Goal: Answer question/provide support: Answer question/provide support

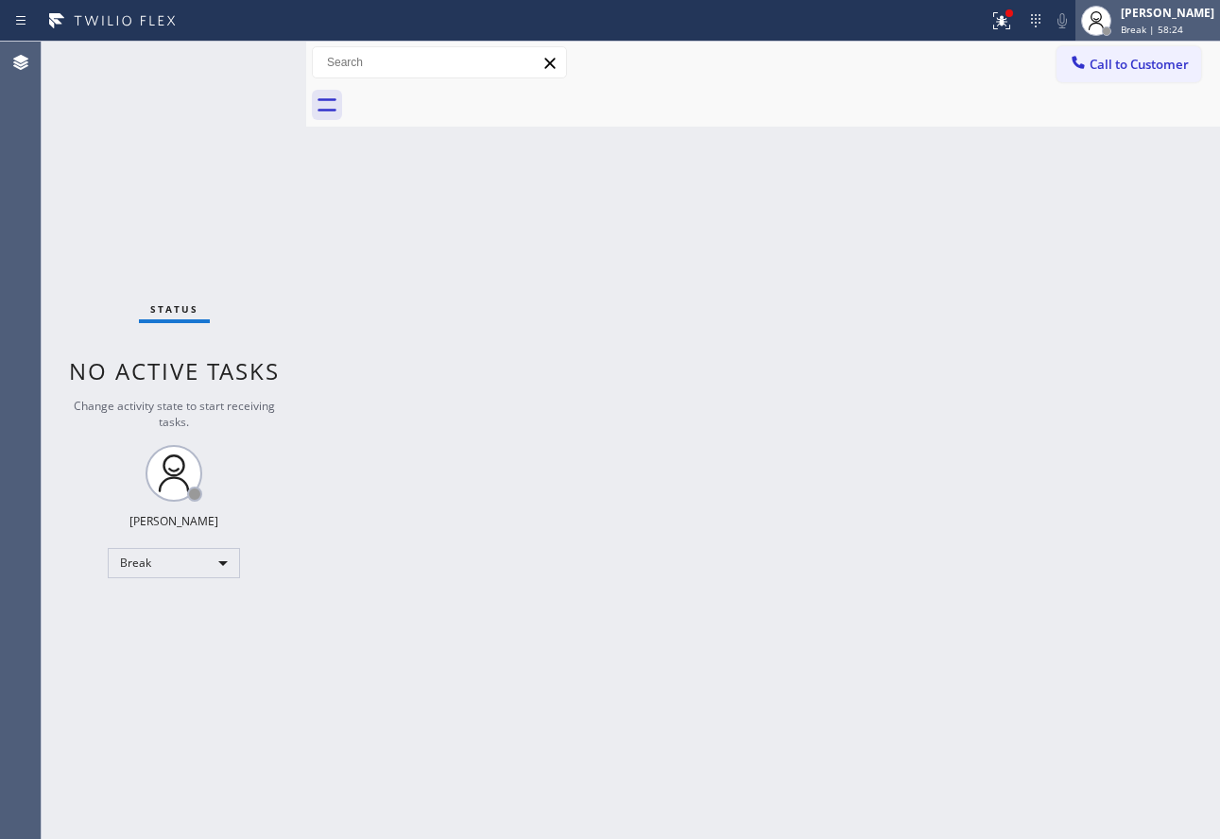
click at [1181, 18] on div "[PERSON_NAME]" at bounding box center [1168, 13] width 94 height 16
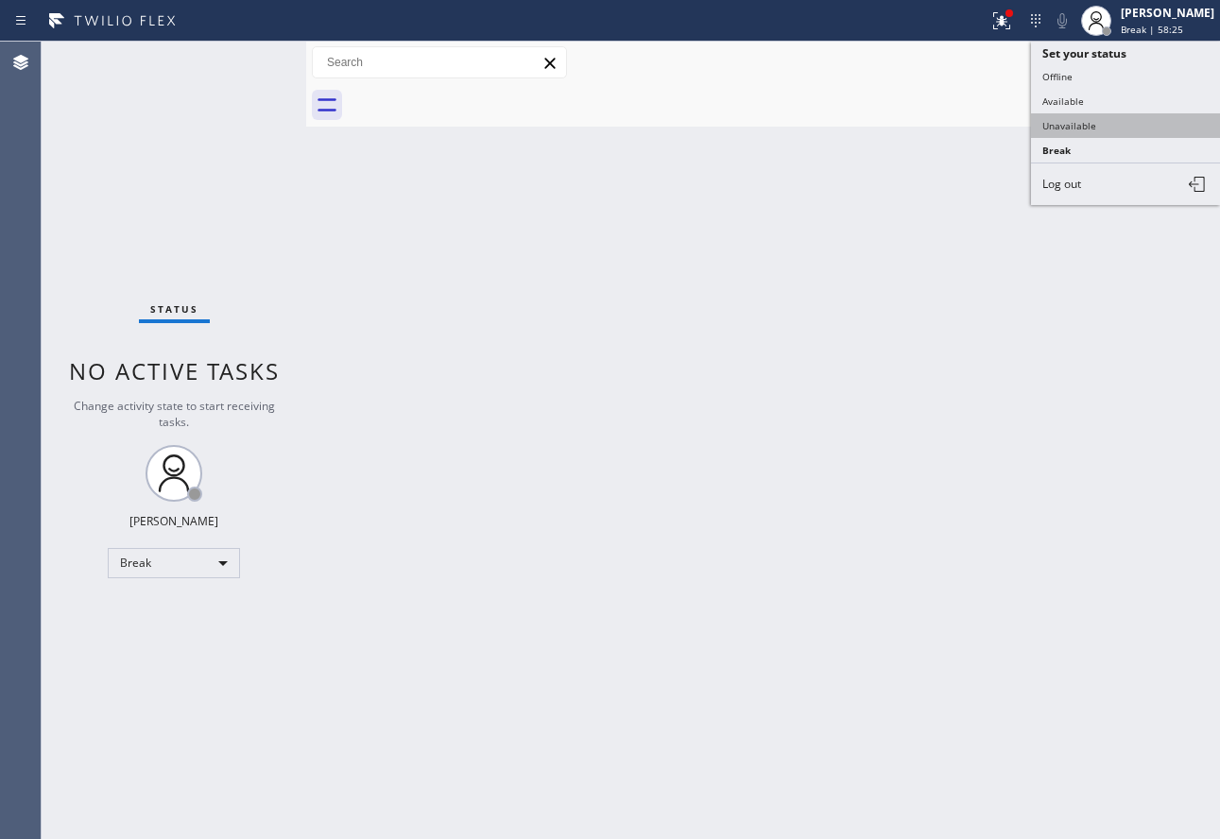
click at [1084, 116] on button "Unavailable" at bounding box center [1125, 125] width 189 height 25
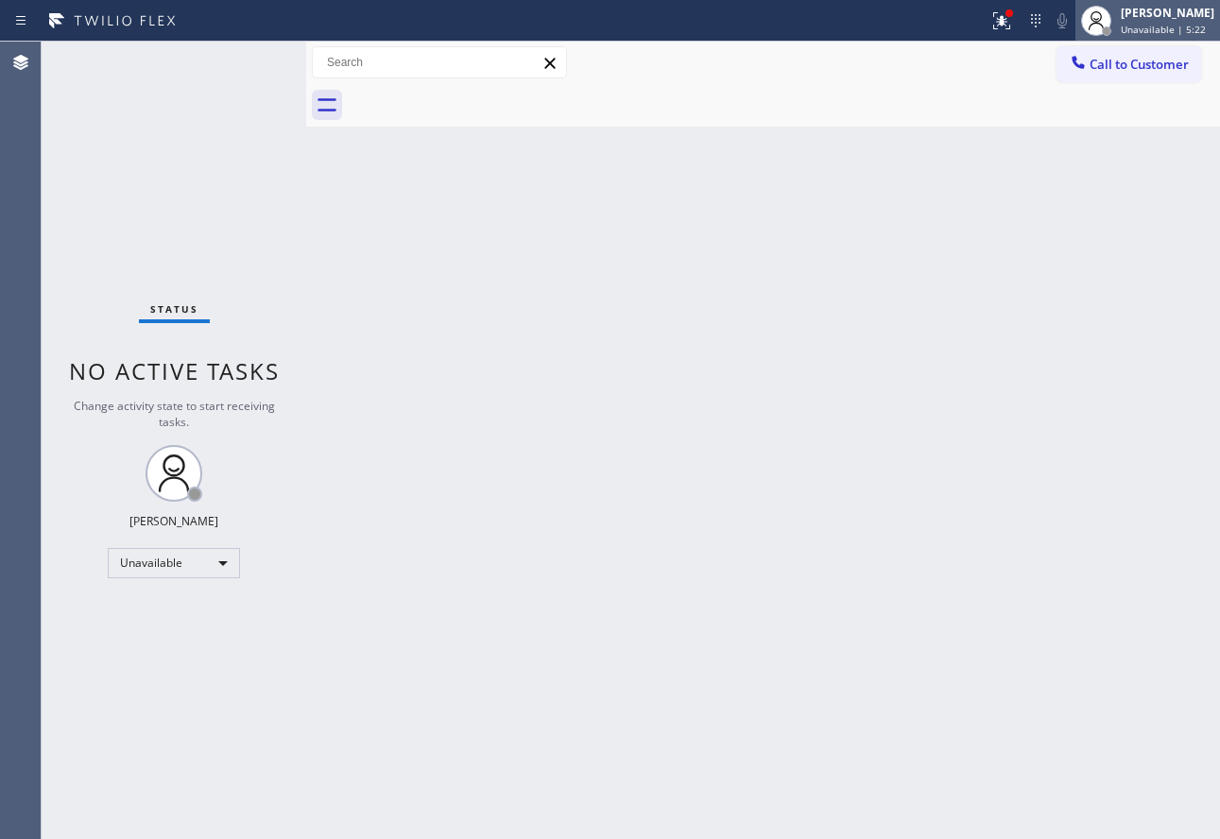
click at [1135, 20] on div "[PERSON_NAME]" at bounding box center [1168, 13] width 94 height 16
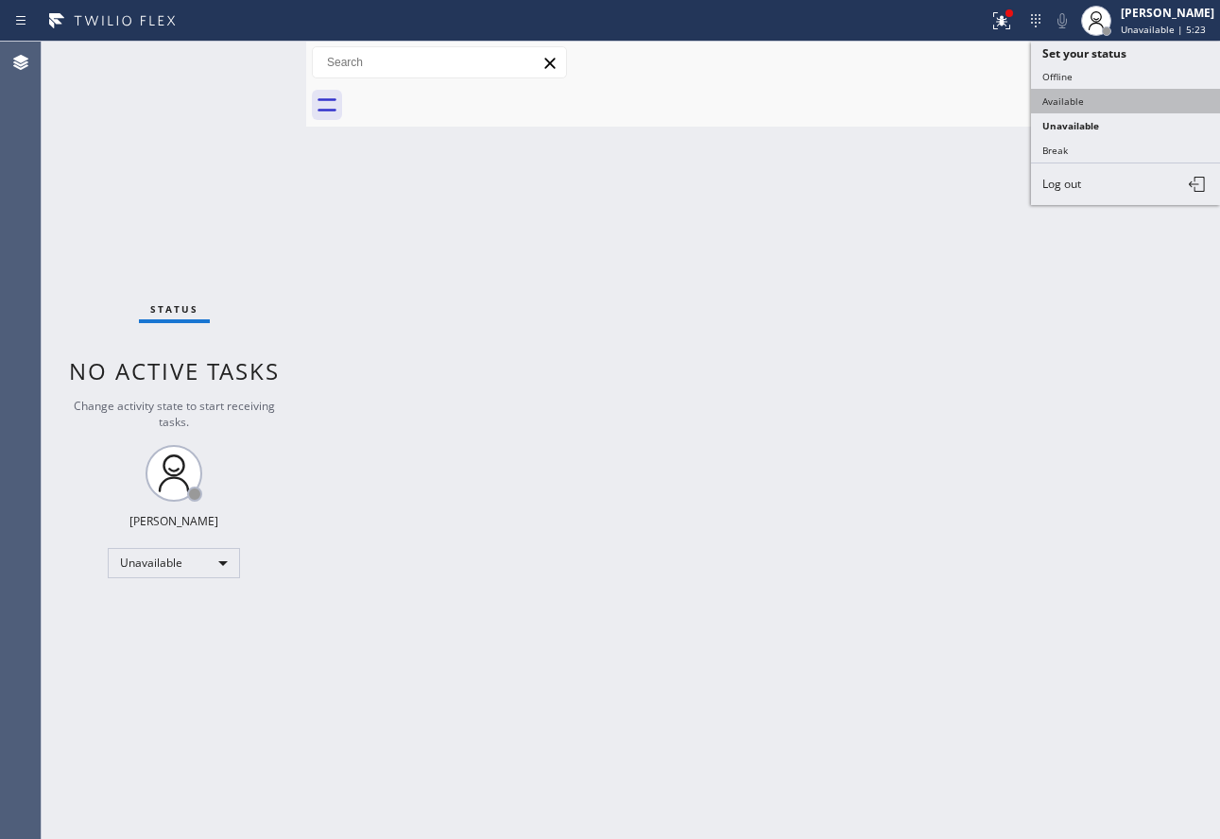
click at [1072, 94] on button "Available" at bounding box center [1125, 101] width 189 height 25
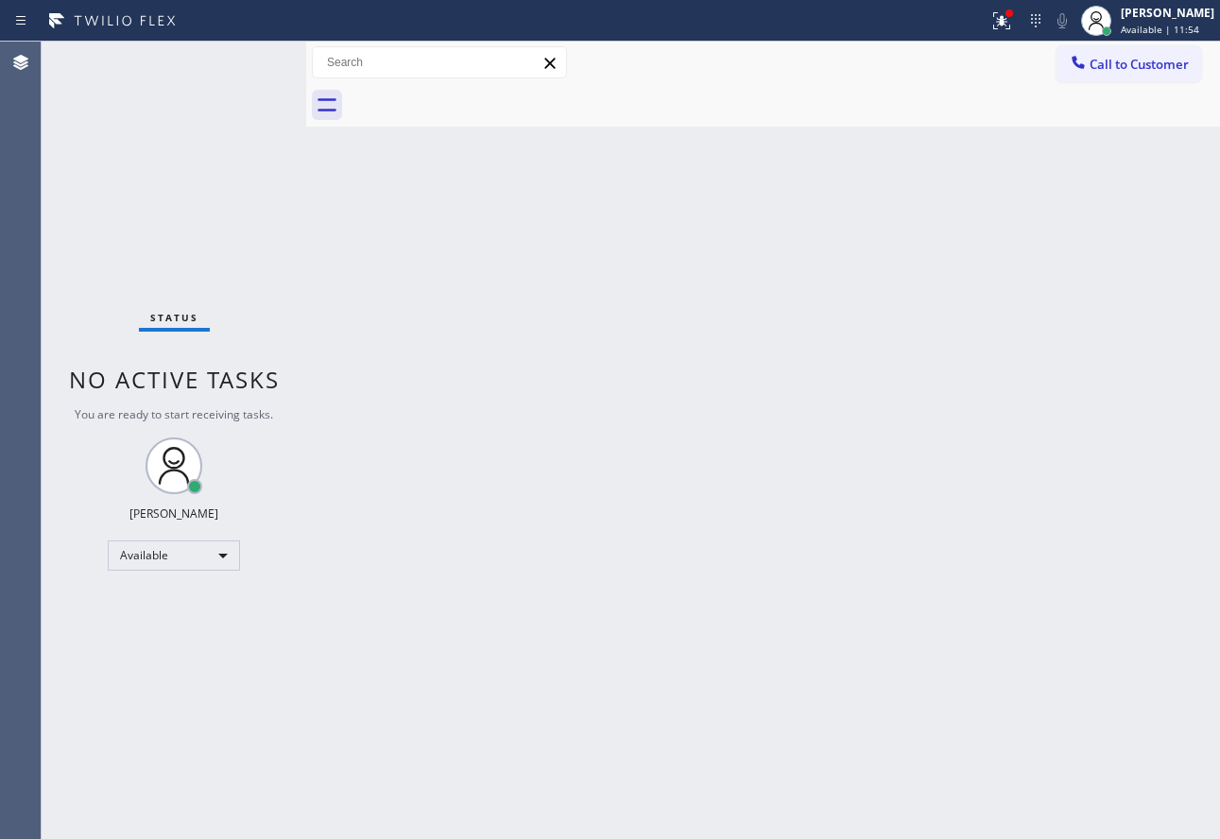
click at [672, 674] on div "Back to Dashboard Change Sender ID Customers Technicians Select a contact Outbo…" at bounding box center [763, 440] width 914 height 797
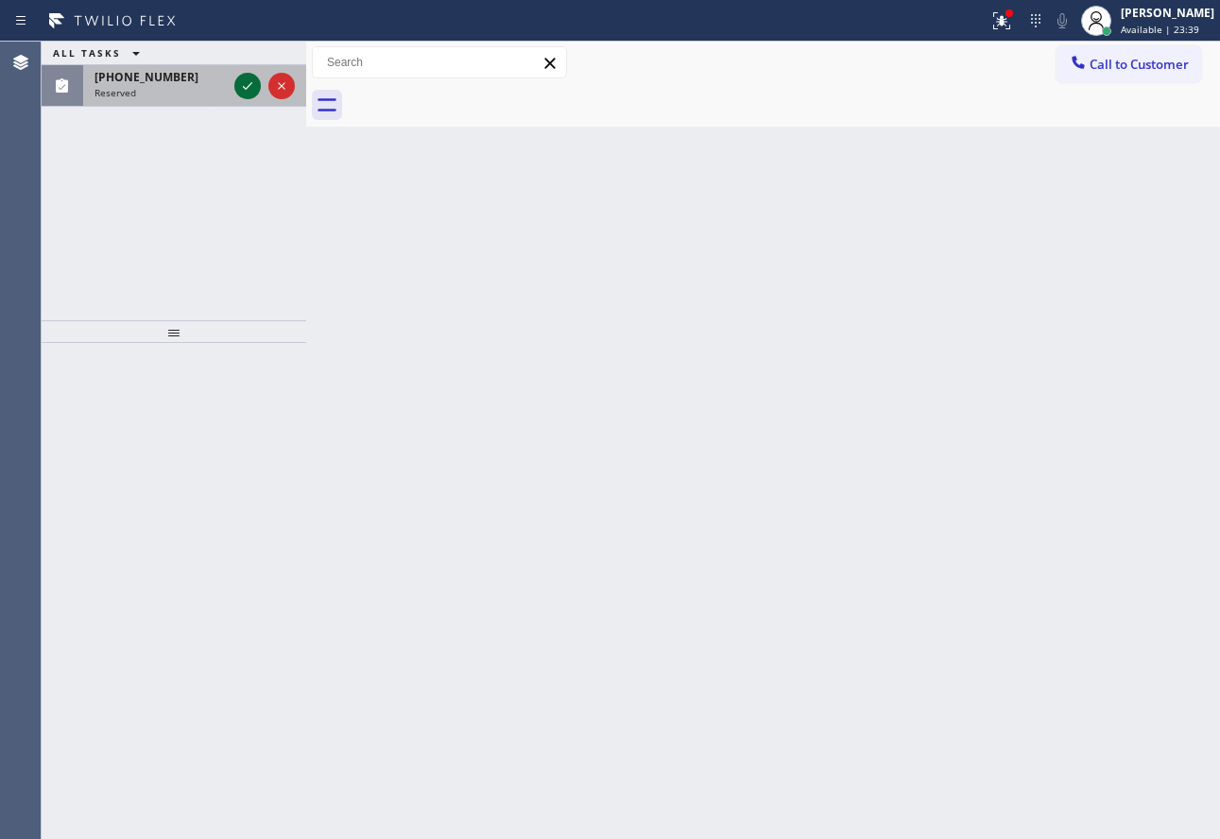
click at [249, 84] on icon at bounding box center [247, 86] width 23 height 23
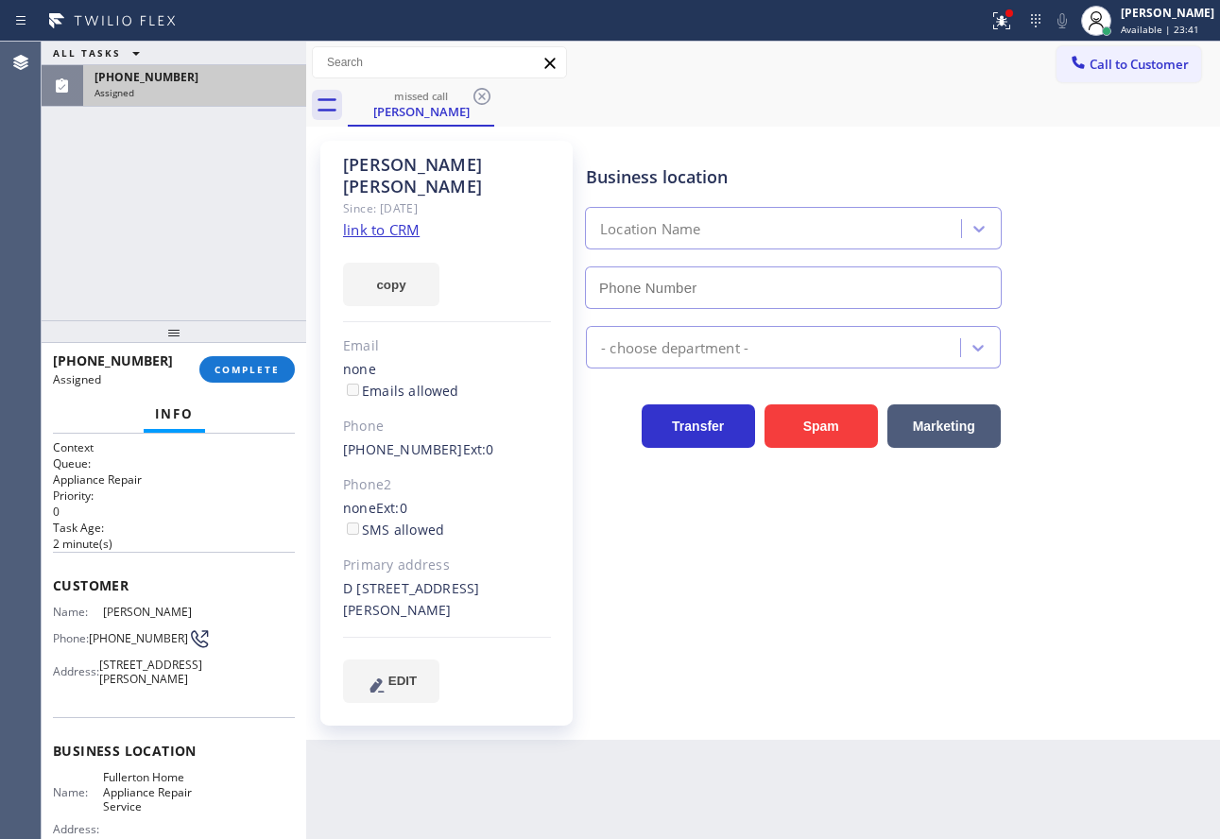
scroll to position [221, 0]
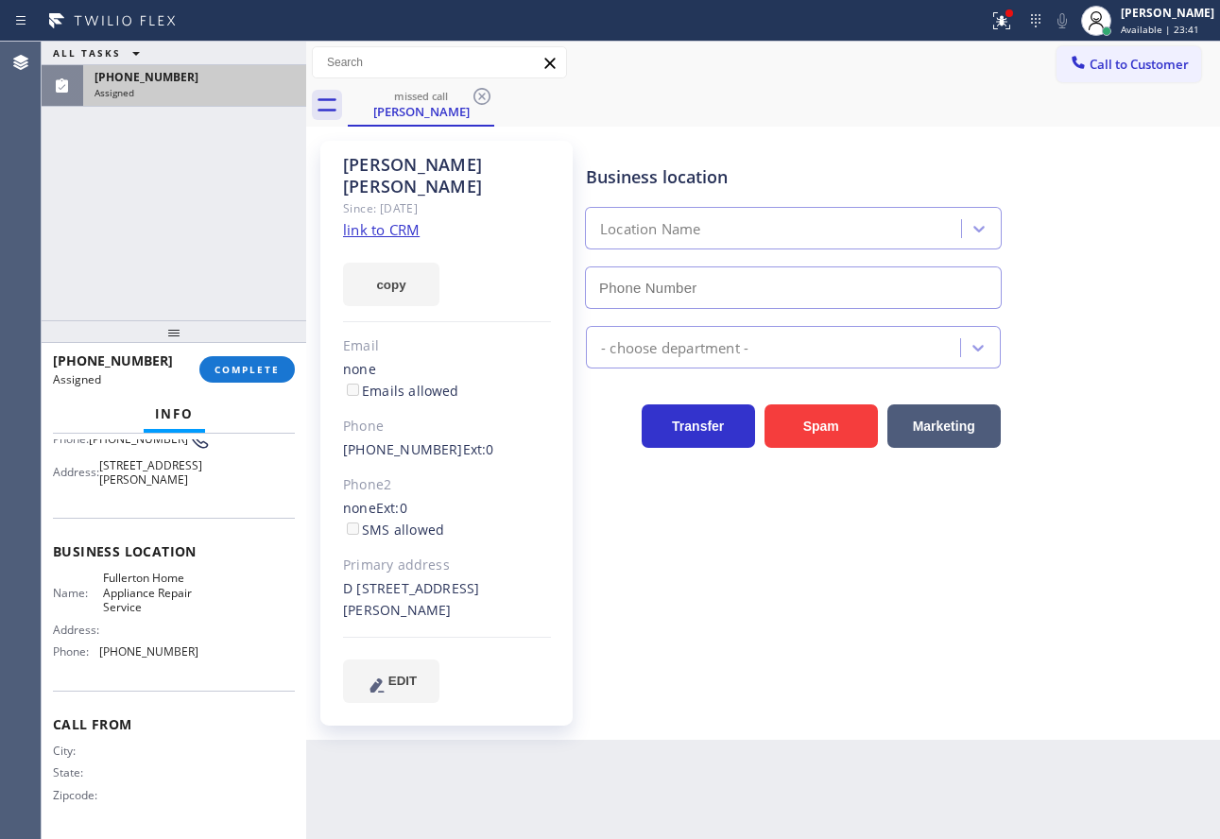
type input "[PHONE_NUMBER]"
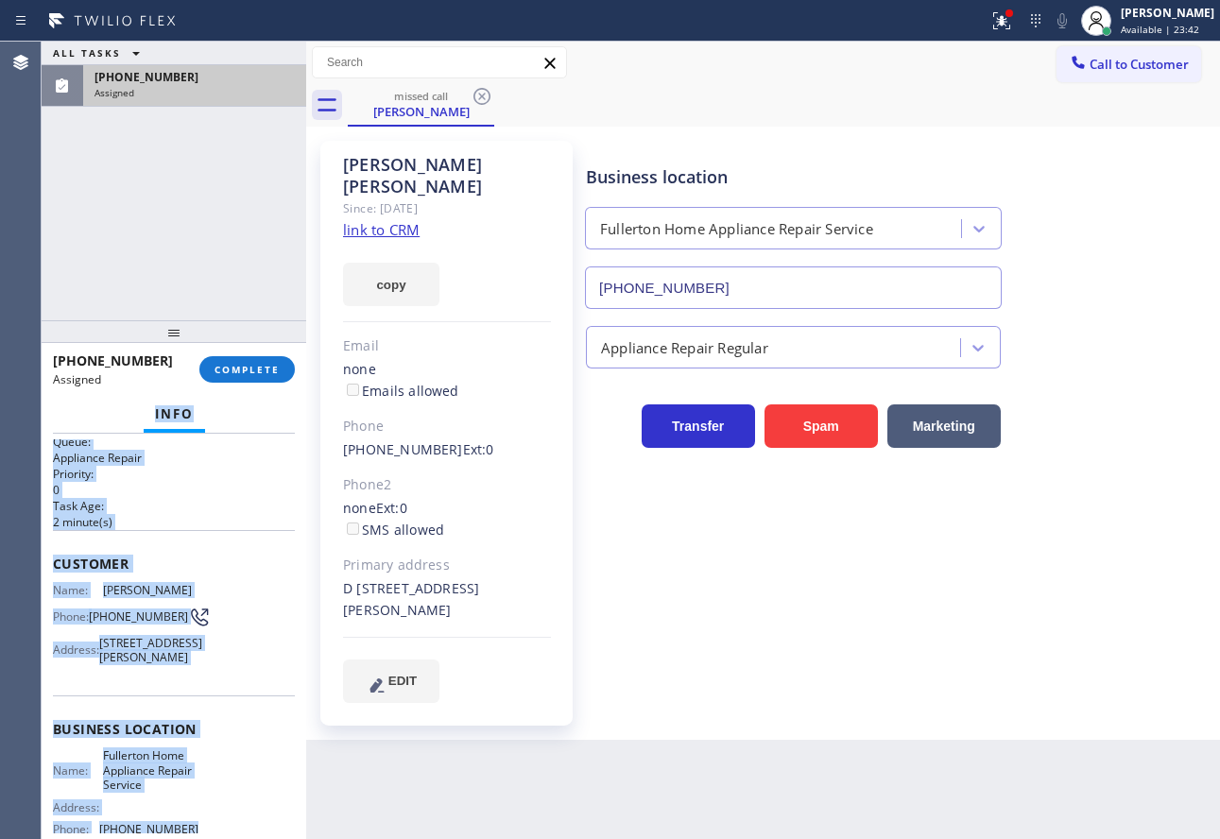
scroll to position [0, 0]
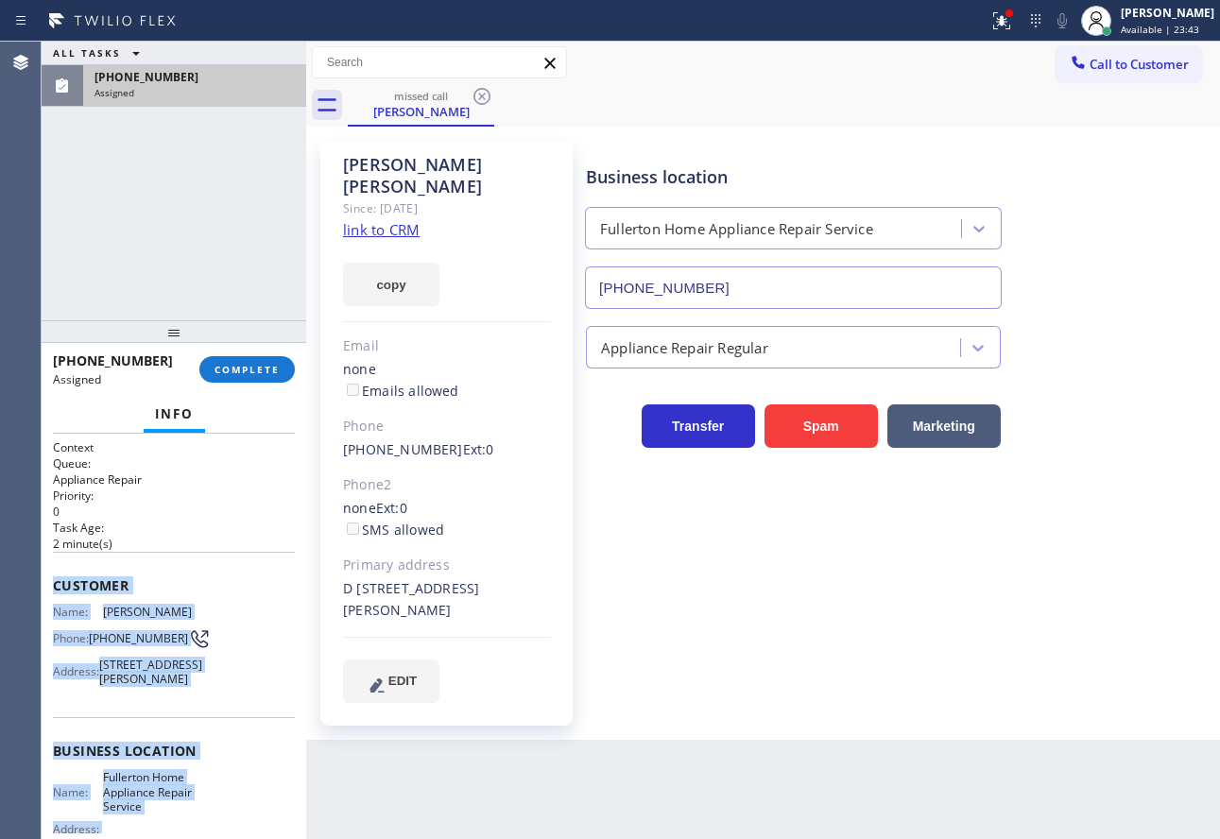
drag, startPoint x: 217, startPoint y: 659, endPoint x: 51, endPoint y: 572, distance: 187.6
click at [51, 572] on div "Context Queue: Appliance Repair Priority: 0 Task Age: [DEMOGRAPHIC_DATA] minute…" at bounding box center [174, 636] width 265 height 405
copy div "Customer Name: [PERSON_NAME] Phone: [PHONE_NUMBER] Address: [STREET_ADDRESS][PE…"
click at [262, 369] on span "COMPLETE" at bounding box center [246, 369] width 65 height 13
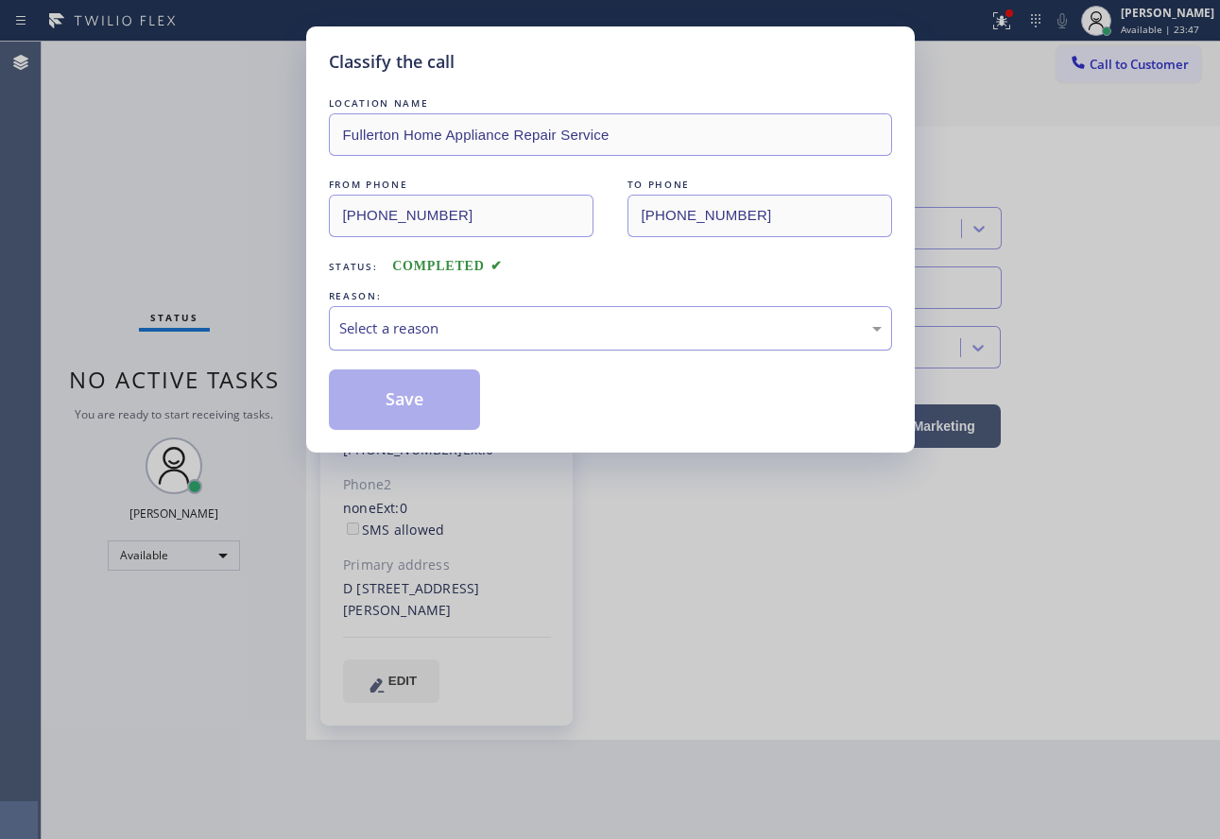
click at [431, 334] on div "Select a reason" at bounding box center [610, 328] width 542 height 22
click at [418, 406] on button "Save" at bounding box center [405, 399] width 152 height 60
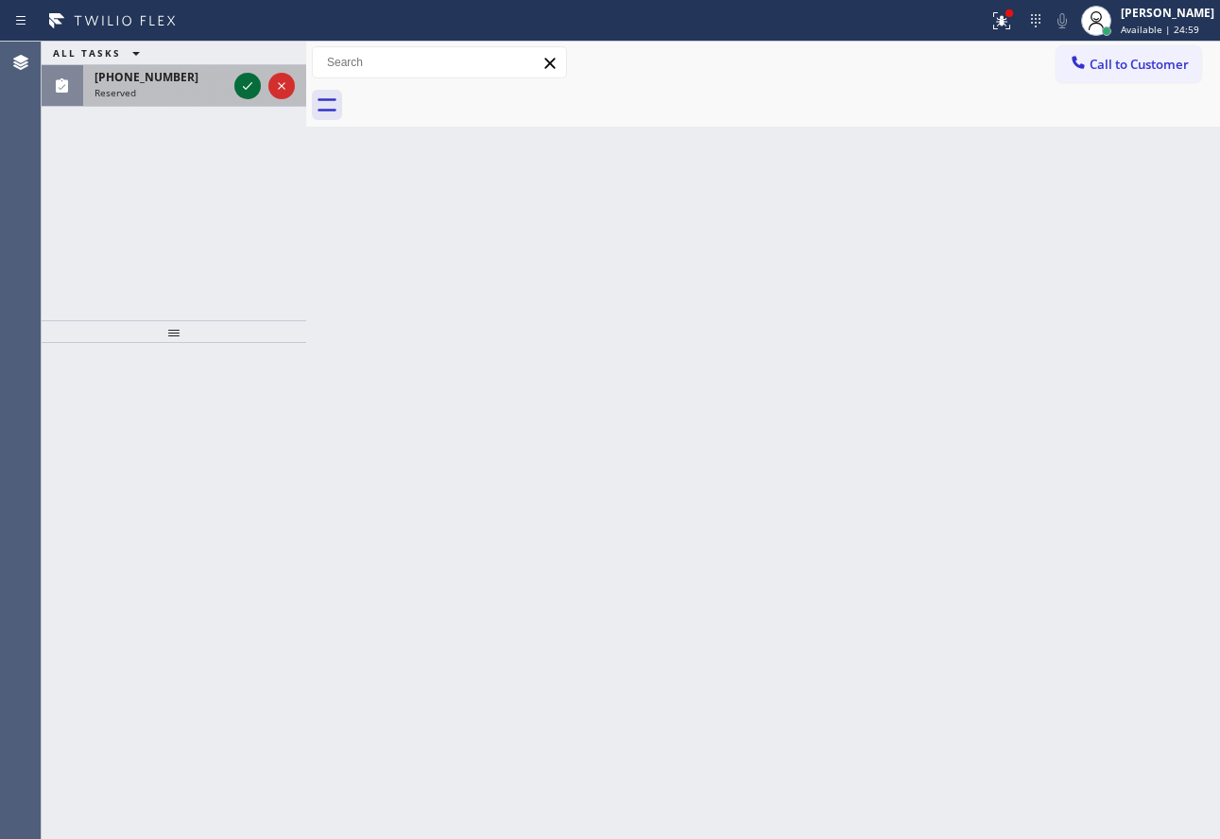
click at [248, 87] on icon at bounding box center [247, 86] width 9 height 8
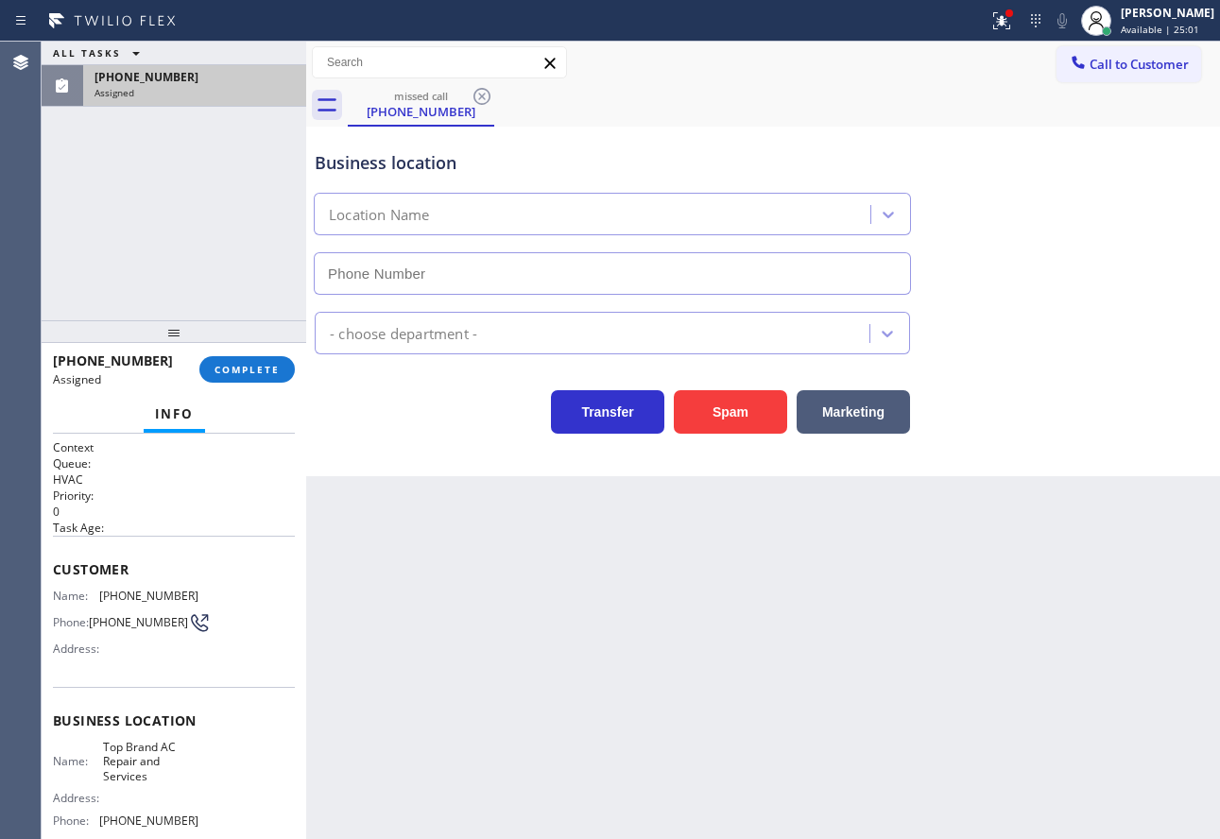
type input "[PHONE_NUMBER]"
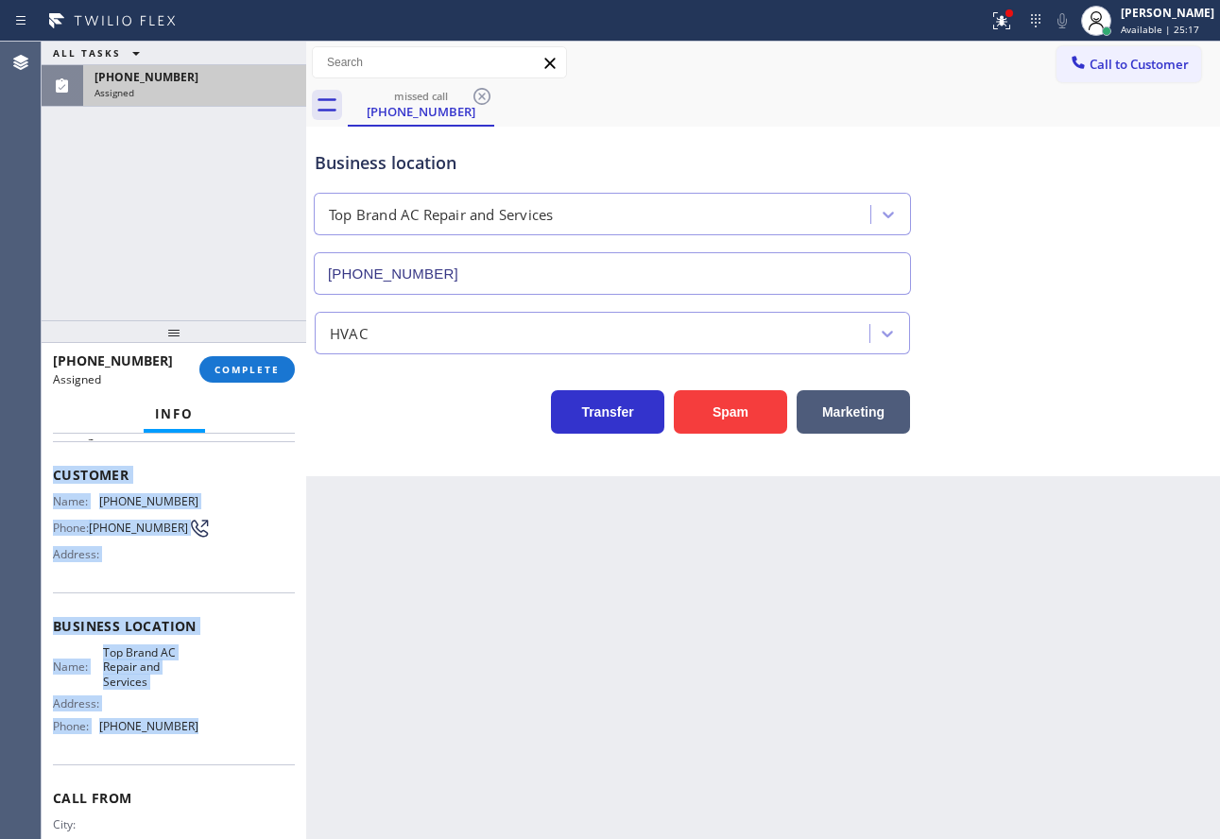
drag, startPoint x: 193, startPoint y: 745, endPoint x: 52, endPoint y: 485, distance: 295.5
click at [52, 485] on div "Context Queue: HVAC Priority: 0 Task Age: Customer Name: [PHONE_NUMBER] Phone: …" at bounding box center [174, 636] width 265 height 405
copy div "Customer Name: [PHONE_NUMBER] Phone: [PHONE_NUMBER] Address: Business location …"
click at [245, 368] on span "COMPLETE" at bounding box center [246, 369] width 65 height 13
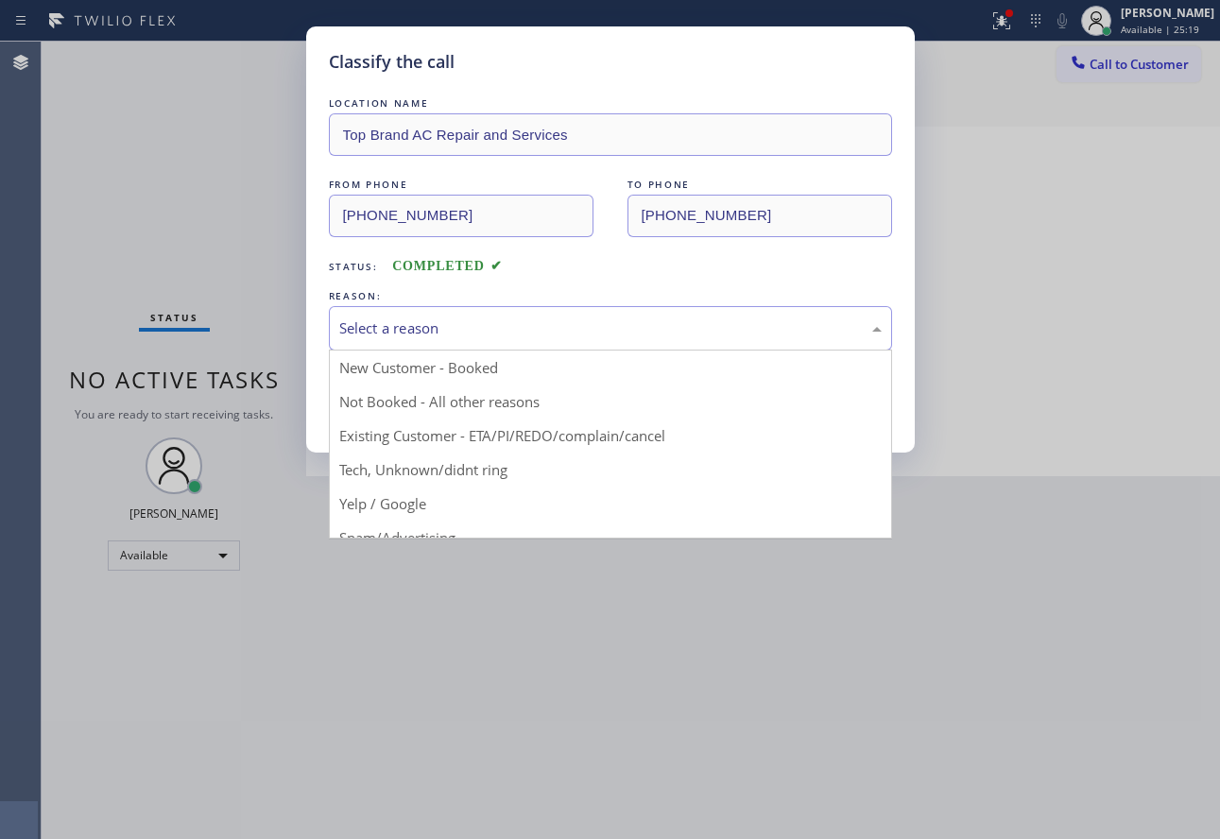
click at [435, 334] on div "Select a reason" at bounding box center [610, 328] width 542 height 22
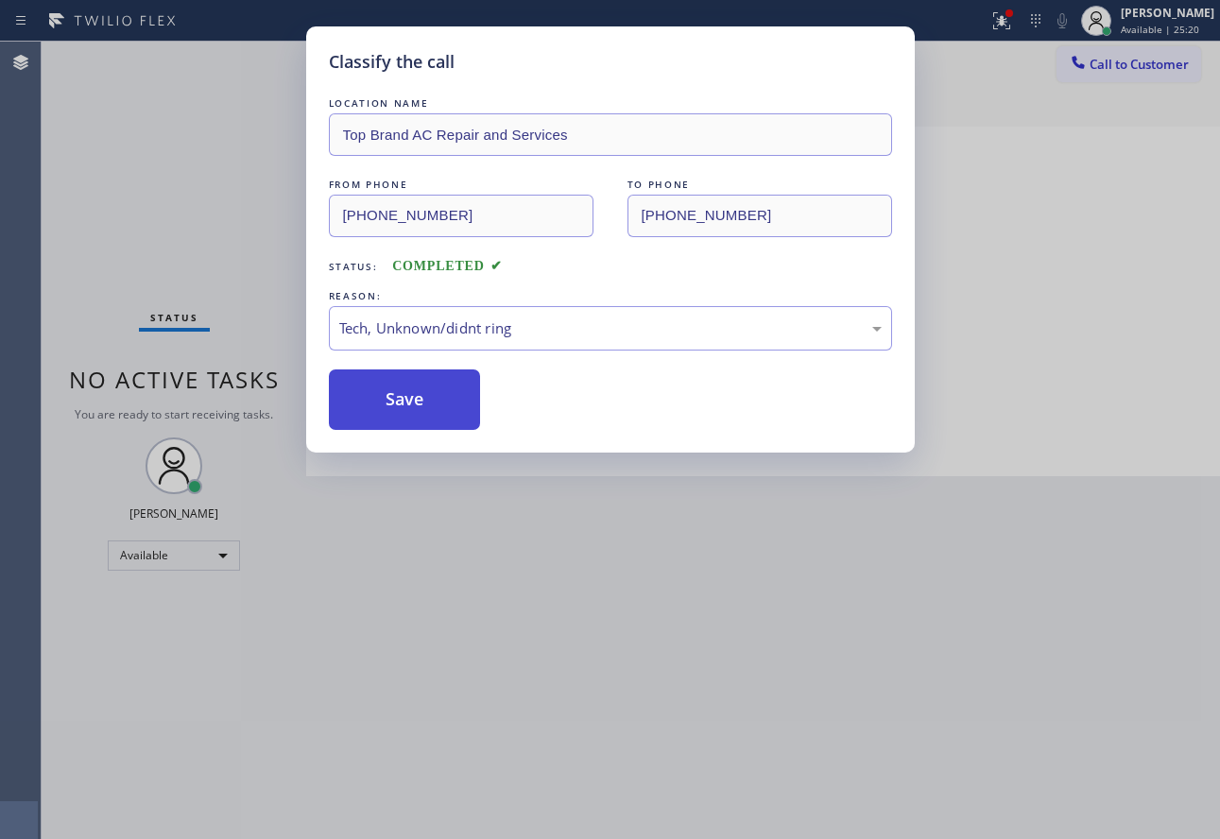
click at [398, 421] on button "Save" at bounding box center [405, 399] width 152 height 60
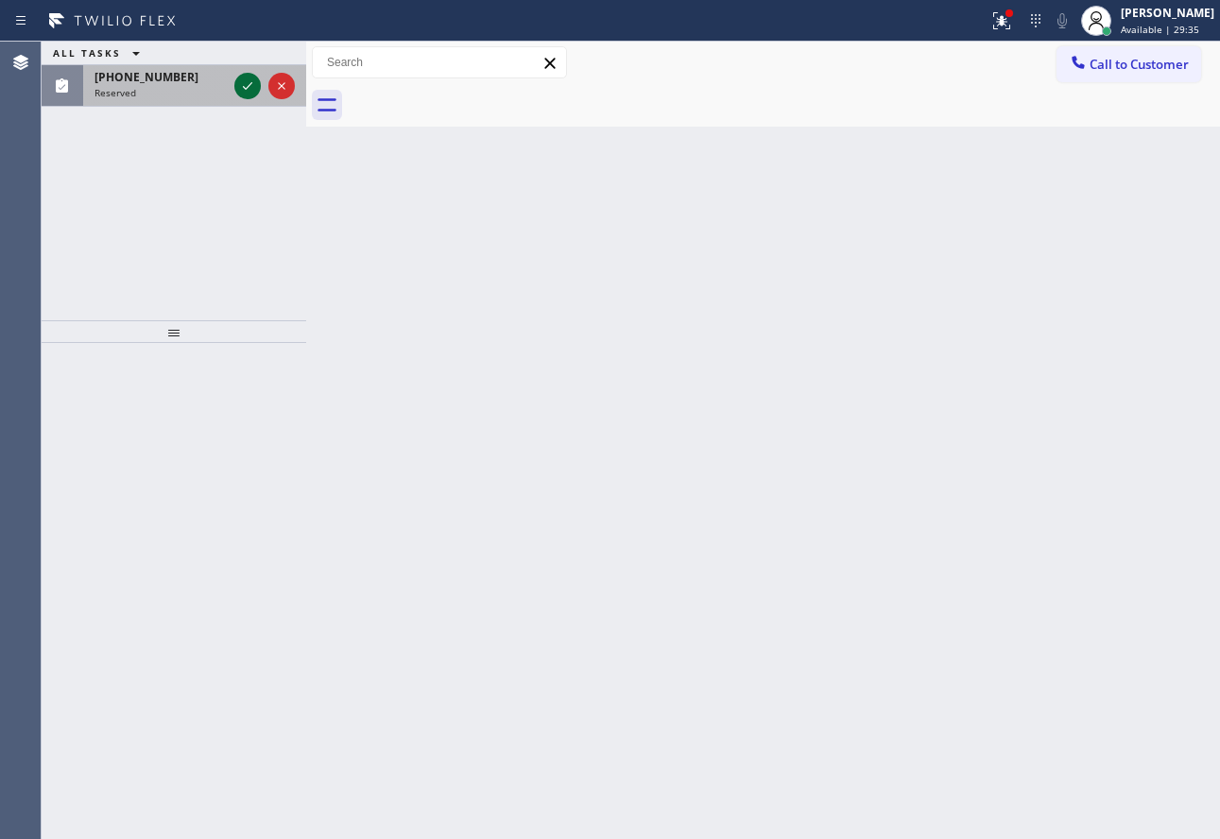
click at [245, 94] on icon at bounding box center [247, 86] width 23 height 23
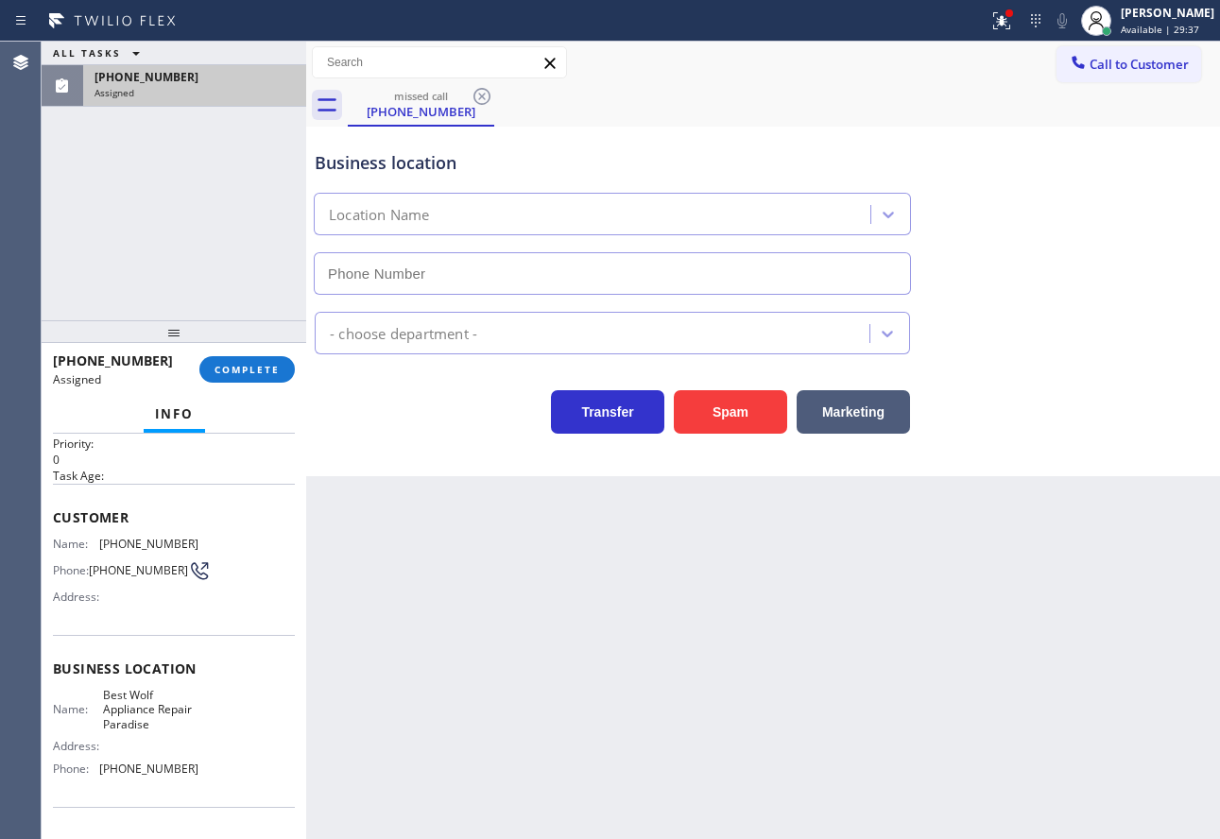
type input "[PHONE_NUMBER]"
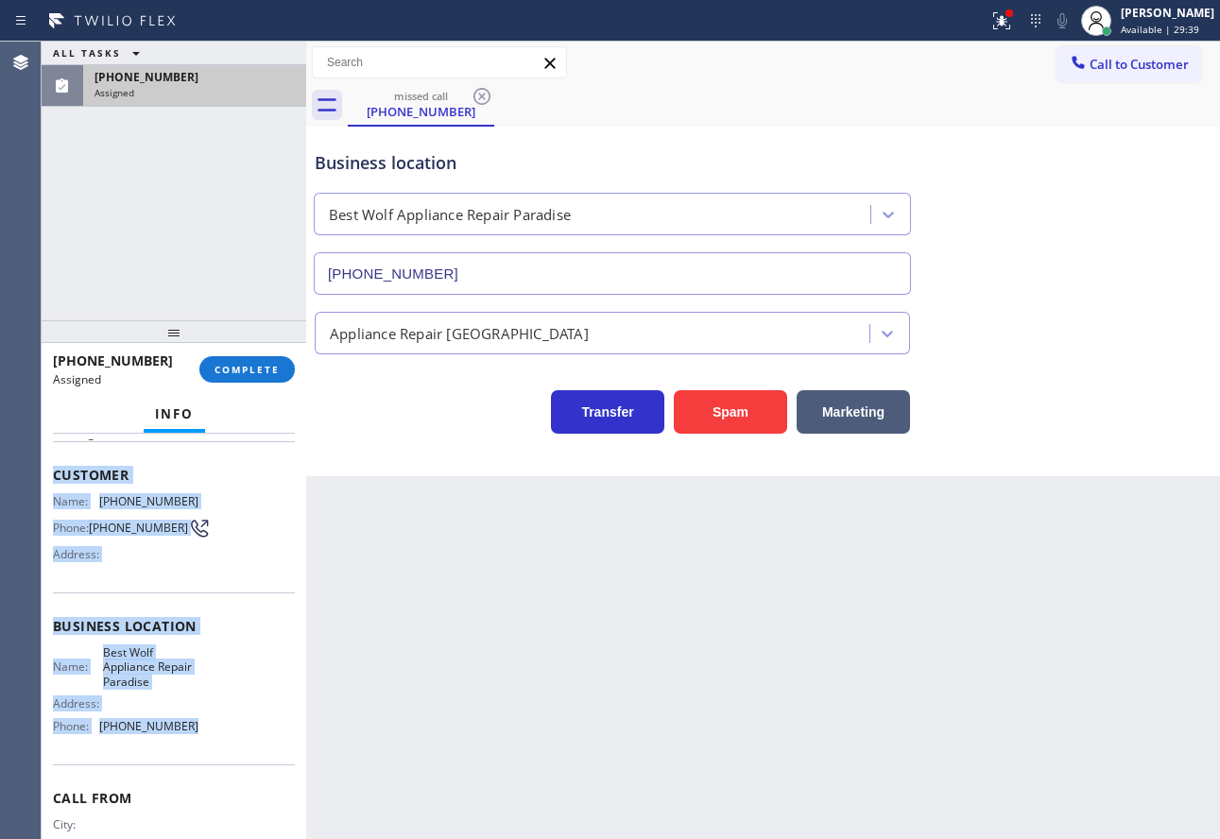
drag, startPoint x: 204, startPoint y: 734, endPoint x: 55, endPoint y: 473, distance: 300.5
click at [55, 473] on div "Context Queue: Appliance Repair High End Priority: 0 Task Age: Customer Name: […" at bounding box center [174, 626] width 242 height 563
copy div "Customer Name: [PHONE_NUMBER] Phone: [PHONE_NUMBER] Address: Business location …"
click at [245, 368] on span "COMPLETE" at bounding box center [246, 369] width 65 height 13
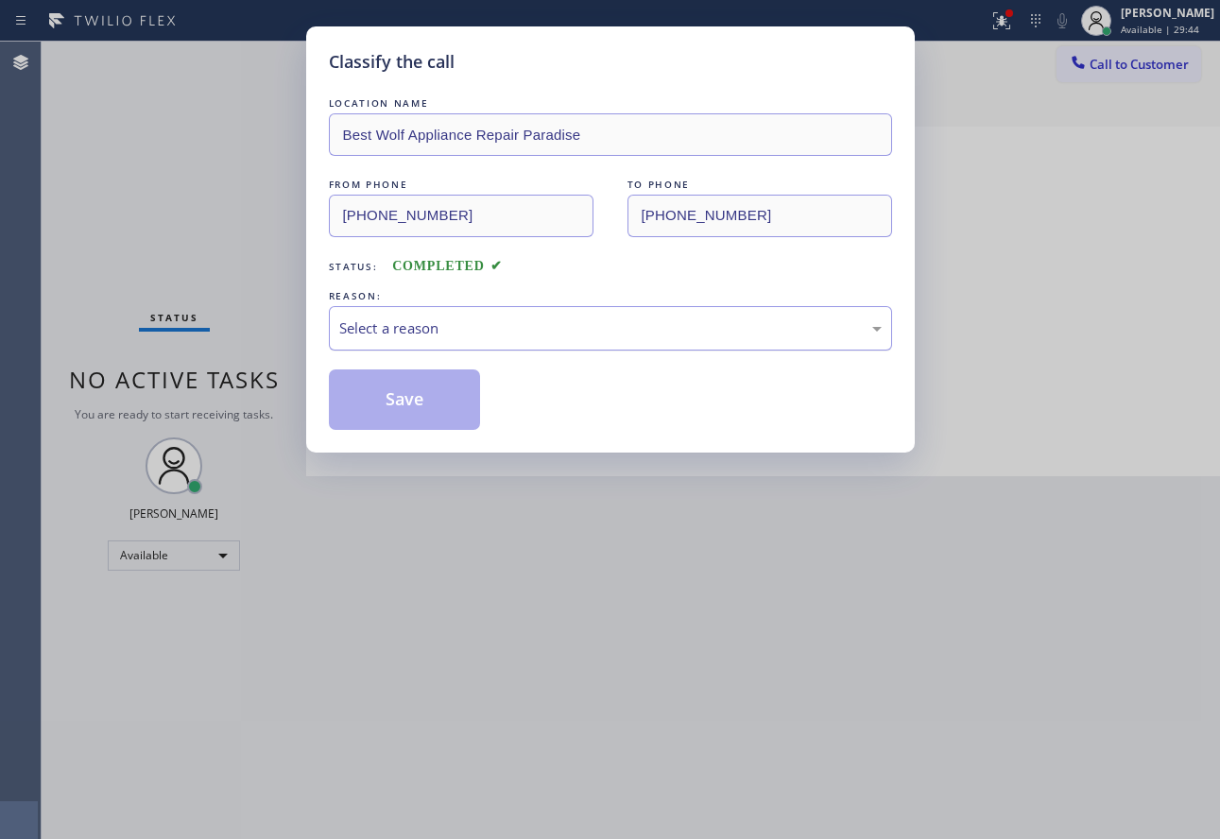
click at [498, 306] on div "Select a reason" at bounding box center [610, 328] width 563 height 44
click at [426, 416] on button "Save" at bounding box center [405, 399] width 152 height 60
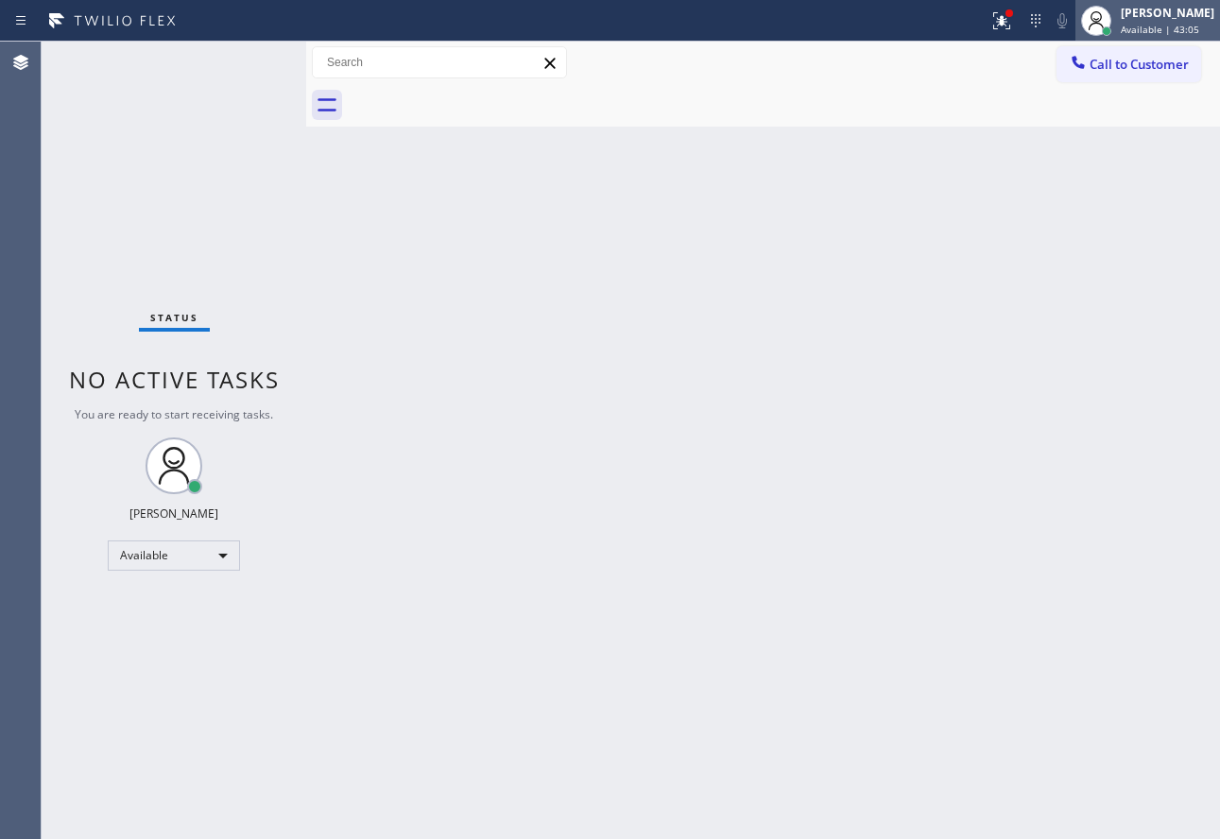
click at [1162, 23] on span "Available | 43:05" at bounding box center [1160, 29] width 78 height 13
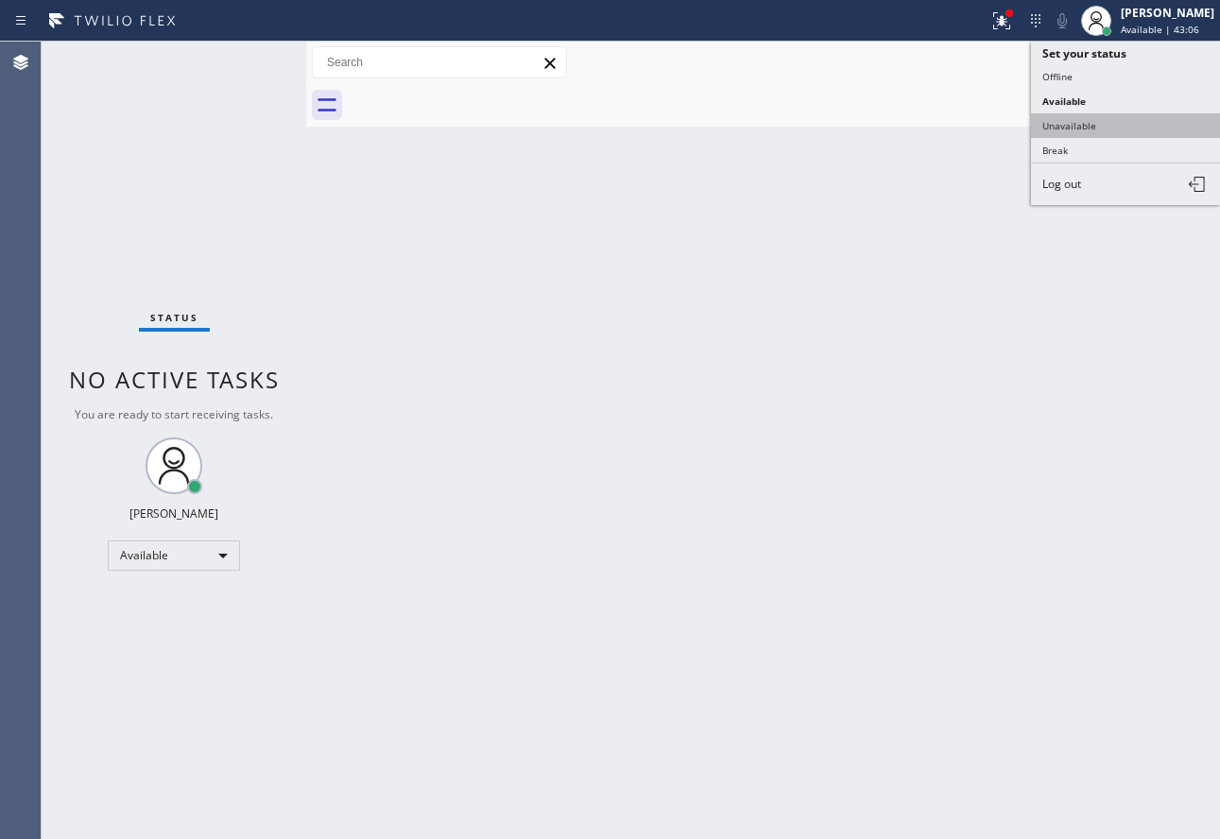
click at [1080, 128] on button "Unavailable" at bounding box center [1125, 125] width 189 height 25
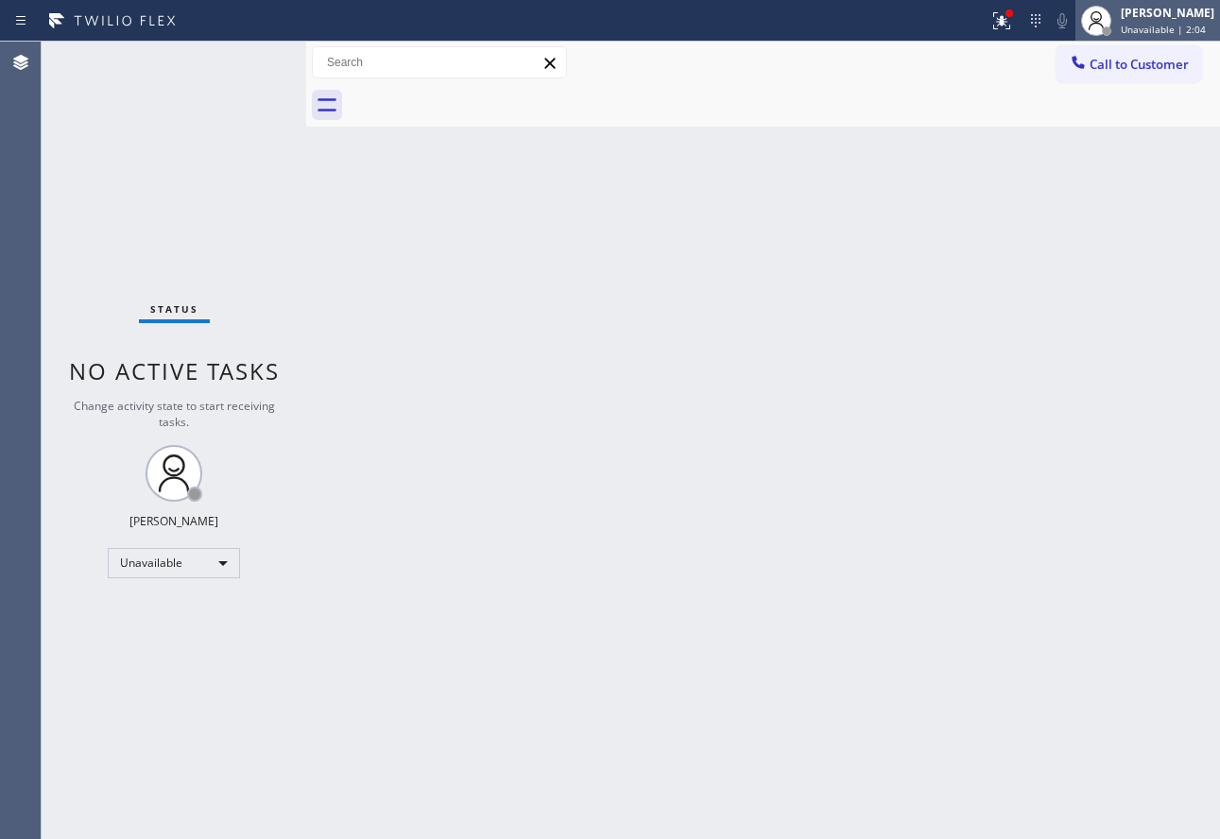
click at [1117, 27] on div at bounding box center [1096, 21] width 42 height 42
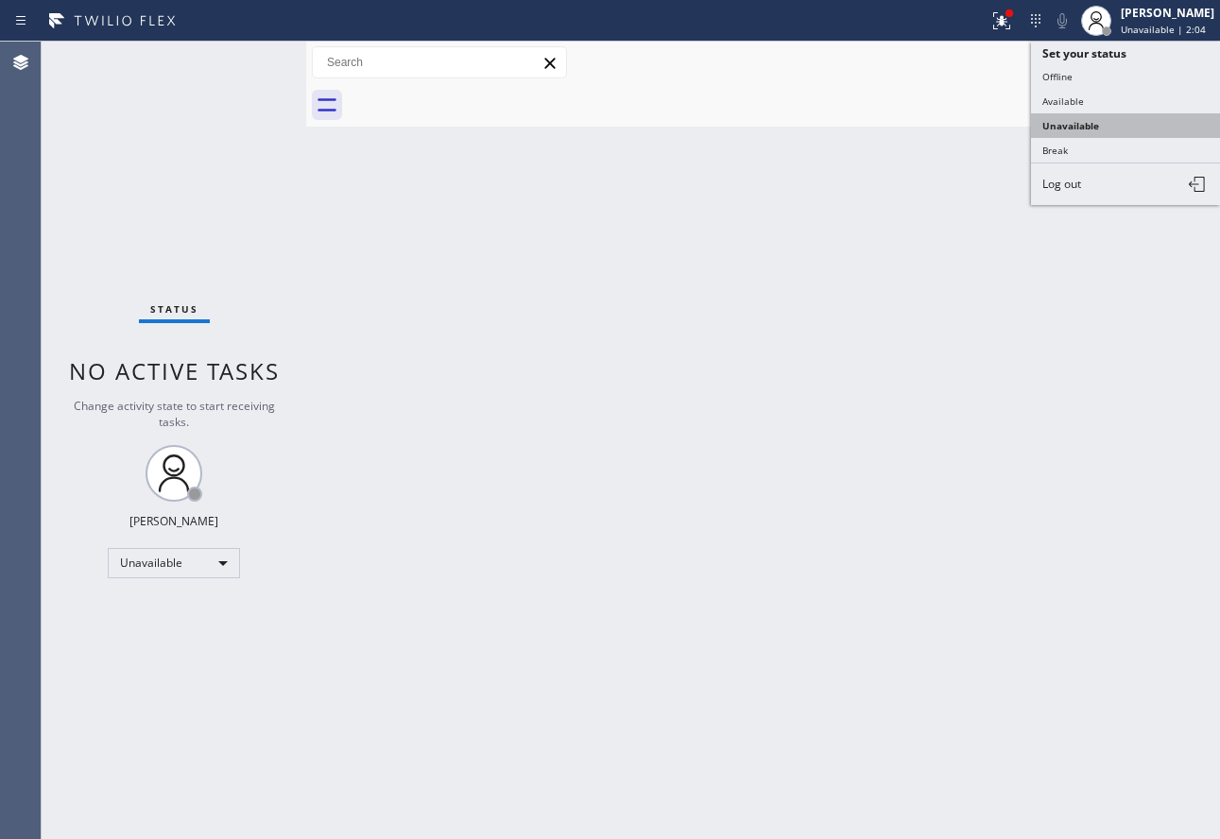
click at [1086, 113] on button "Unavailable" at bounding box center [1125, 125] width 189 height 25
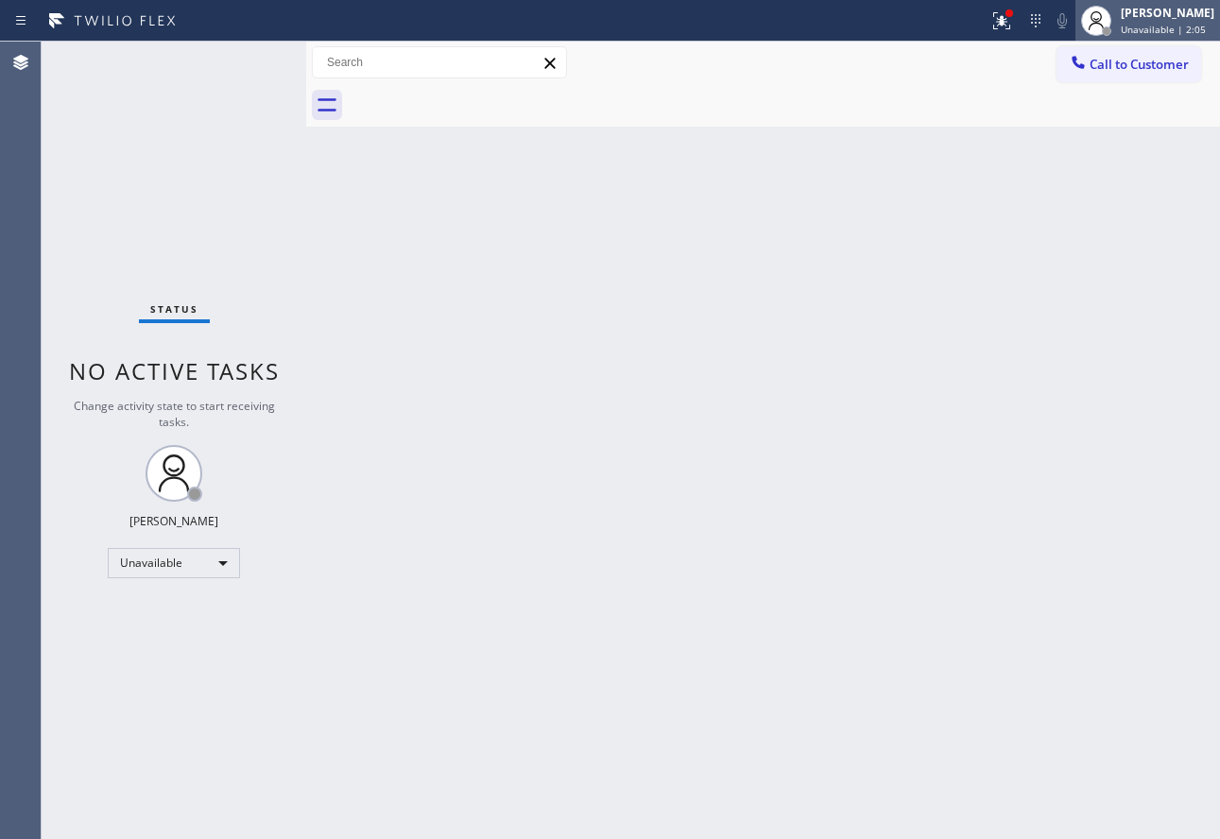
click at [1117, 31] on div at bounding box center [1096, 21] width 42 height 42
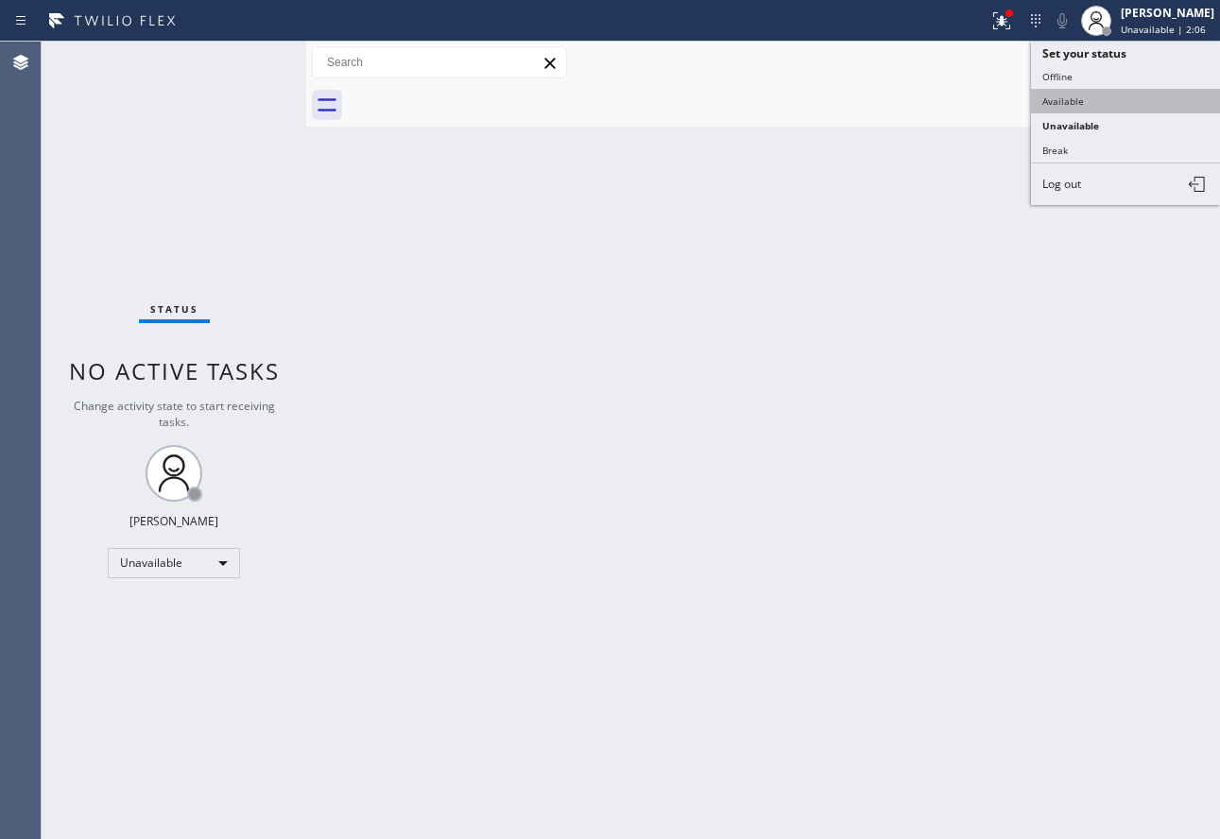
click at [1076, 101] on button "Available" at bounding box center [1125, 101] width 189 height 25
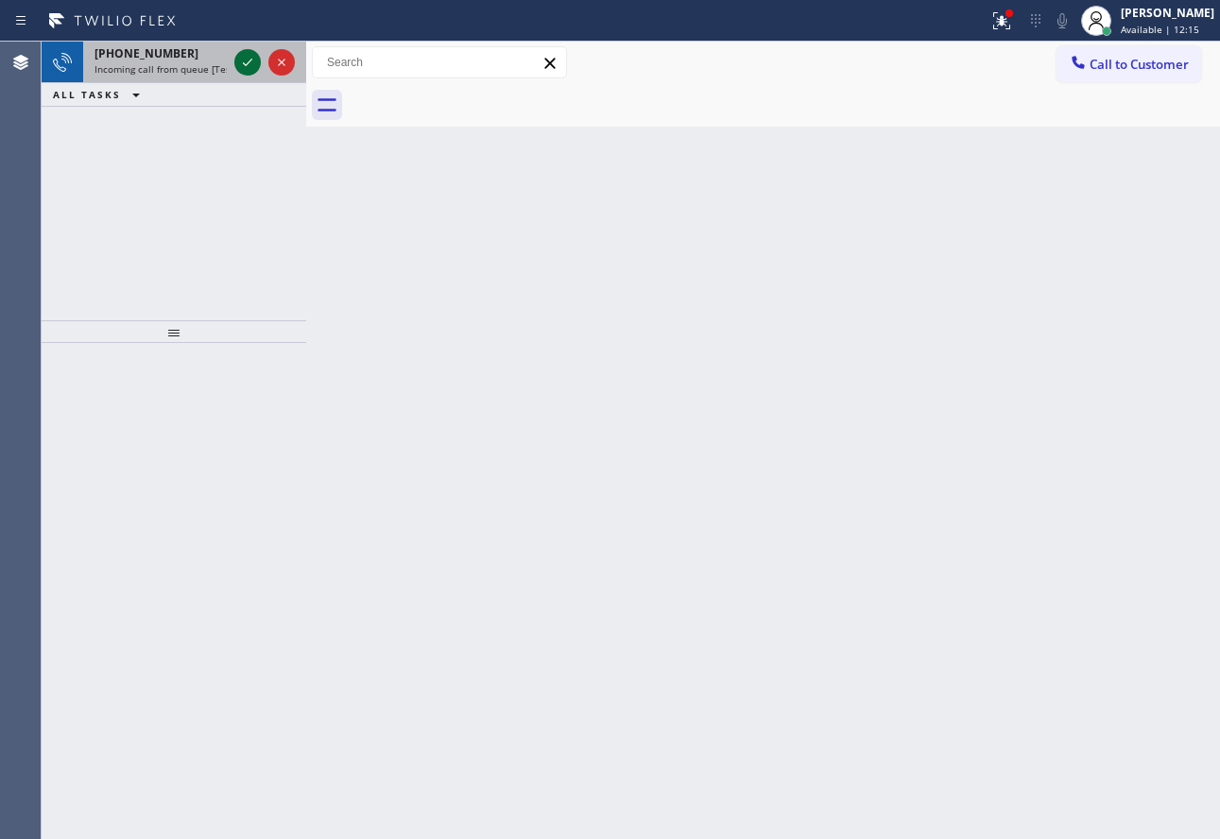
click at [247, 69] on icon at bounding box center [247, 62] width 23 height 23
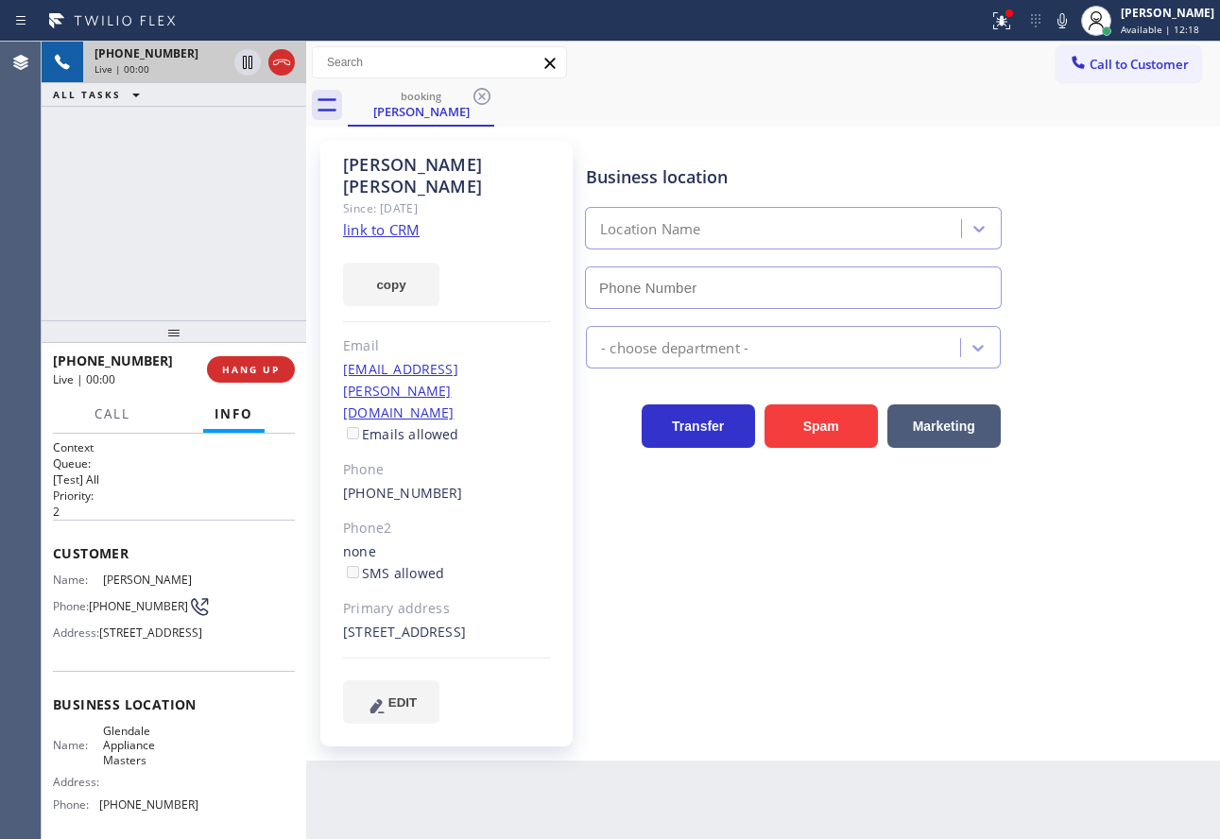
type input "[PHONE_NUMBER]"
click at [391, 220] on link "link to CRM" at bounding box center [381, 229] width 77 height 19
click at [245, 363] on span "HANG UP" at bounding box center [251, 369] width 58 height 13
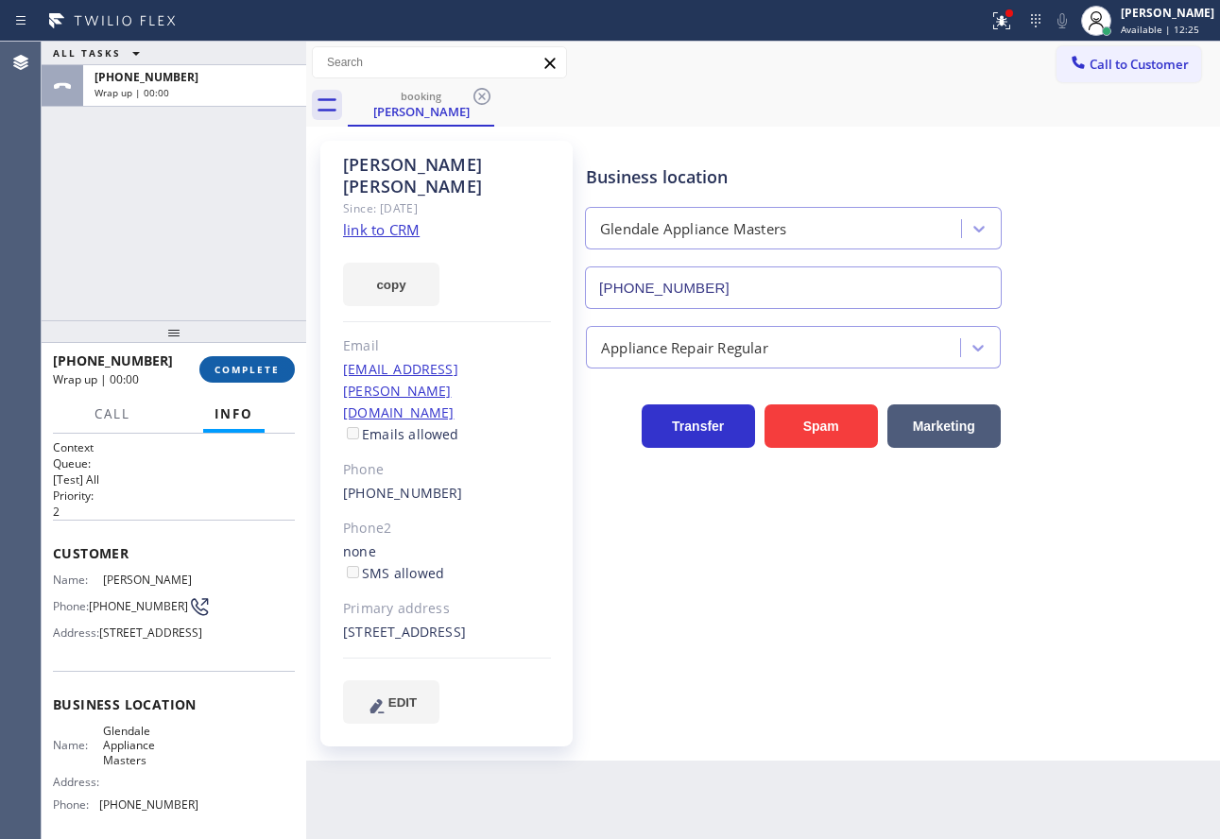
click at [242, 364] on span "COMPLETE" at bounding box center [246, 369] width 65 height 13
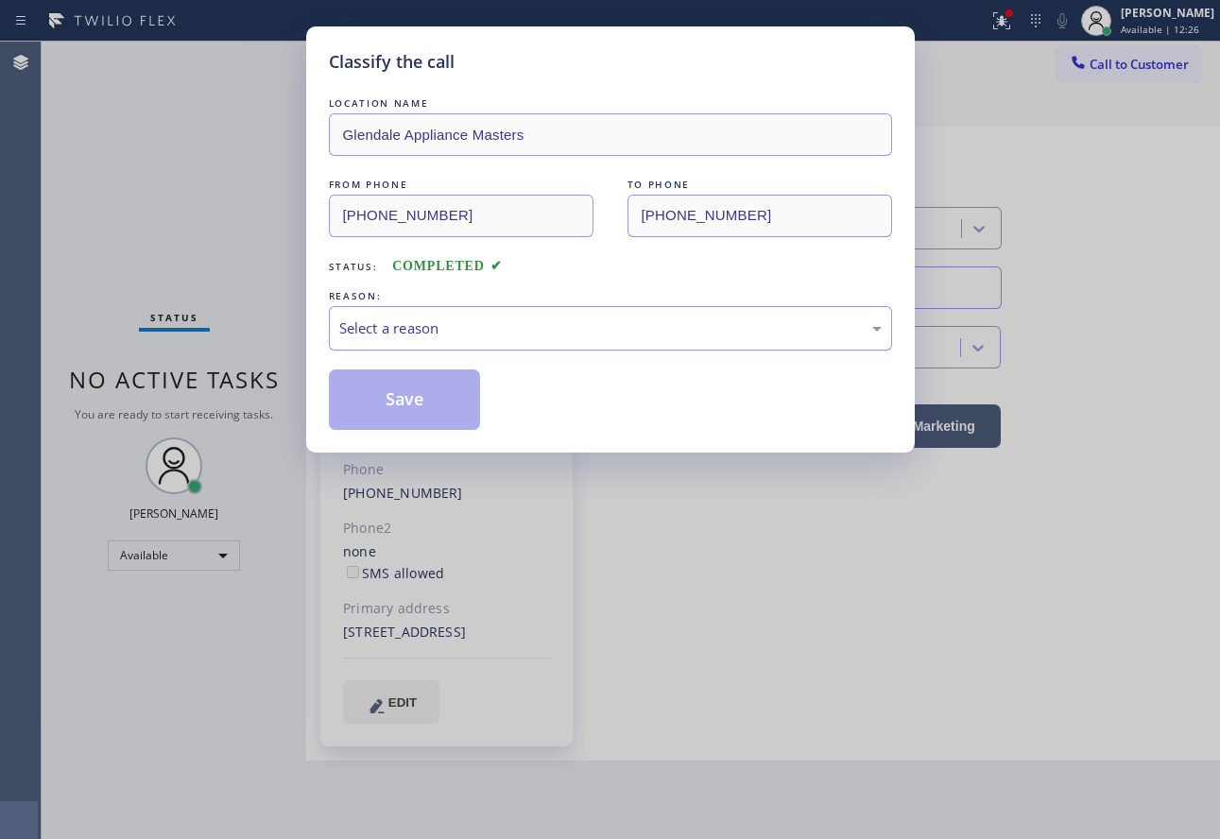
click at [402, 337] on div "Select a reason" at bounding box center [610, 328] width 542 height 22
click at [422, 409] on button "Save" at bounding box center [405, 399] width 152 height 60
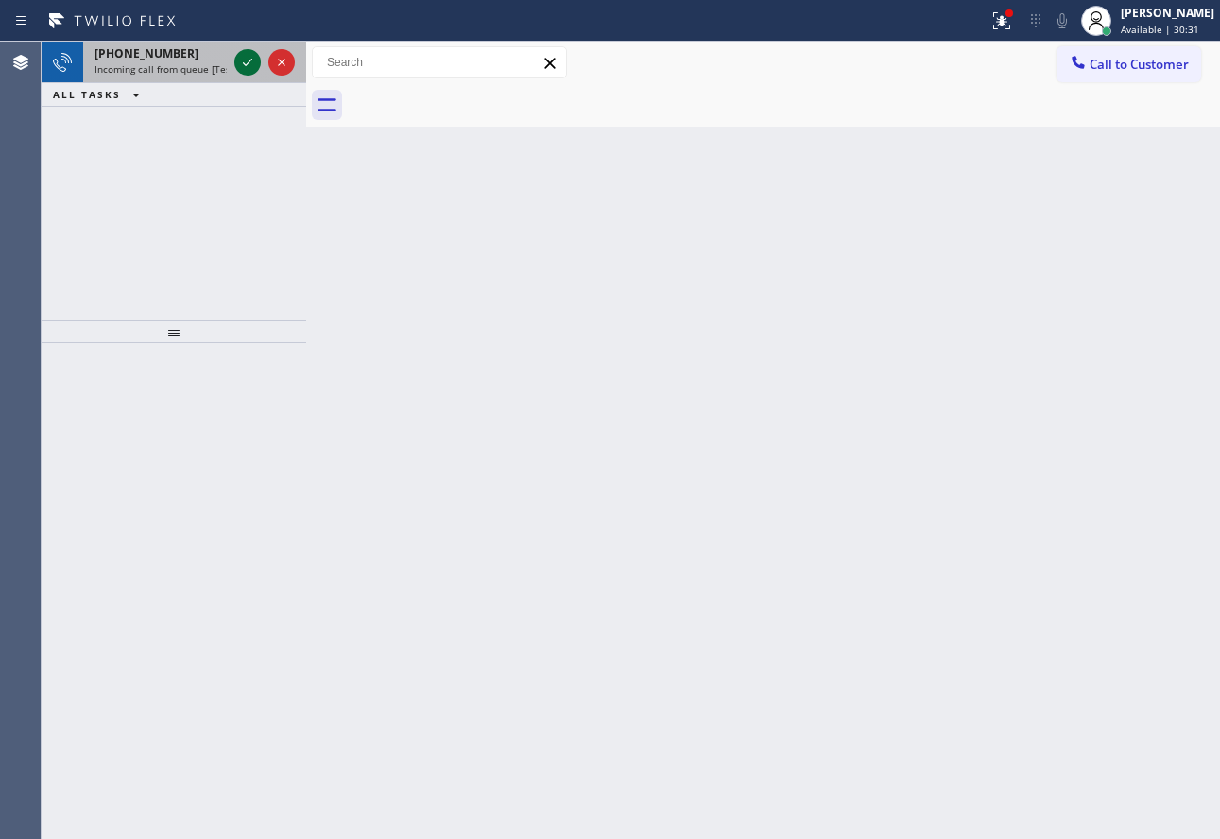
click at [239, 66] on icon at bounding box center [247, 62] width 23 height 23
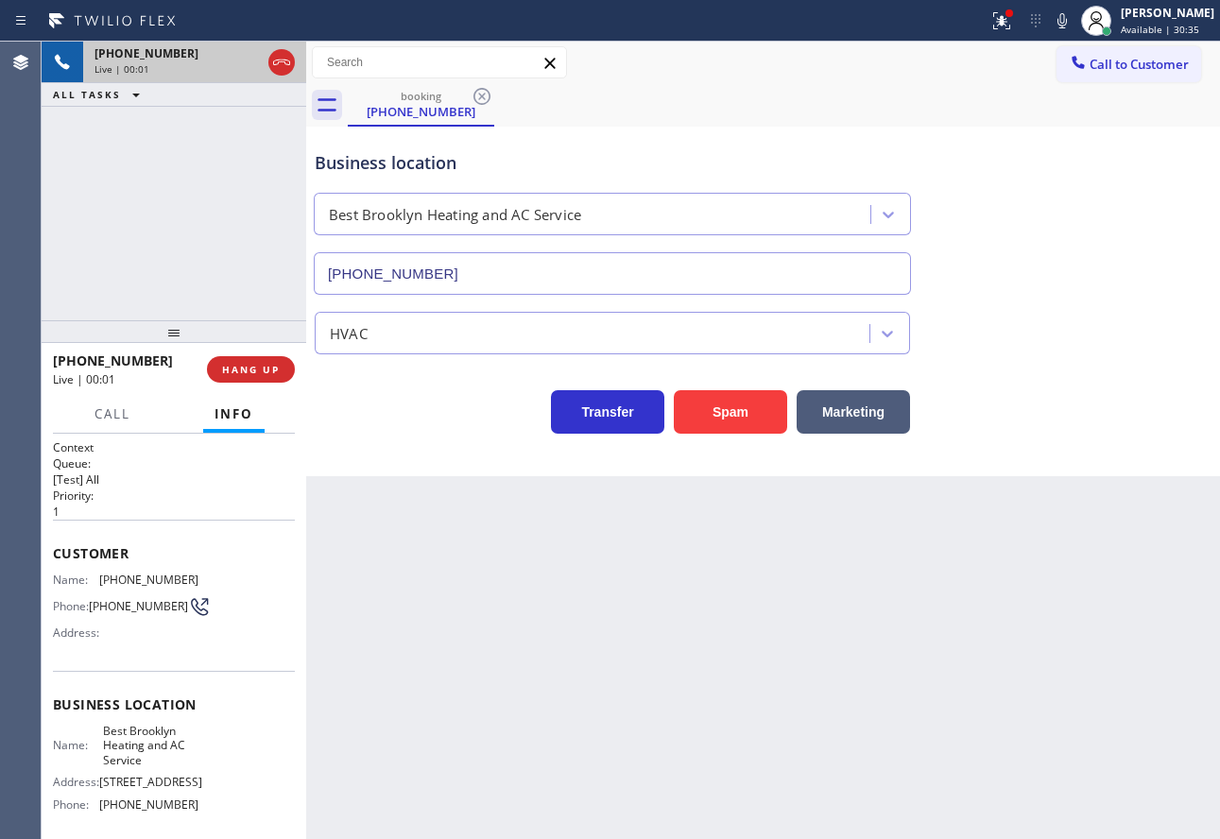
type input "[PHONE_NUMBER]"
click at [278, 368] on span "HANG UP" at bounding box center [251, 369] width 58 height 13
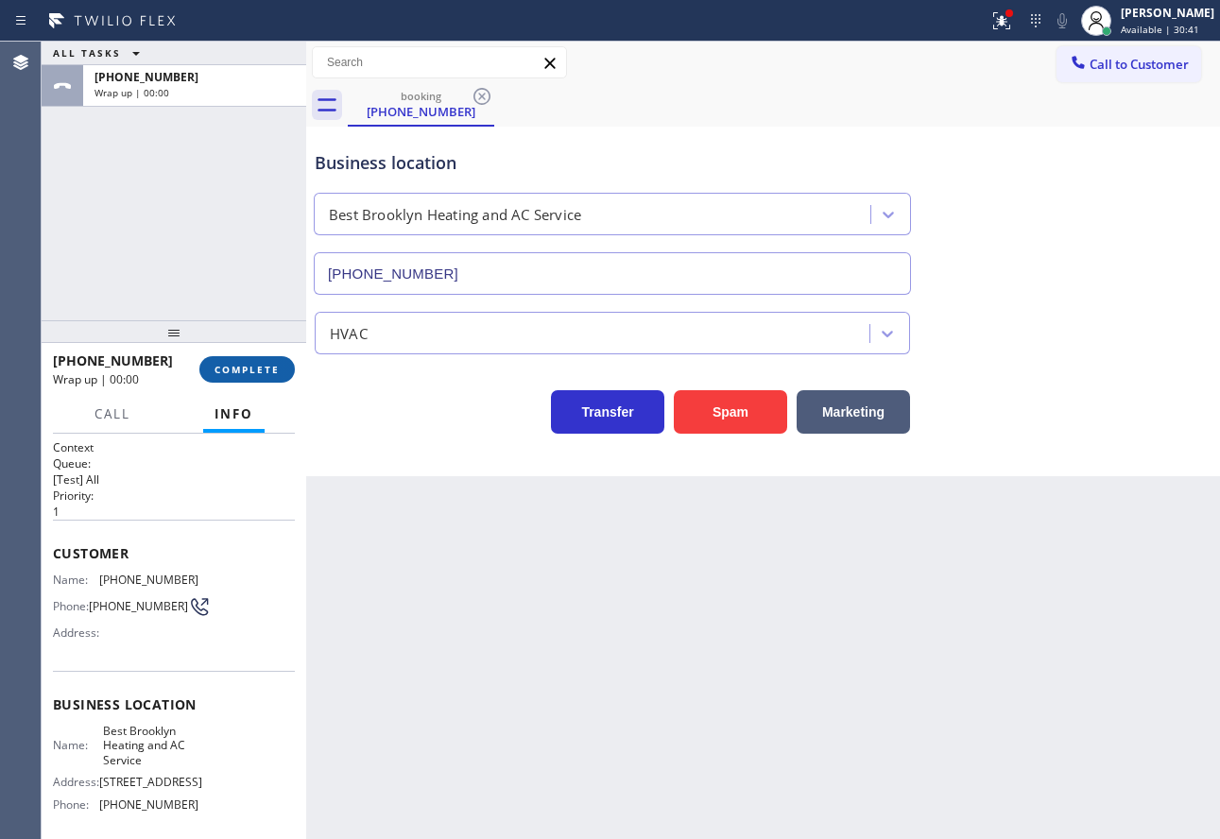
click at [278, 368] on span "COMPLETE" at bounding box center [246, 369] width 65 height 13
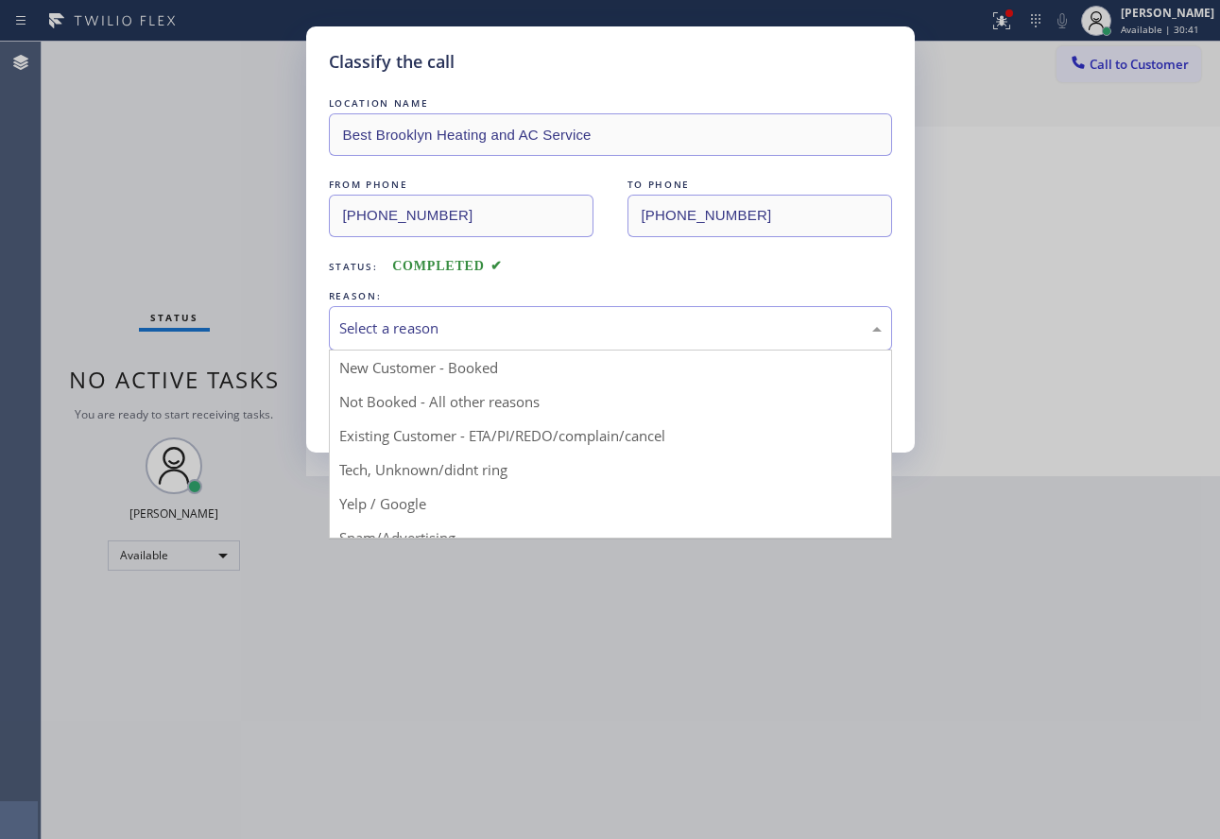
click at [596, 322] on div "Select a reason" at bounding box center [610, 328] width 542 height 22
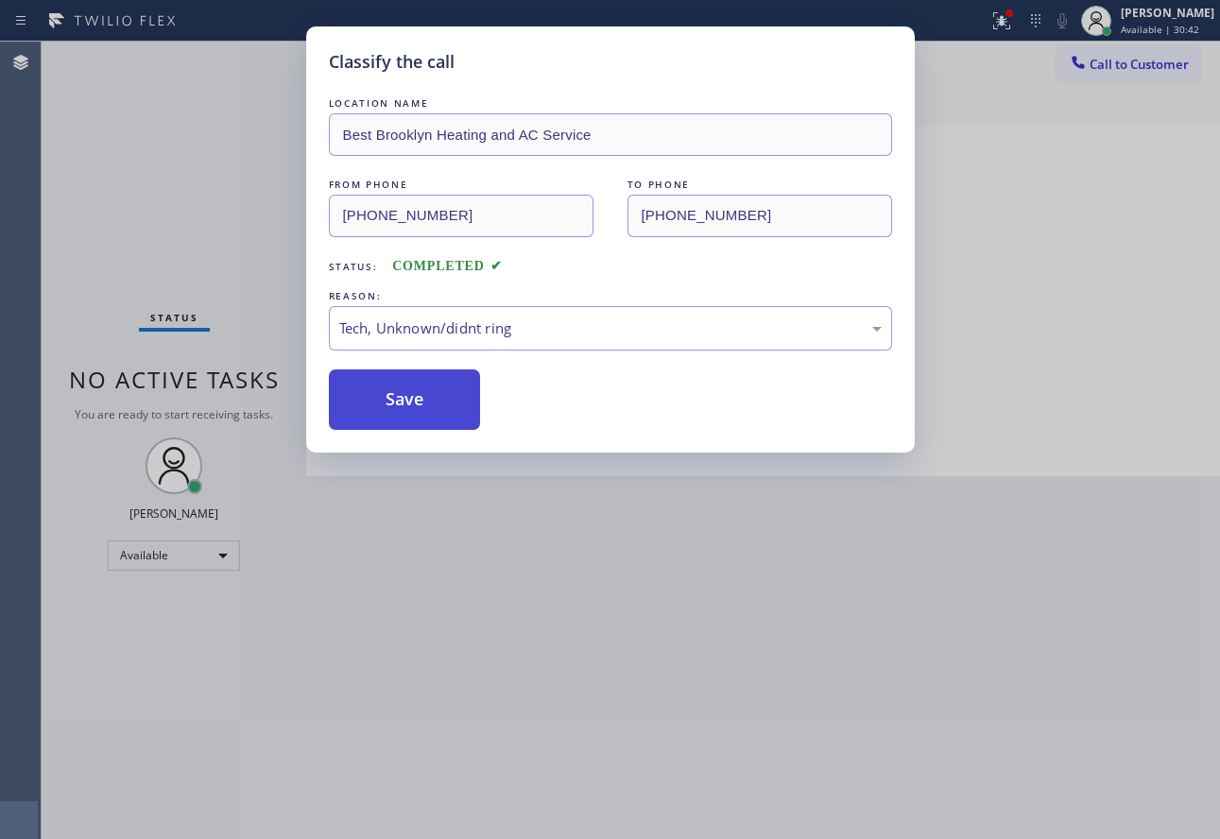
click at [442, 398] on button "Save" at bounding box center [405, 399] width 152 height 60
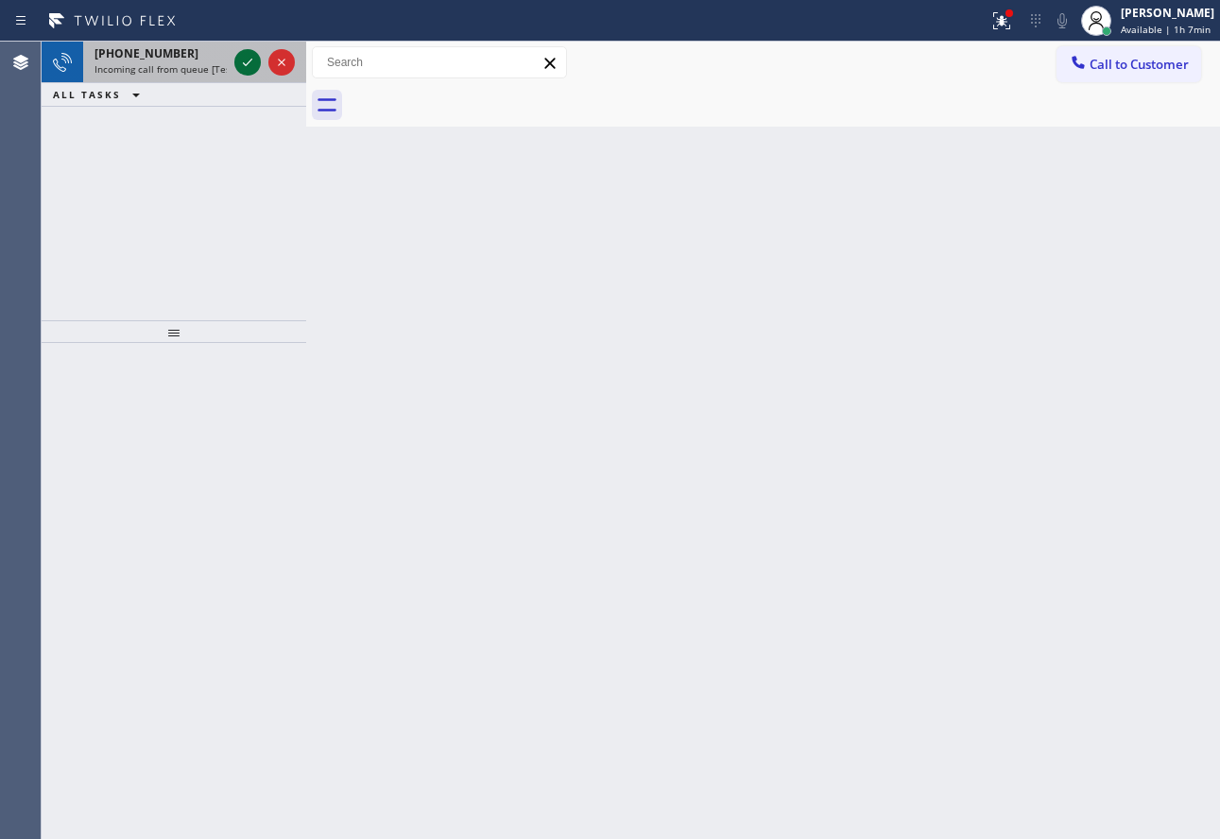
click at [247, 60] on icon at bounding box center [247, 62] width 23 height 23
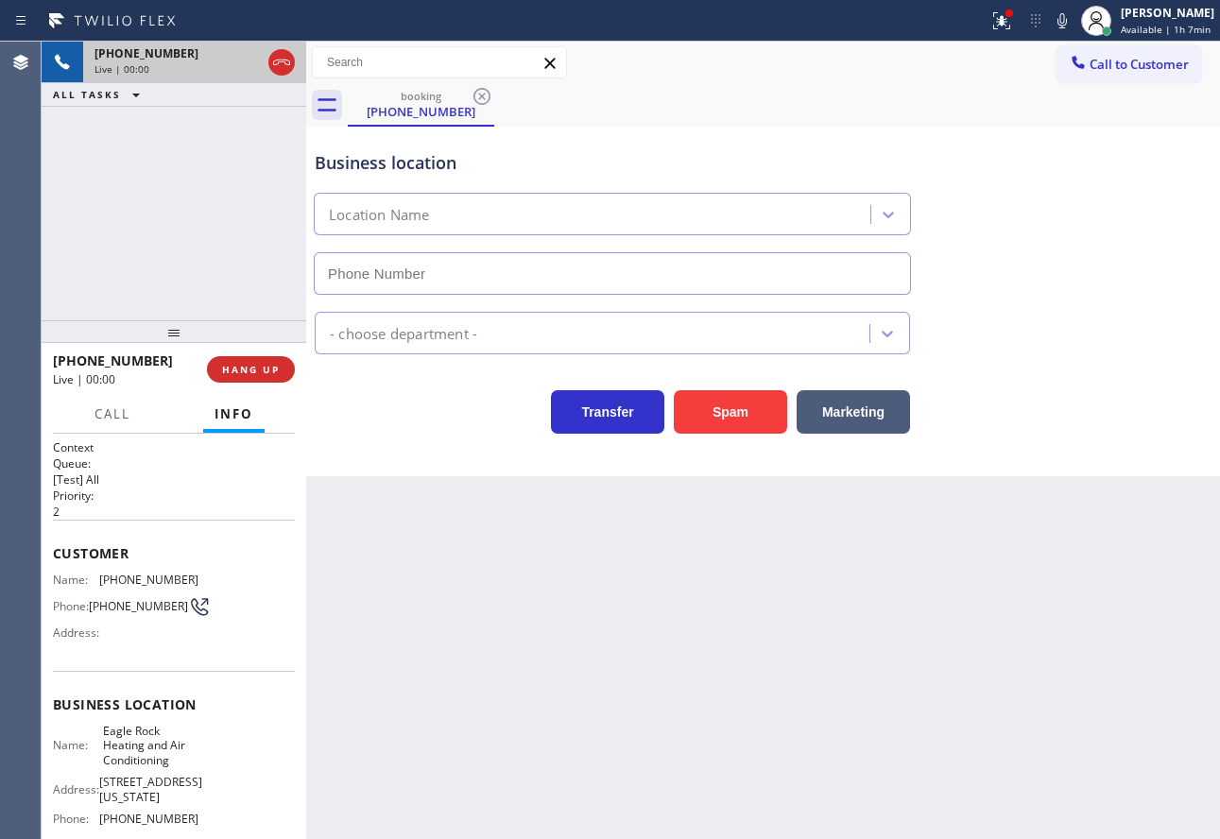
type input "[PHONE_NUMBER]"
click at [1072, 24] on icon at bounding box center [1062, 20] width 23 height 23
click at [1063, 15] on icon at bounding box center [1062, 20] width 23 height 23
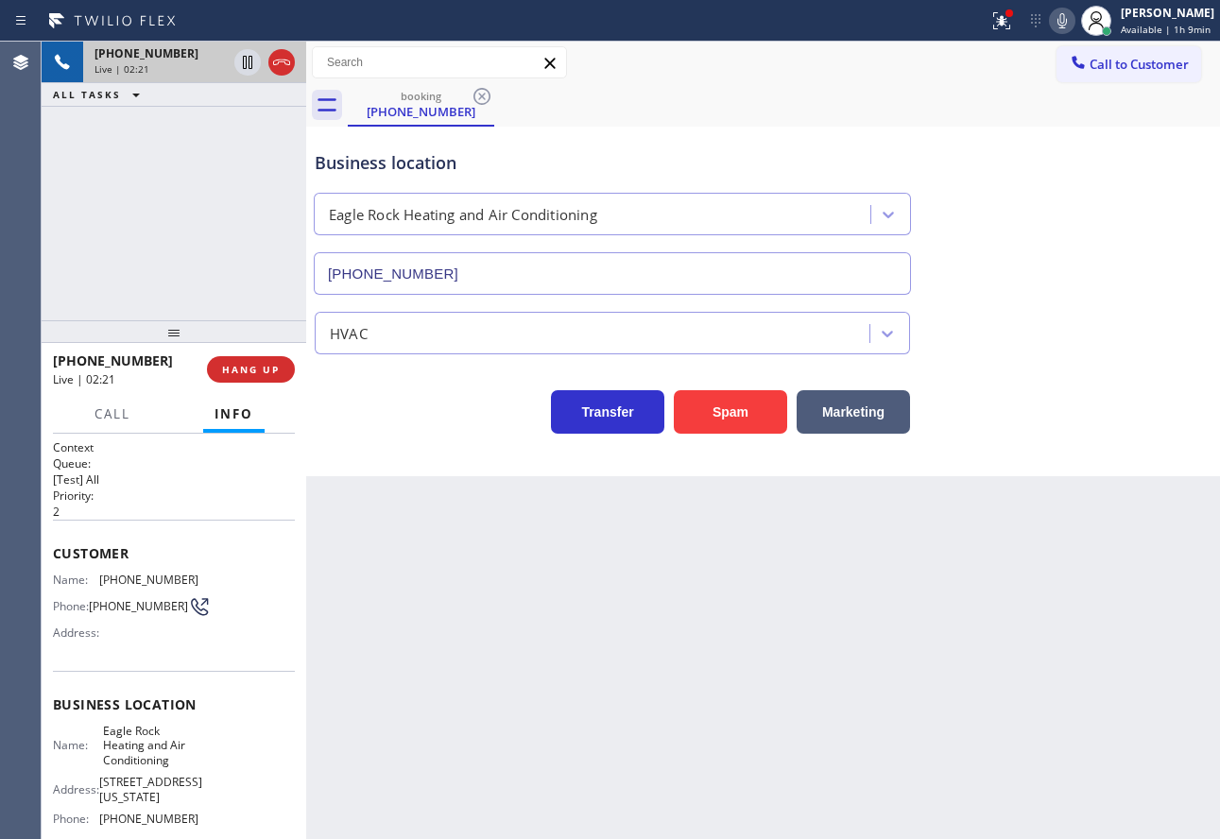
click at [1071, 23] on icon at bounding box center [1062, 20] width 23 height 23
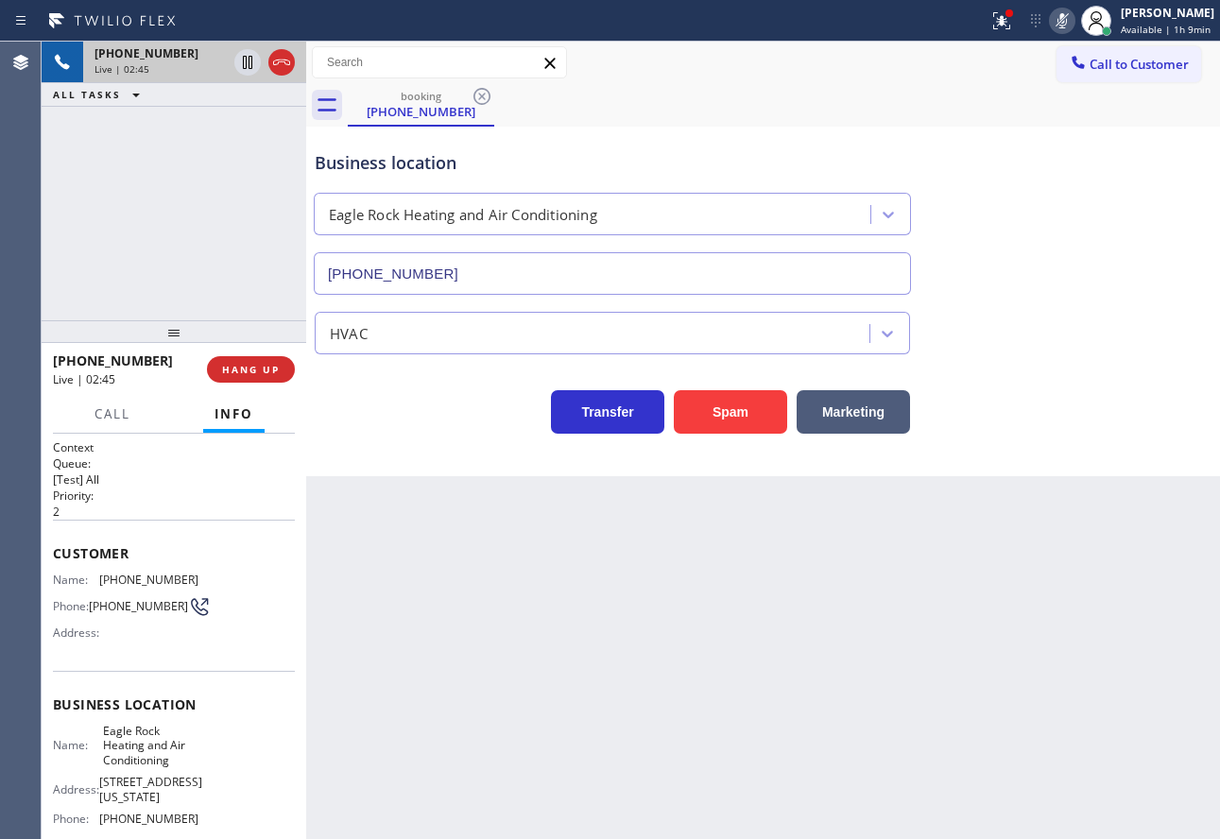
click at [1071, 23] on icon at bounding box center [1062, 20] width 23 height 23
click at [246, 68] on icon at bounding box center [247, 62] width 9 height 13
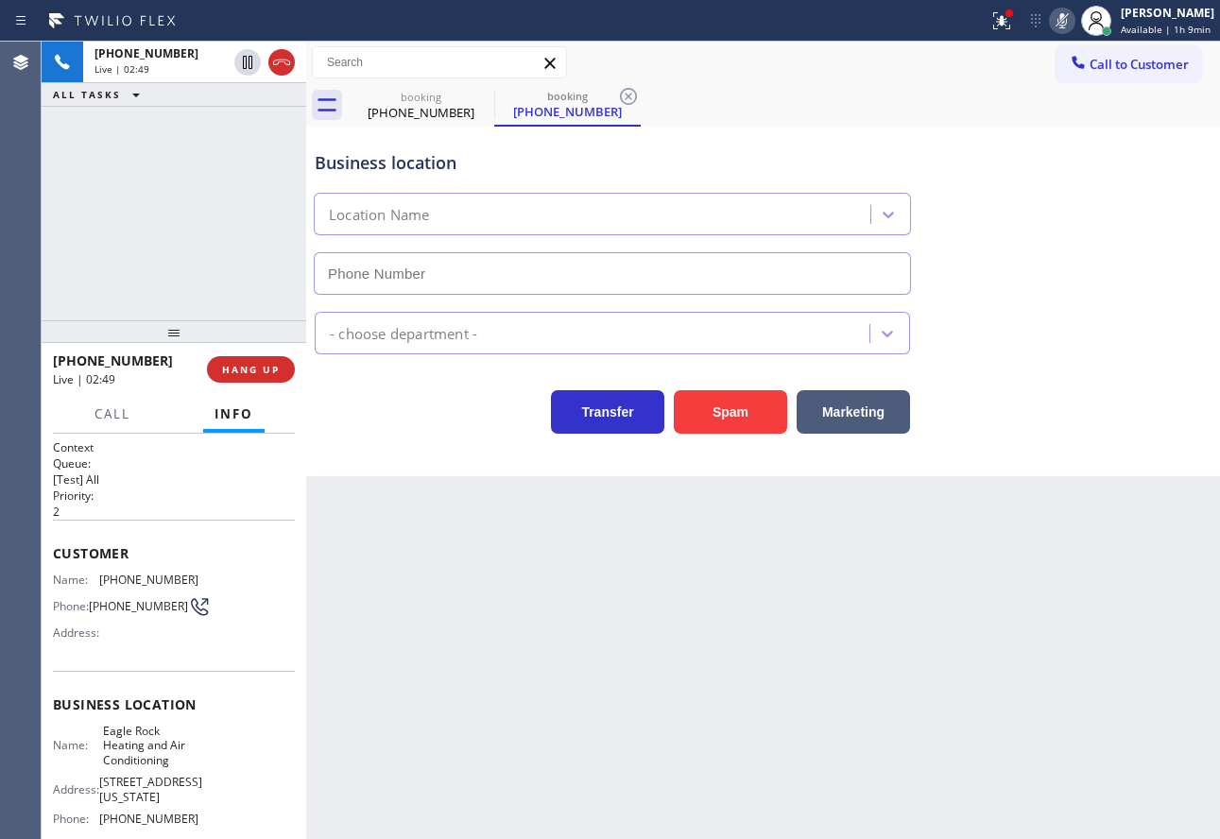
type input "[PHONE_NUMBER]"
click at [1062, 22] on rect at bounding box center [1060, 18] width 13 height 13
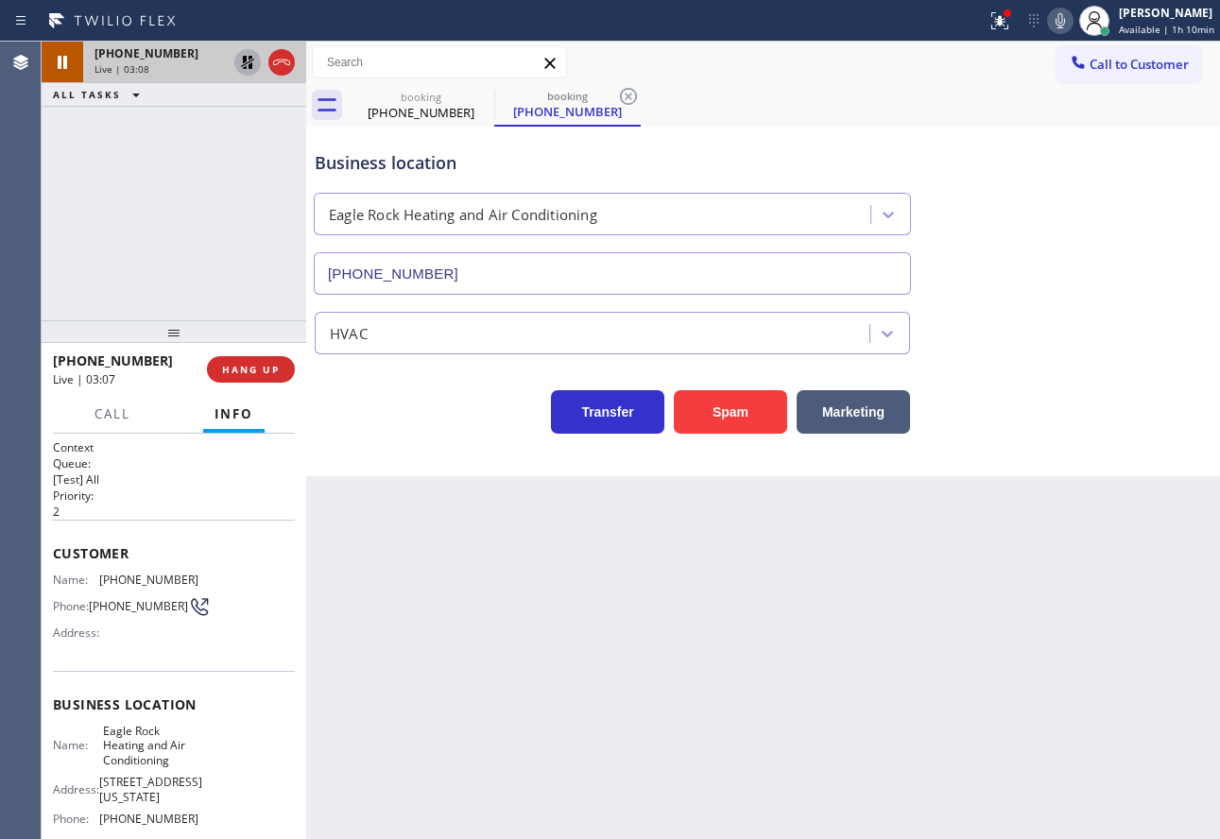
click at [244, 65] on icon at bounding box center [247, 62] width 13 height 13
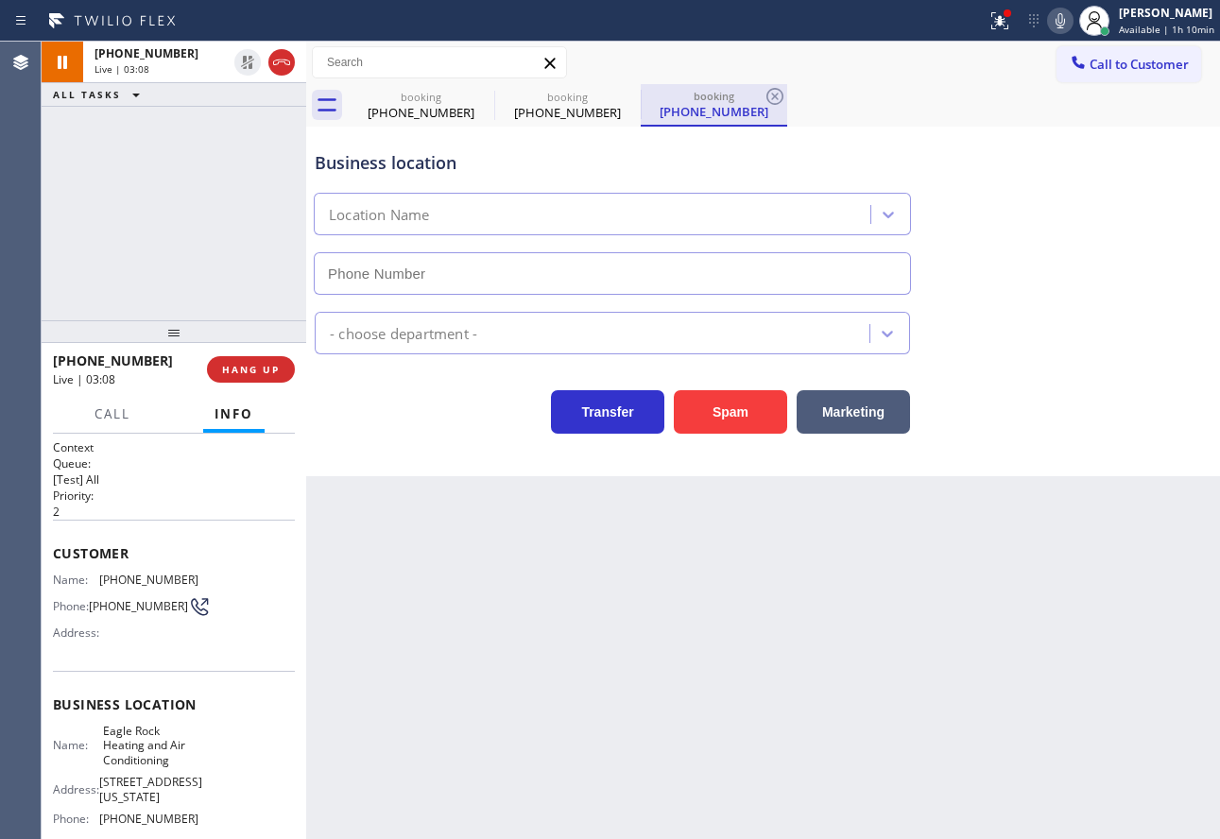
type input "[PHONE_NUMBER]"
click at [777, 96] on icon at bounding box center [774, 96] width 23 height 23
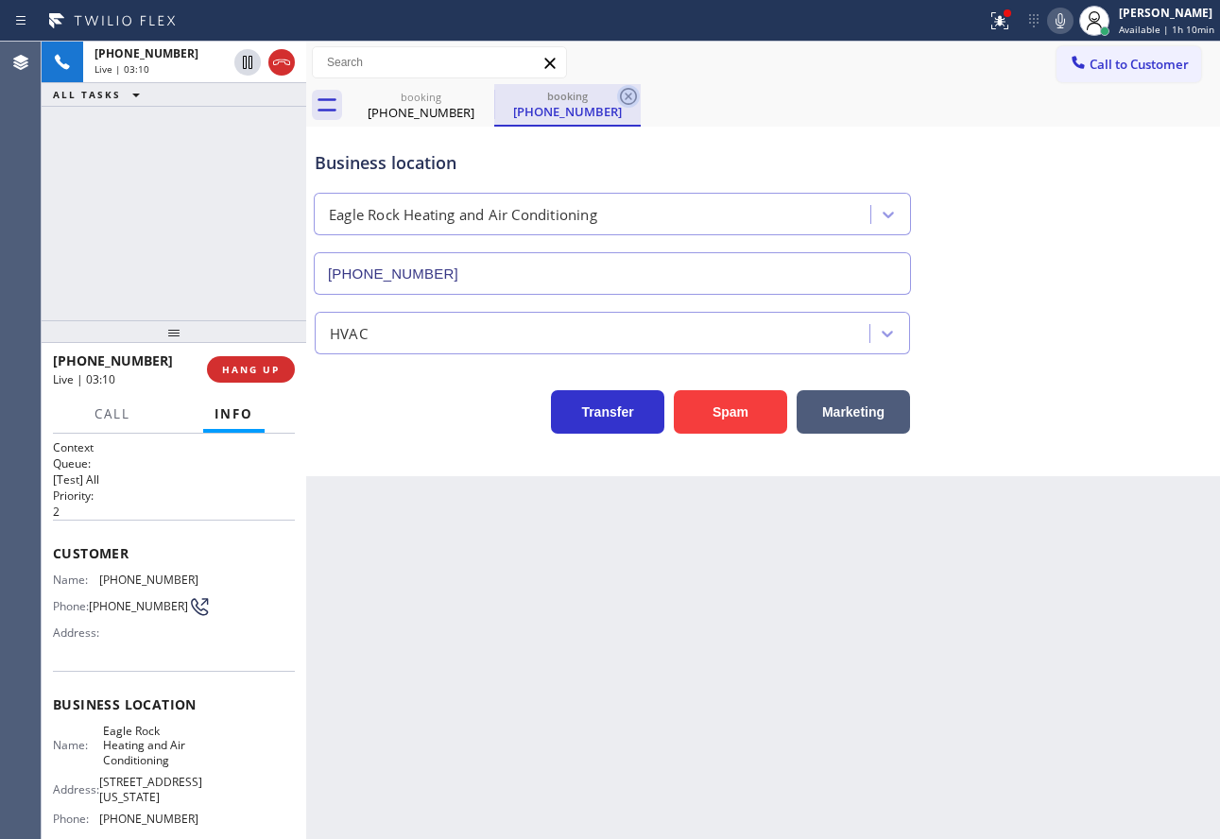
click at [629, 99] on icon at bounding box center [628, 96] width 23 height 23
click at [1071, 21] on icon at bounding box center [1060, 20] width 23 height 23
click at [1061, 19] on icon at bounding box center [1060, 20] width 23 height 23
click at [130, 583] on span "[PHONE_NUMBER]" at bounding box center [148, 580] width 99 height 14
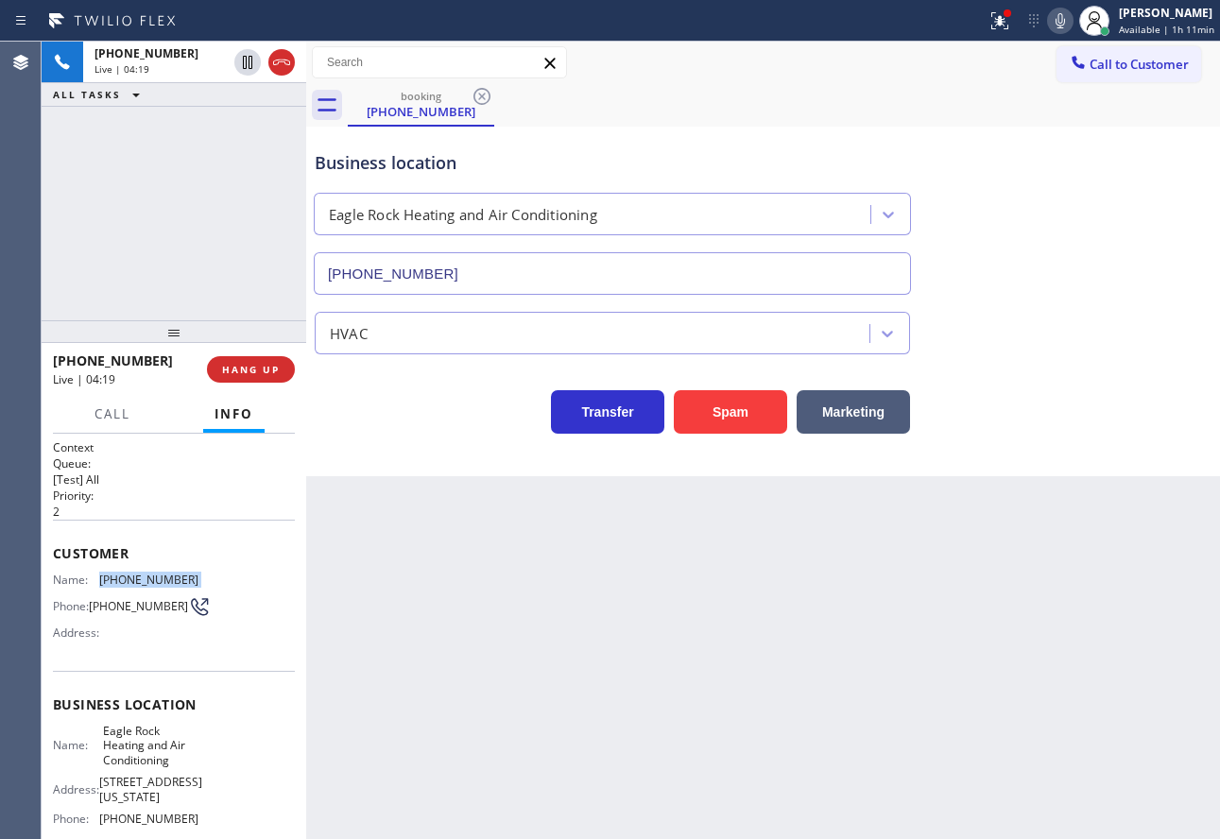
click at [130, 583] on span "[PHONE_NUMBER]" at bounding box center [148, 580] width 99 height 14
copy span "[PHONE_NUMBER]"
click at [154, 819] on span "[PHONE_NUMBER]" at bounding box center [148, 819] width 99 height 14
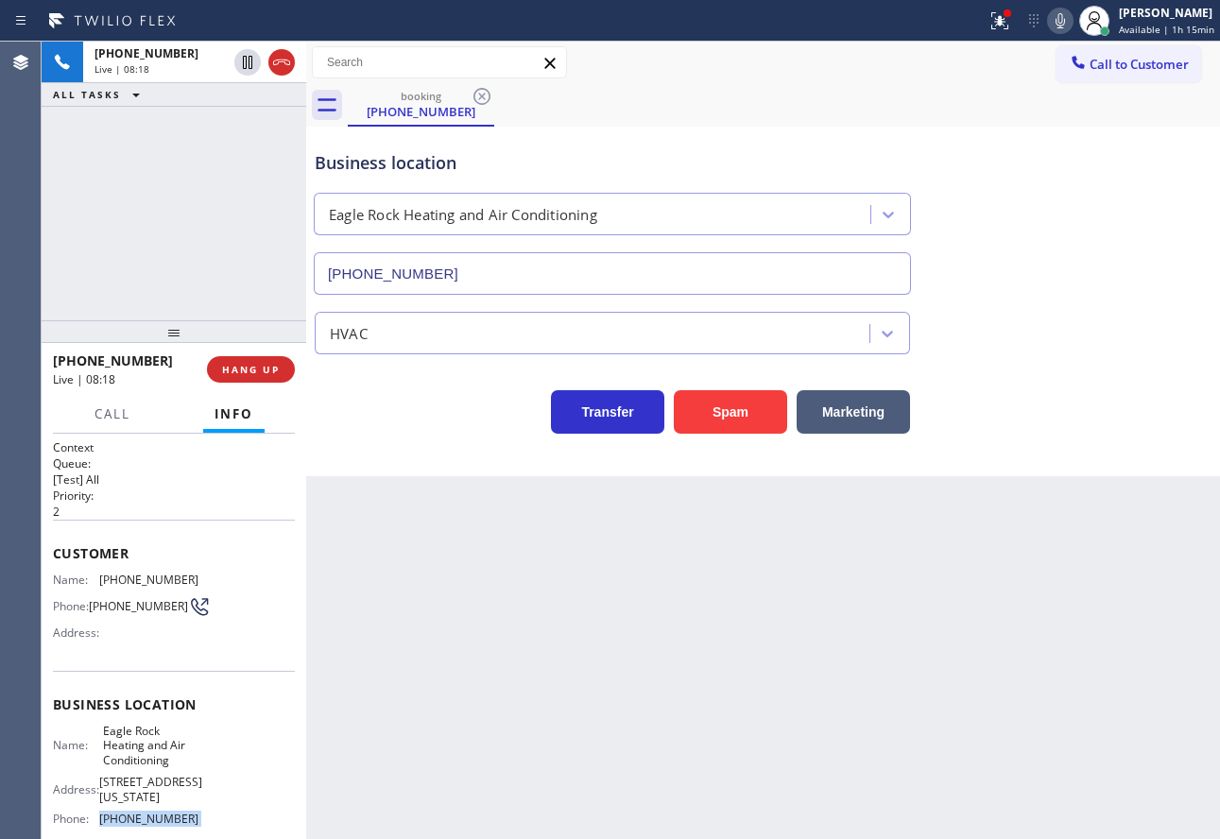
copy span "[PHONE_NUMBER]"
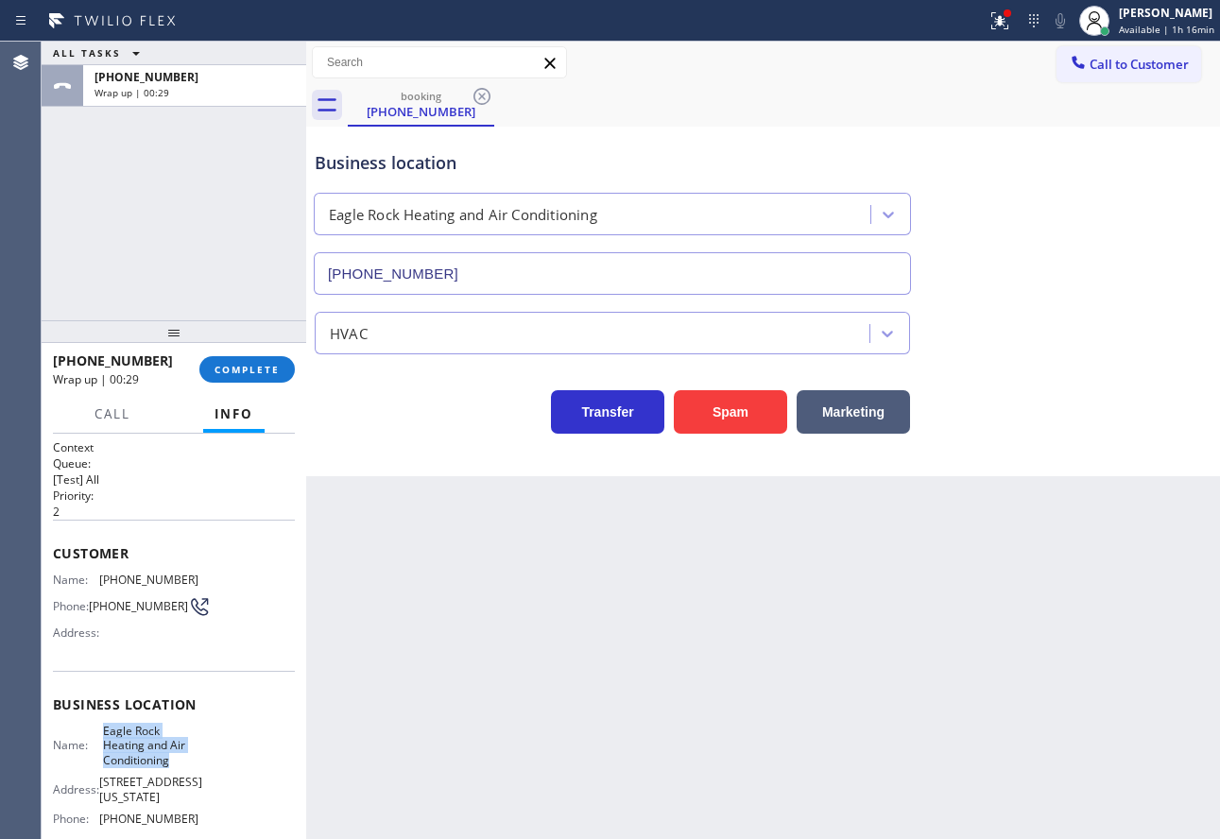
drag, startPoint x: 174, startPoint y: 771, endPoint x: 100, endPoint y: 743, distance: 79.0
click at [103, 743] on span "Eagle Rock Heating and Air Conditioning" at bounding box center [150, 745] width 94 height 43
copy span "Eagle Rock Heating and Air Conditioning"
click at [248, 368] on span "COMPLETE" at bounding box center [246, 369] width 65 height 13
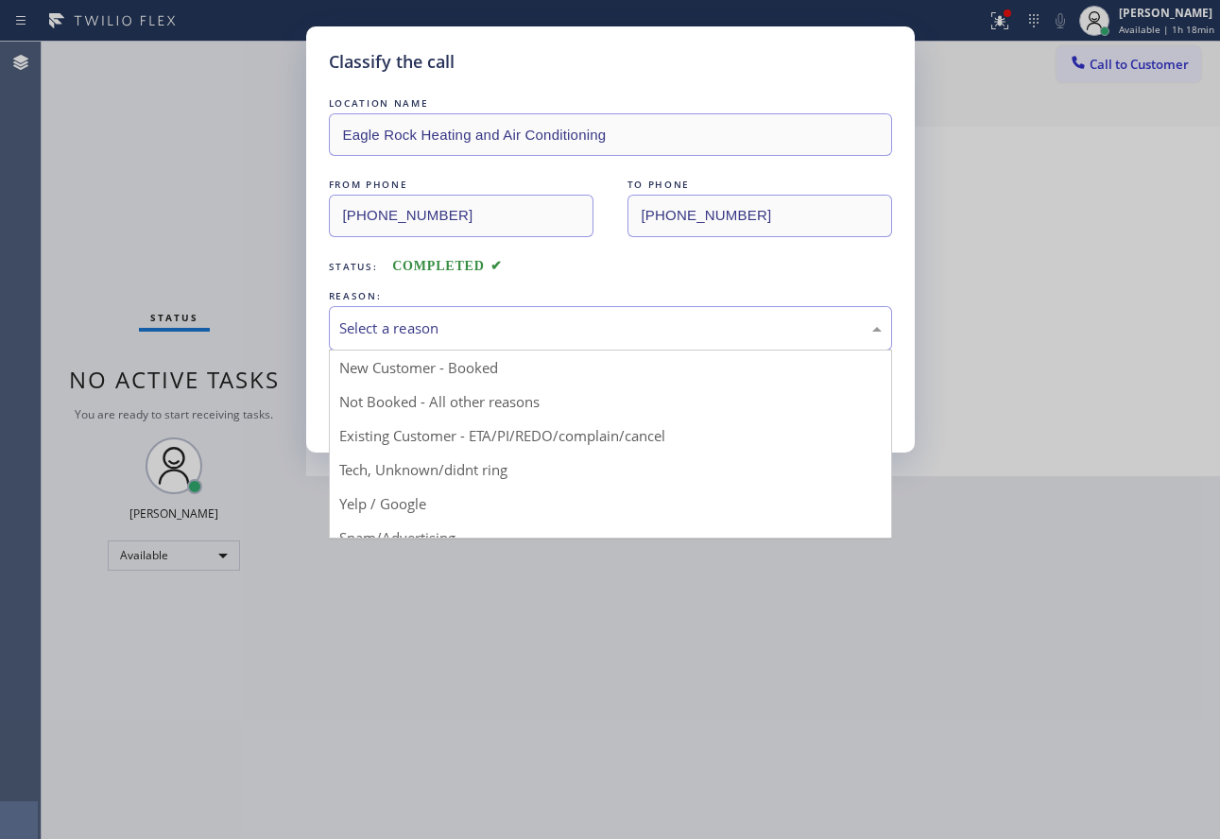
click at [373, 322] on div "Select a reason" at bounding box center [610, 328] width 542 height 22
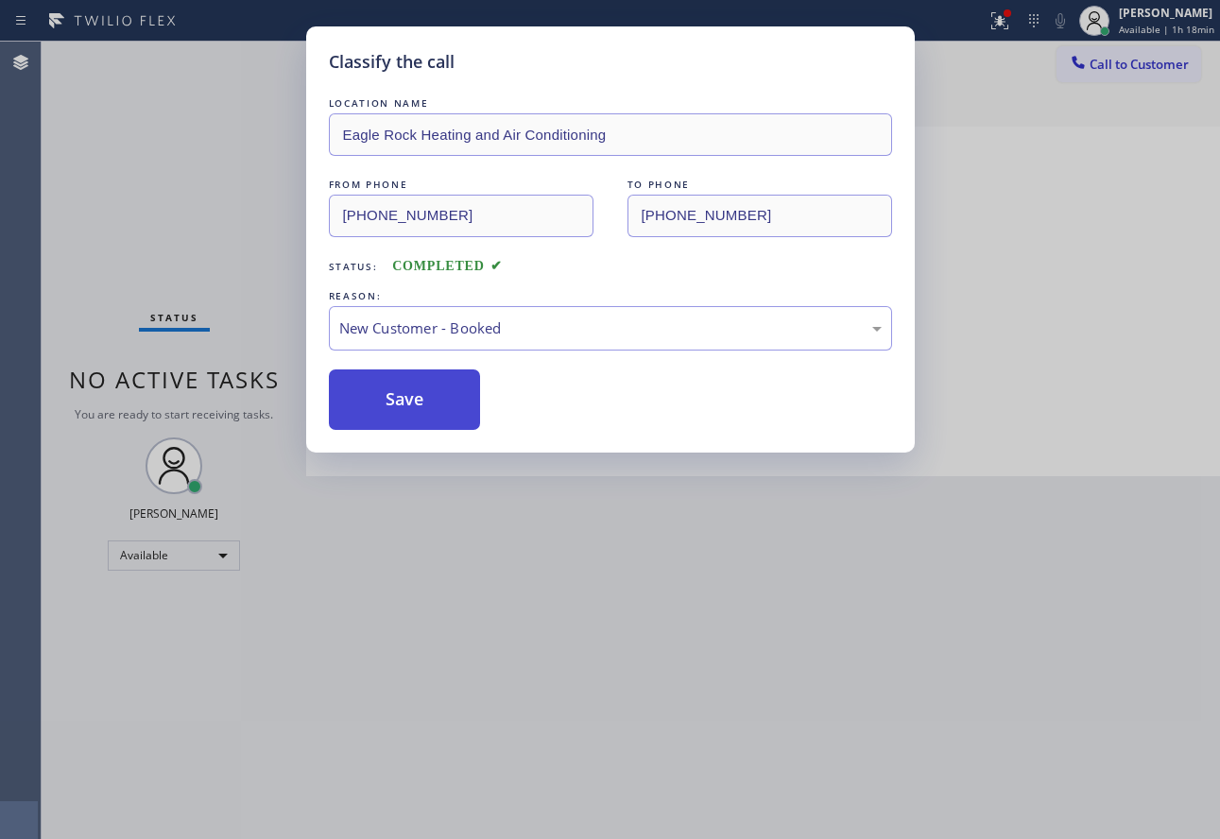
click at [386, 405] on button "Save" at bounding box center [405, 399] width 152 height 60
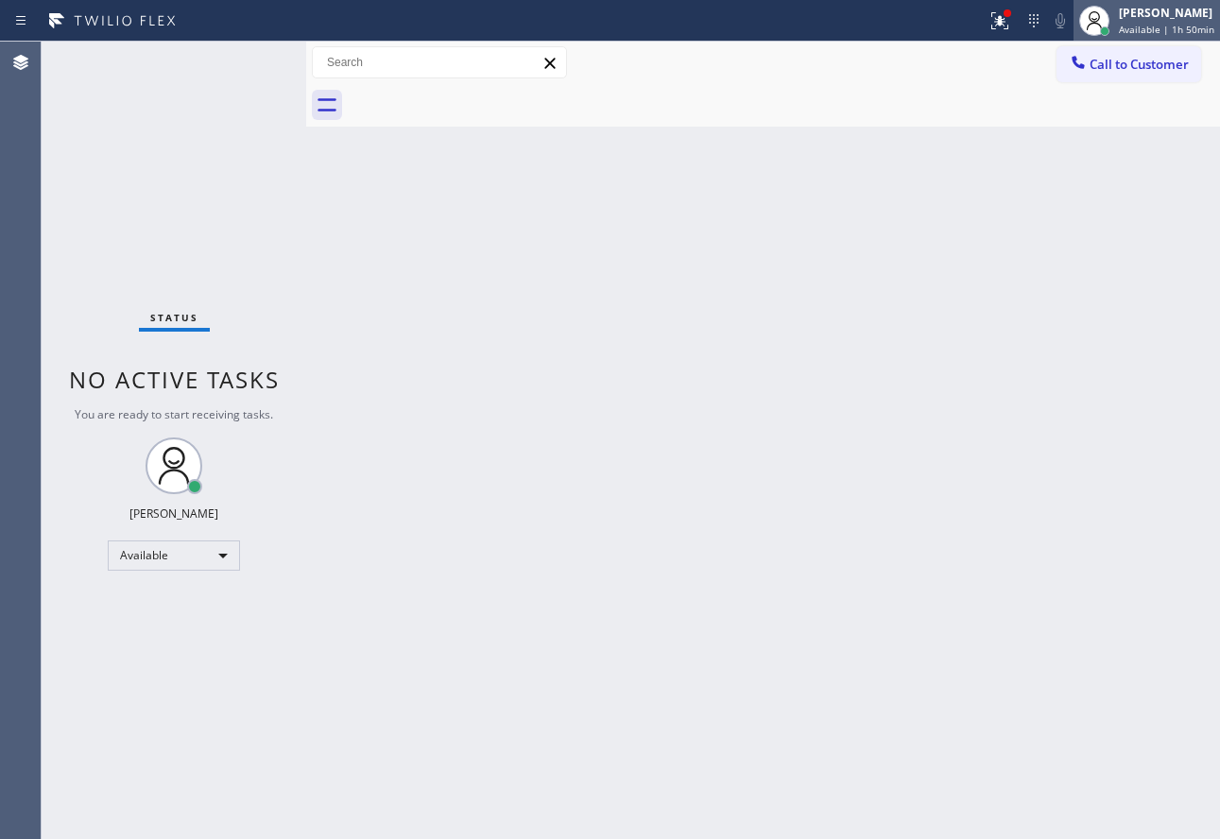
click at [1136, 15] on div "[PERSON_NAME]" at bounding box center [1166, 13] width 95 height 16
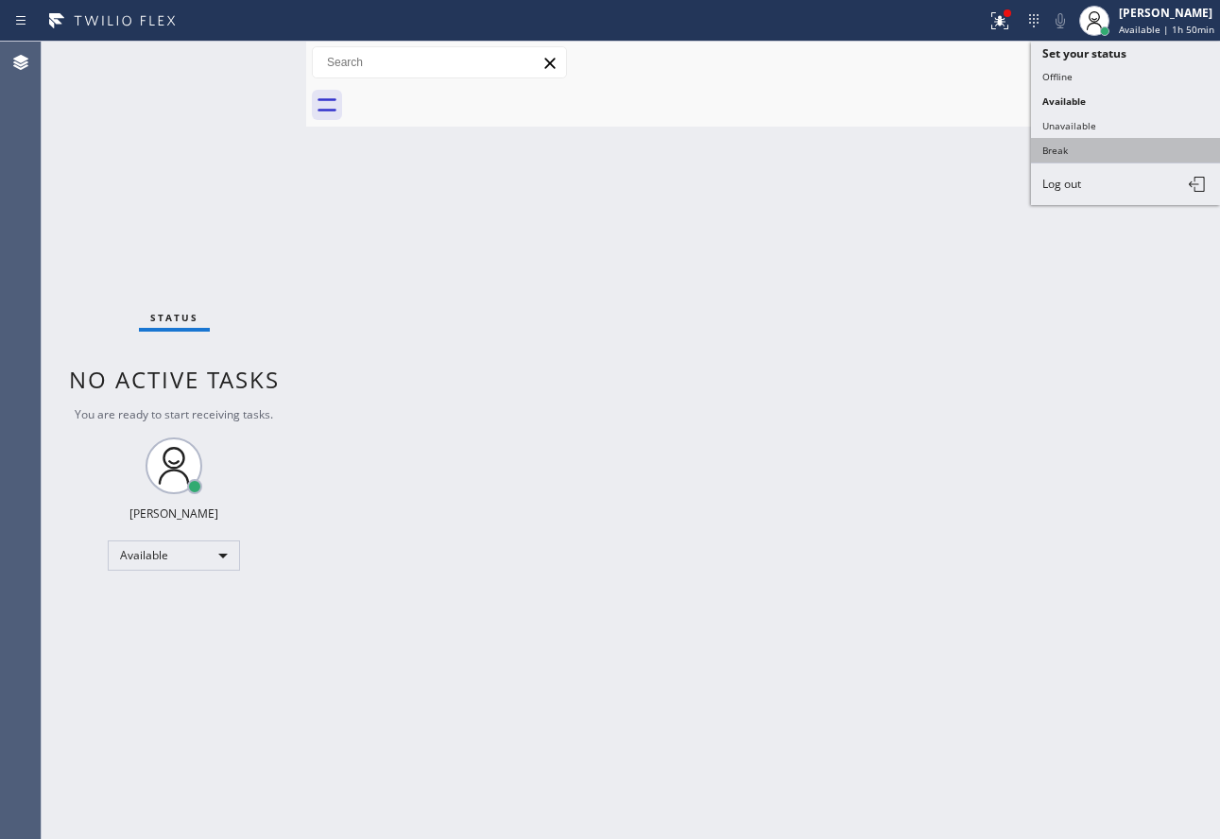
click at [1058, 158] on button "Break" at bounding box center [1125, 150] width 189 height 25
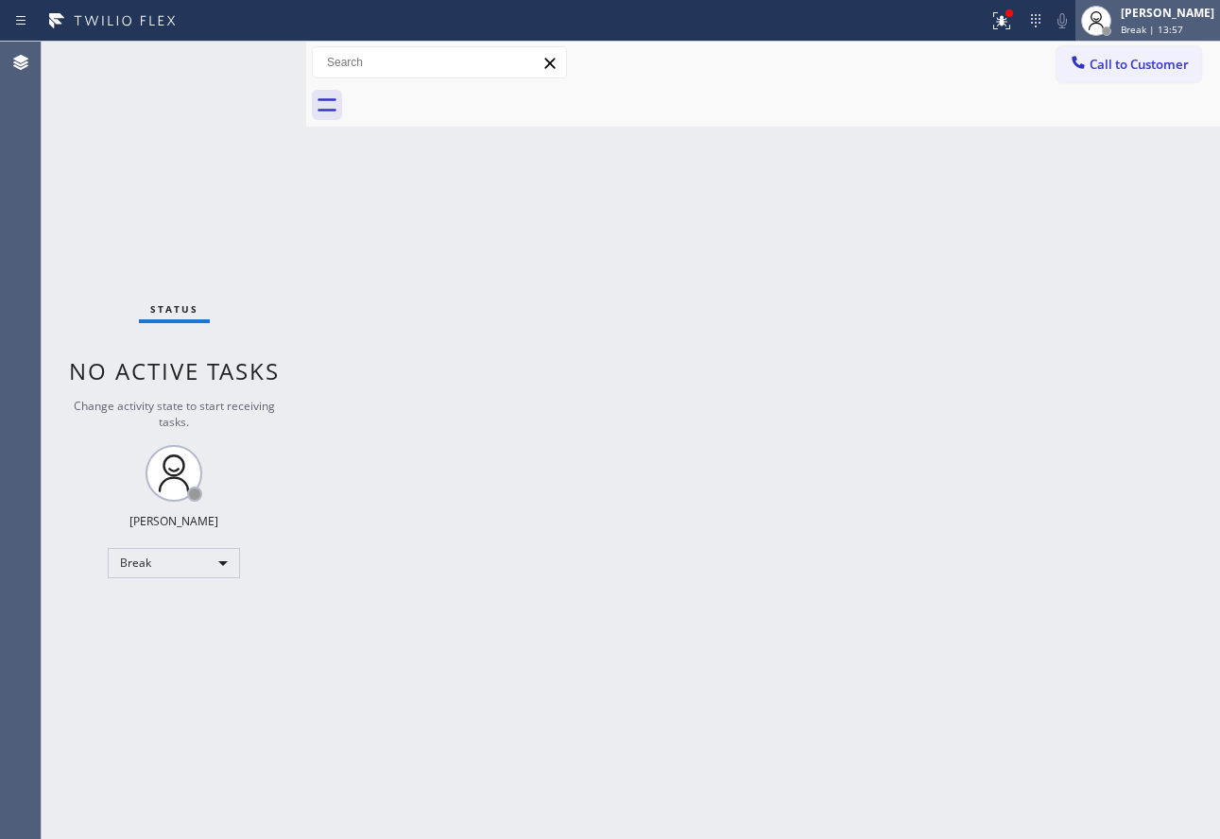
click at [1156, 22] on div "[PERSON_NAME] Break | 13:57" at bounding box center [1168, 20] width 103 height 33
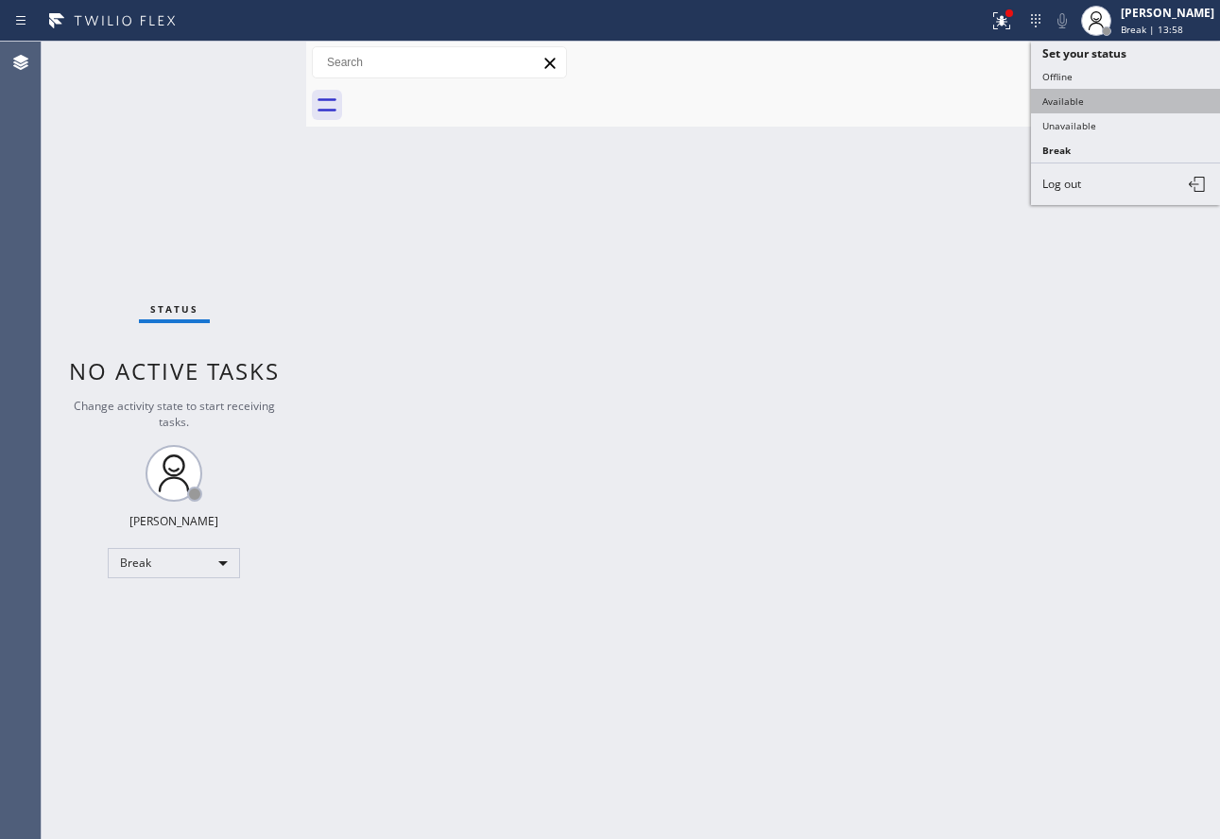
click at [1096, 102] on button "Available" at bounding box center [1125, 101] width 189 height 25
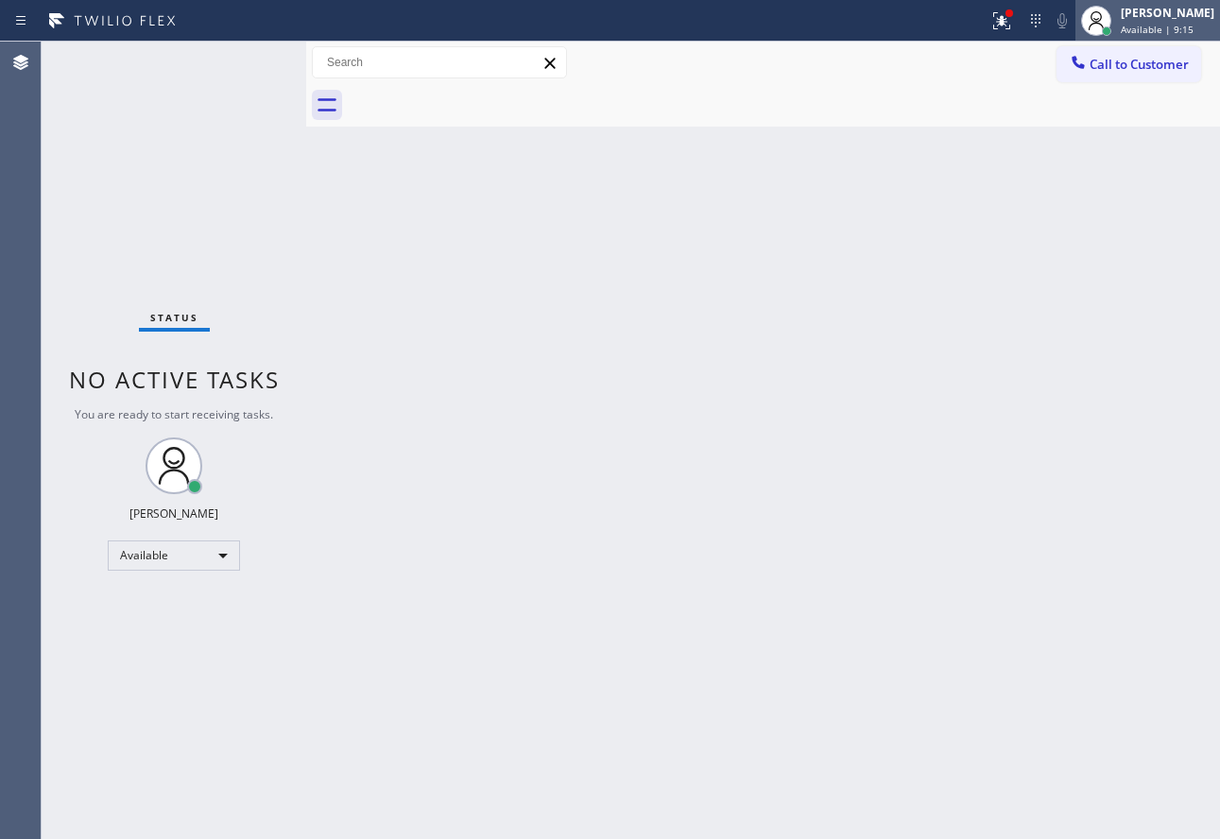
click at [1171, 22] on div "[PERSON_NAME] Available | 9:15" at bounding box center [1168, 20] width 103 height 33
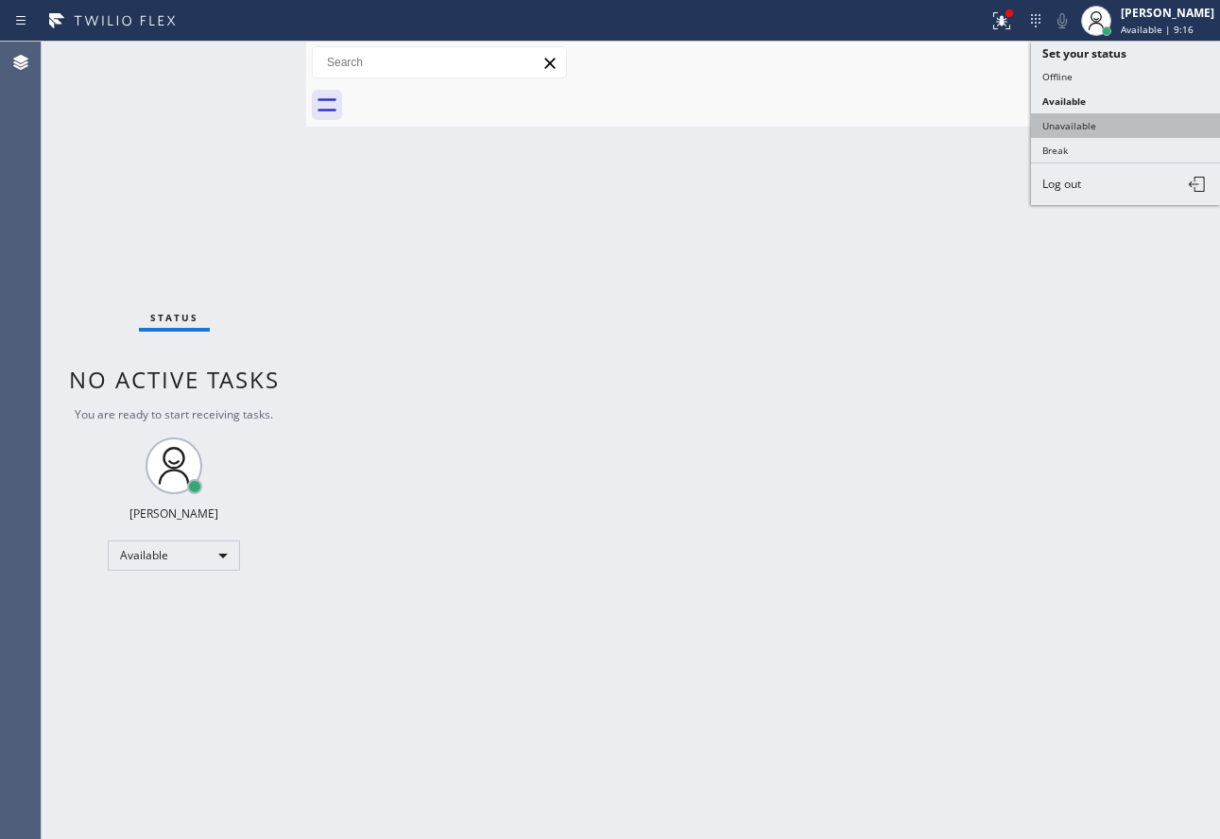
click at [1090, 132] on button "Unavailable" at bounding box center [1125, 125] width 189 height 25
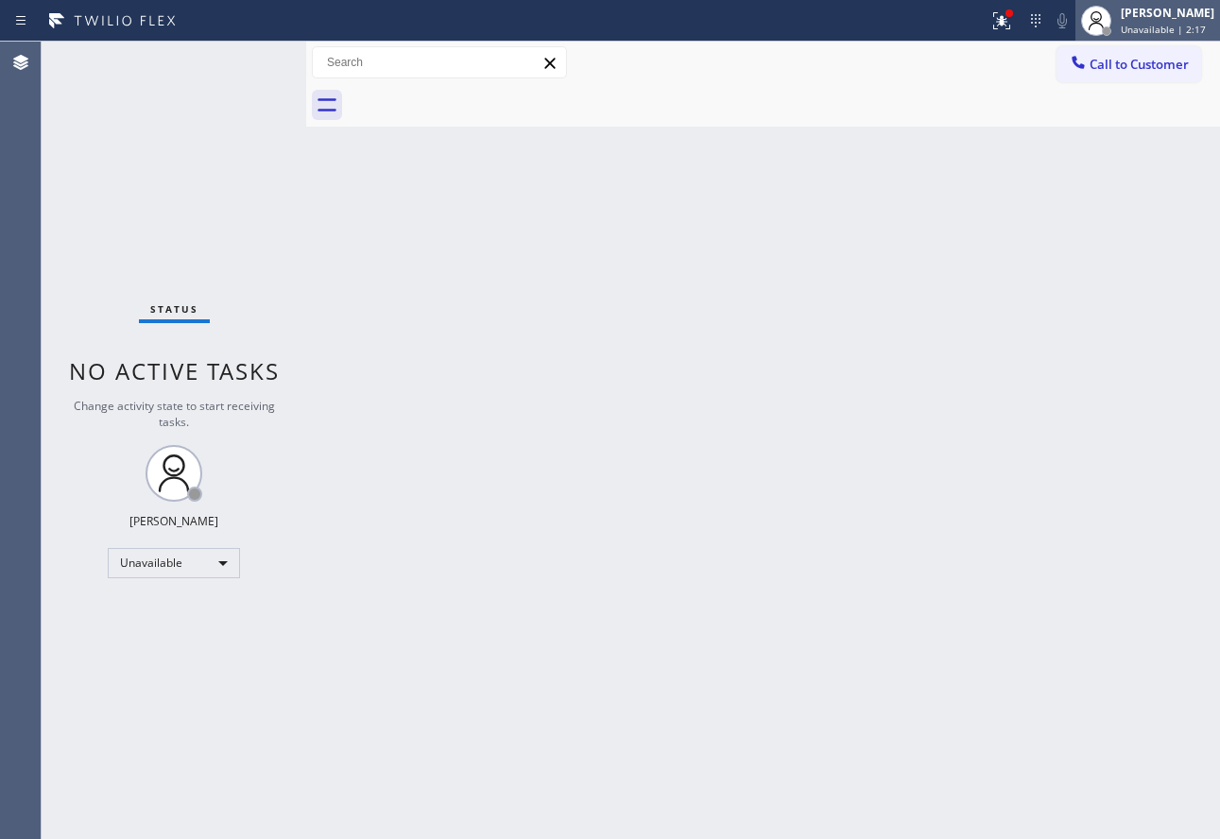
click at [1157, 18] on div "[PERSON_NAME]" at bounding box center [1168, 13] width 94 height 16
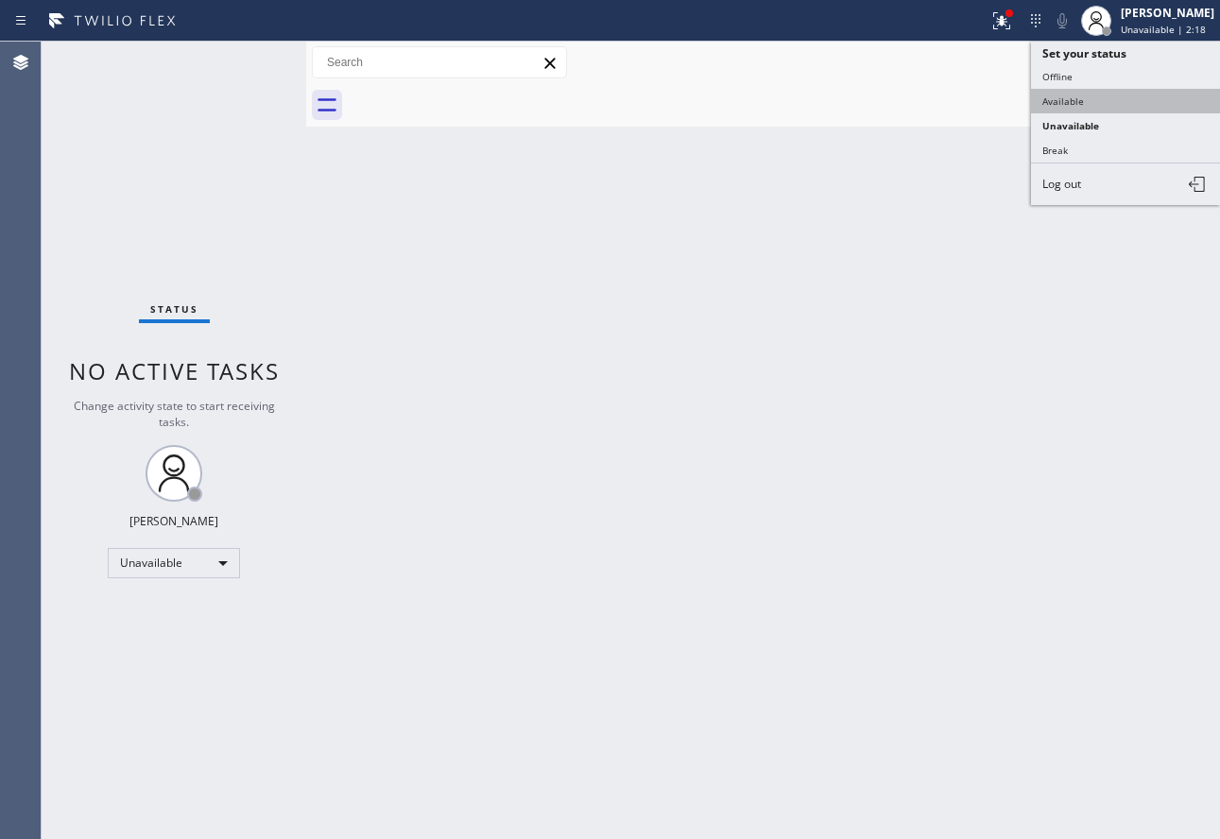
click at [1095, 96] on button "Available" at bounding box center [1125, 101] width 189 height 25
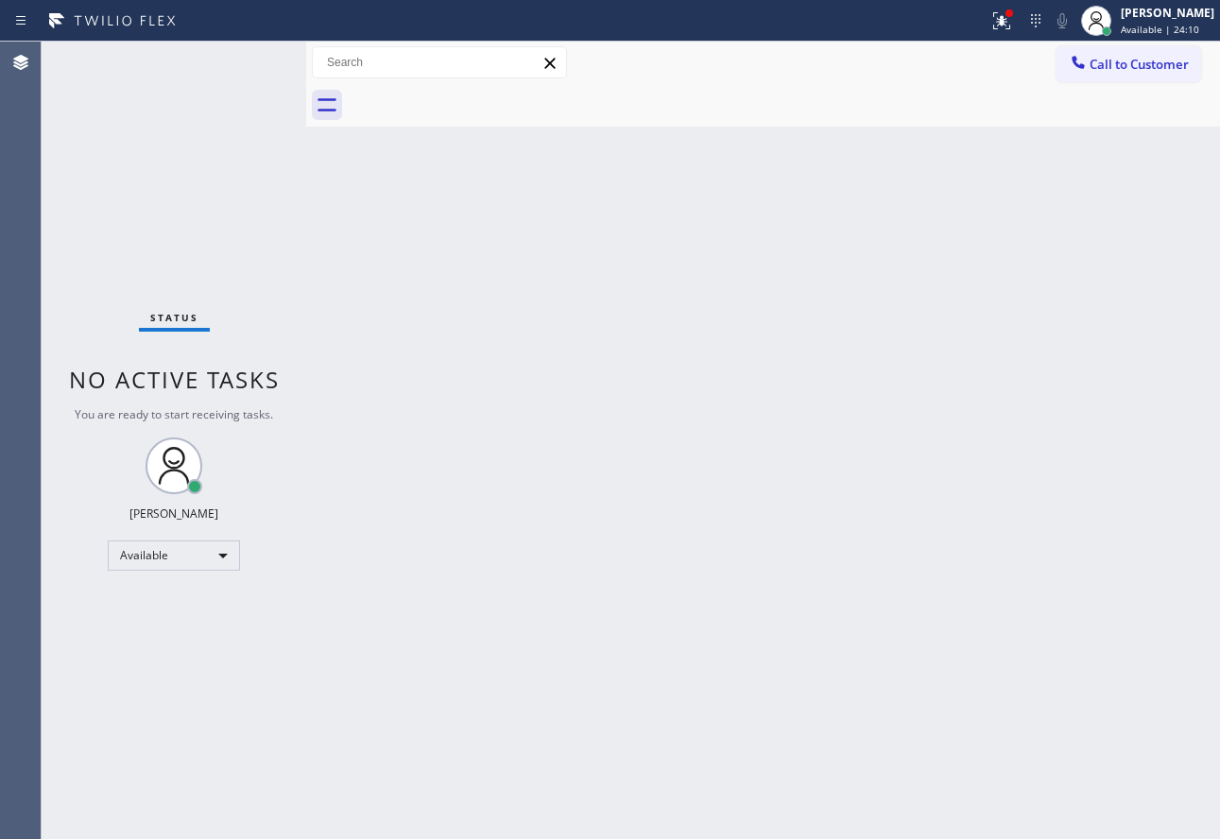
click at [684, 393] on div "Back to Dashboard Change Sender ID Customers Technicians Select a contact Outbo…" at bounding box center [763, 440] width 914 height 797
click at [1004, 20] on icon at bounding box center [998, 18] width 11 height 13
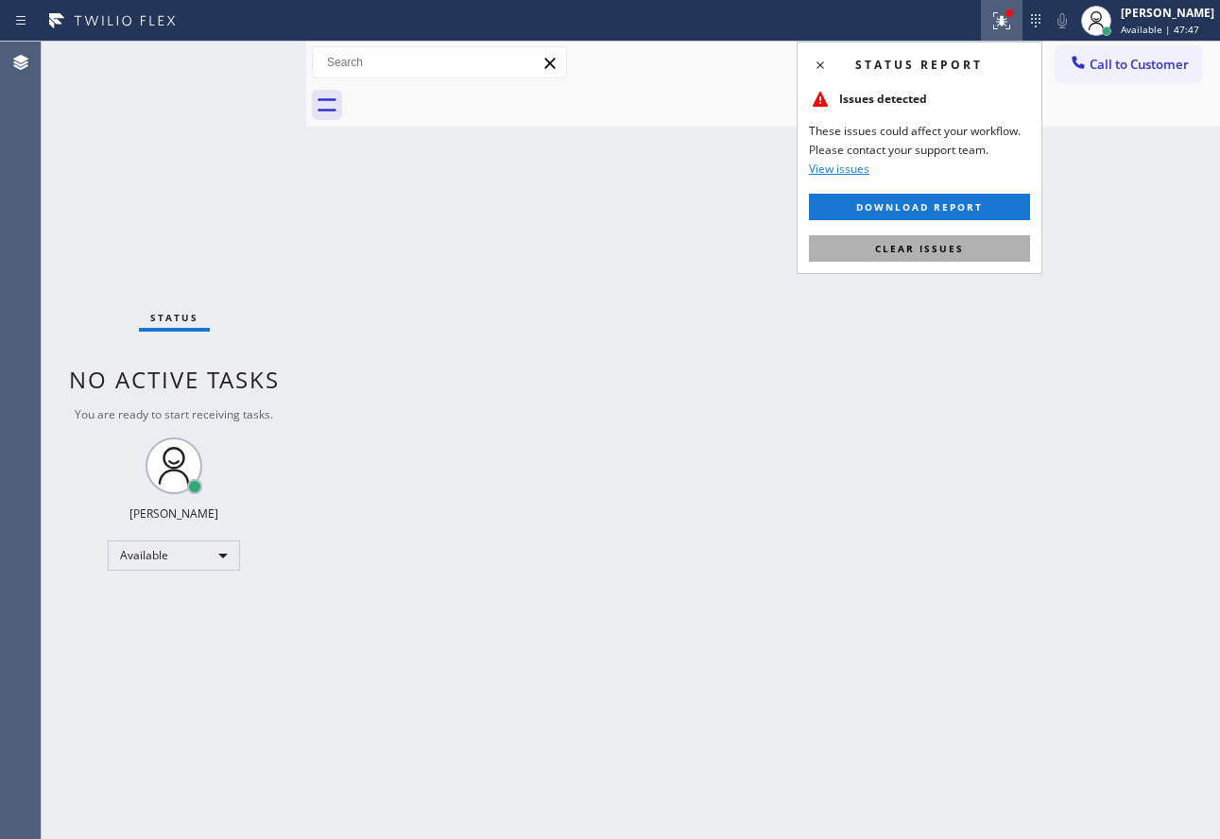
click at [942, 242] on span "Clear issues" at bounding box center [919, 248] width 89 height 13
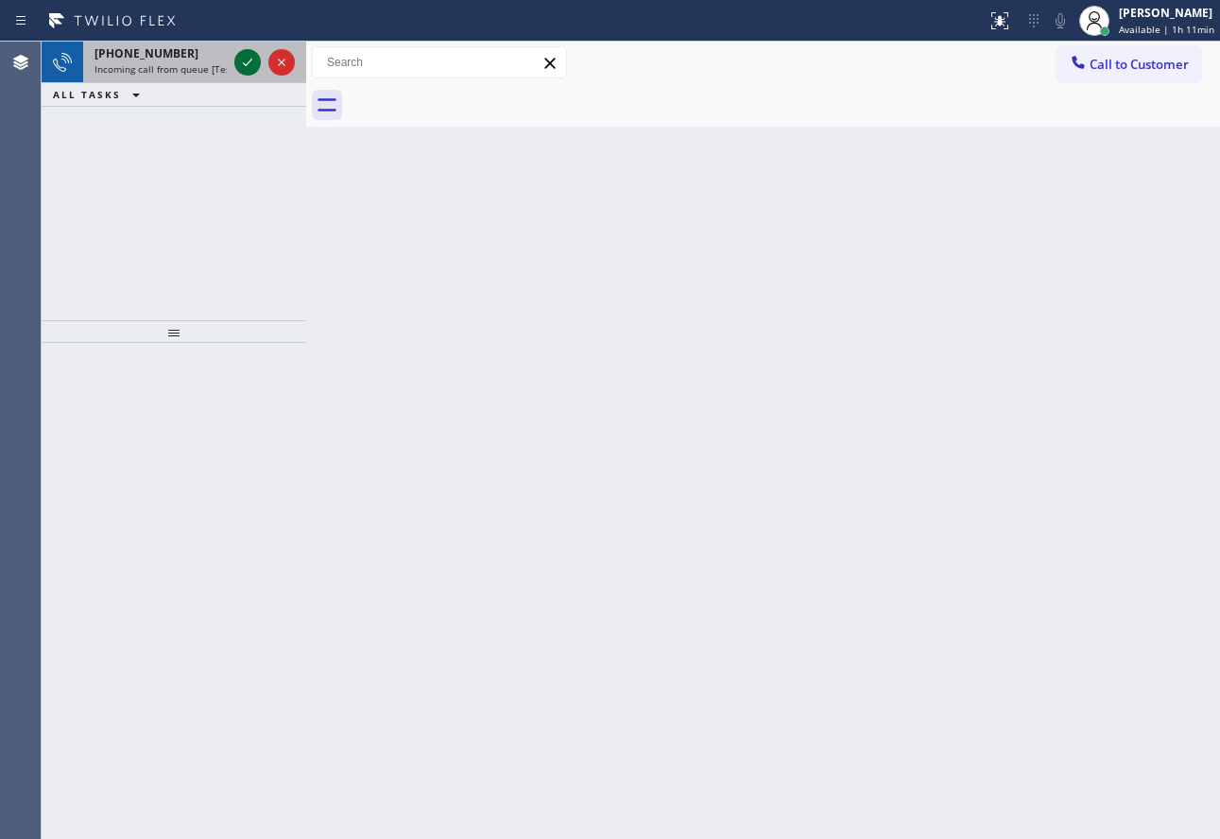
click at [252, 63] on icon at bounding box center [247, 62] width 23 height 23
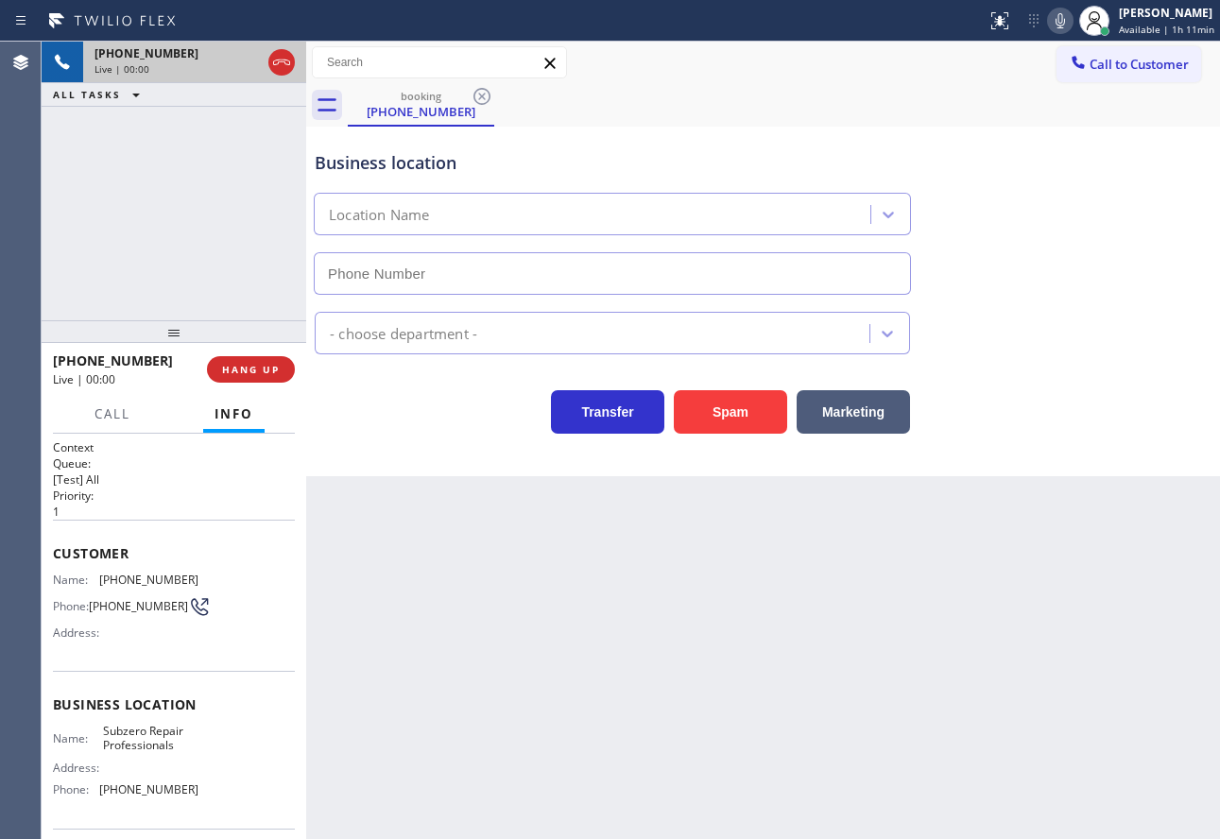
type input "[PHONE_NUMBER]"
click at [173, 578] on span "[PHONE_NUMBER]" at bounding box center [148, 580] width 99 height 14
click at [1057, 18] on icon at bounding box center [1060, 20] width 23 height 23
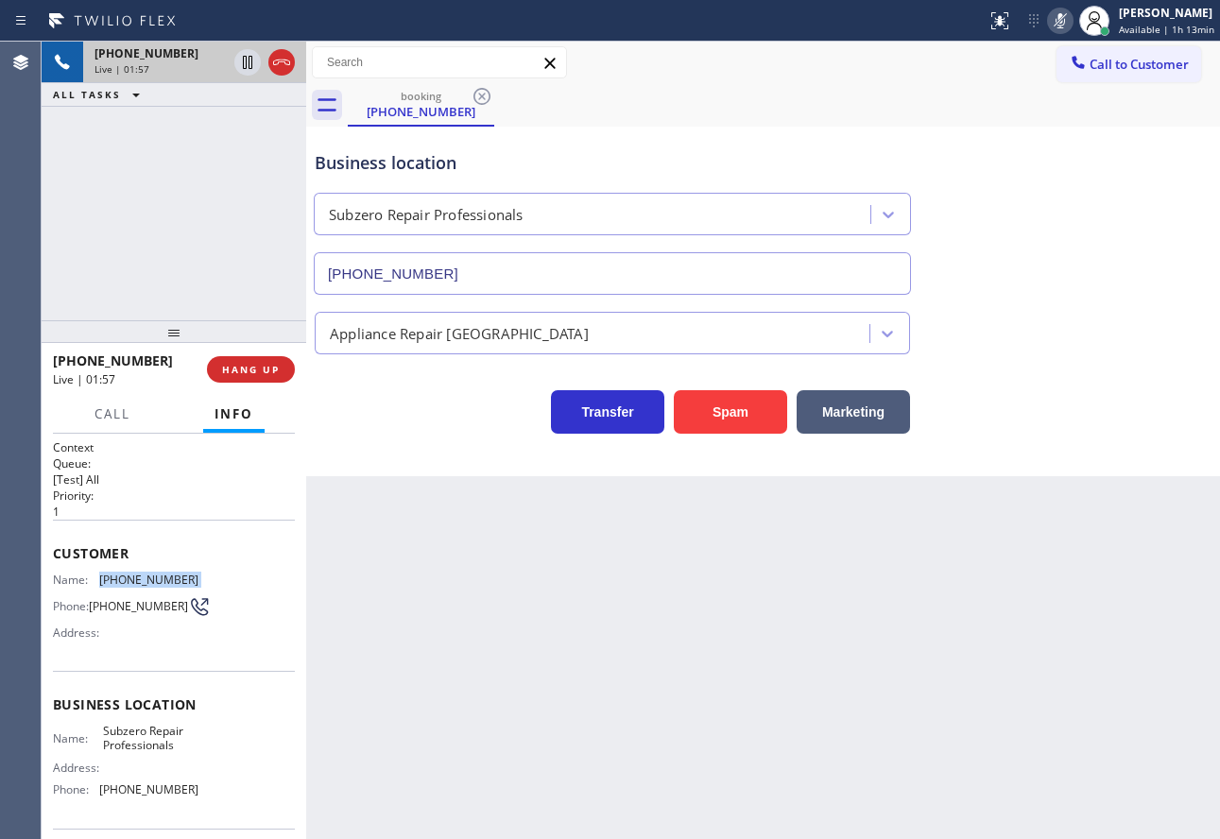
click at [1057, 18] on icon at bounding box center [1060, 20] width 23 height 23
click at [1063, 27] on icon at bounding box center [1059, 20] width 9 height 15
click at [1059, 18] on icon at bounding box center [1060, 20] width 23 height 23
click at [1061, 20] on icon at bounding box center [1060, 20] width 23 height 23
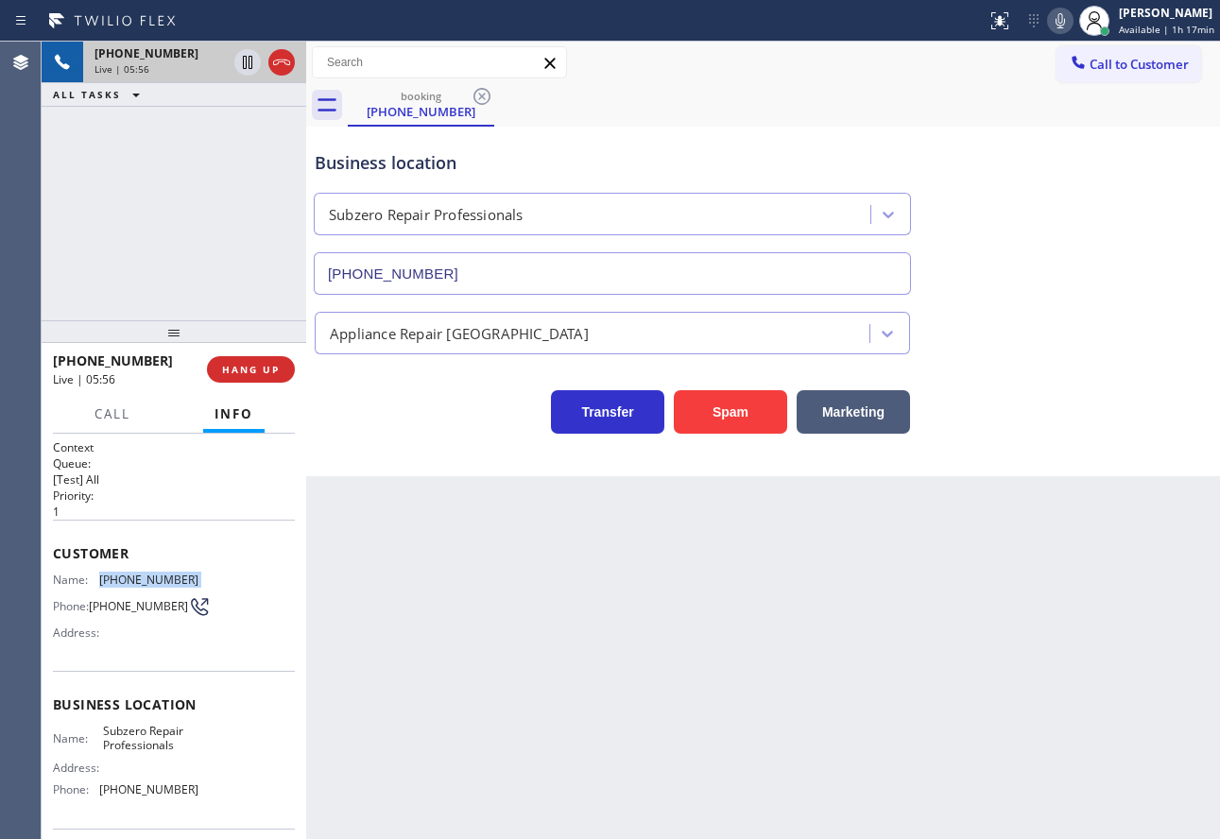
click at [1057, 21] on icon at bounding box center [1060, 20] width 23 height 23
click at [1056, 21] on icon at bounding box center [1060, 20] width 23 height 23
click at [1142, 347] on div "Appliance Repair [GEOGRAPHIC_DATA]" at bounding box center [763, 329] width 904 height 50
click at [1071, 24] on icon at bounding box center [1060, 20] width 23 height 23
click at [129, 573] on span "[PHONE_NUMBER]" at bounding box center [148, 580] width 99 height 14
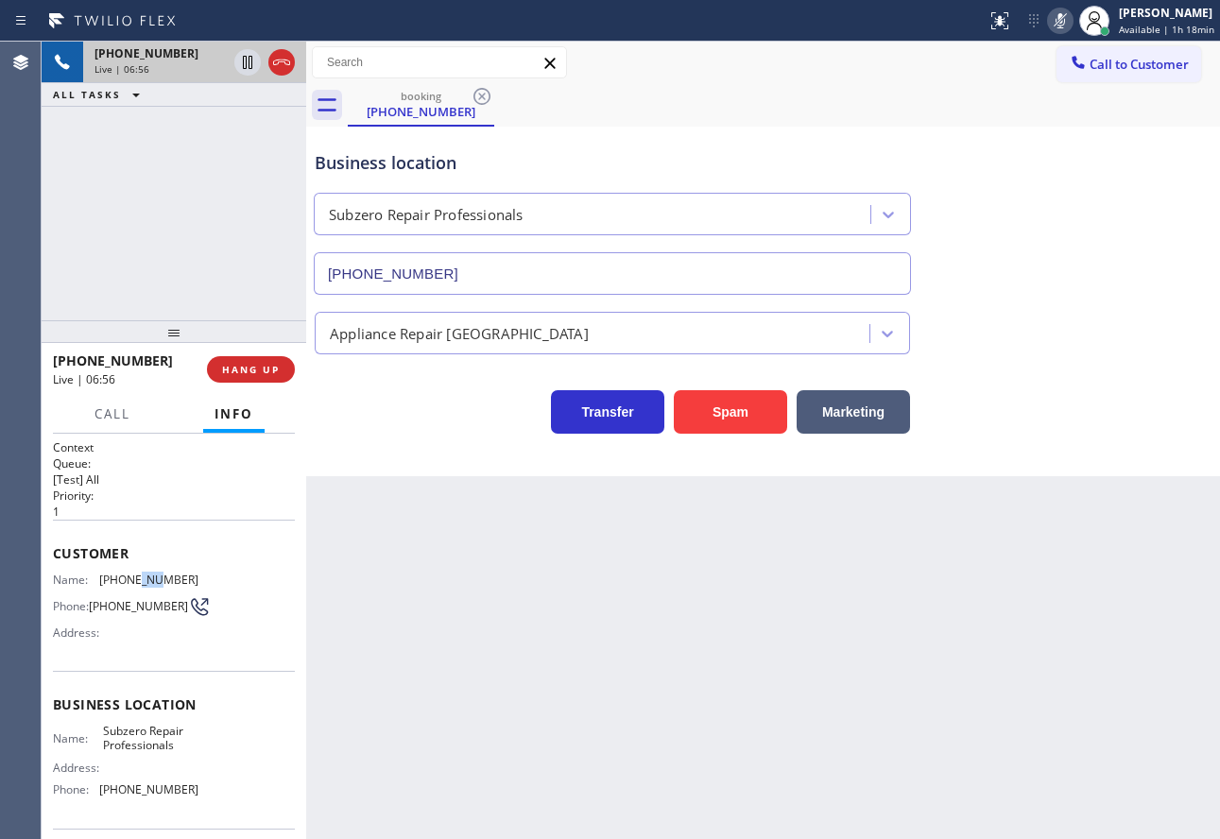
click at [129, 573] on span "[PHONE_NUMBER]" at bounding box center [148, 580] width 99 height 14
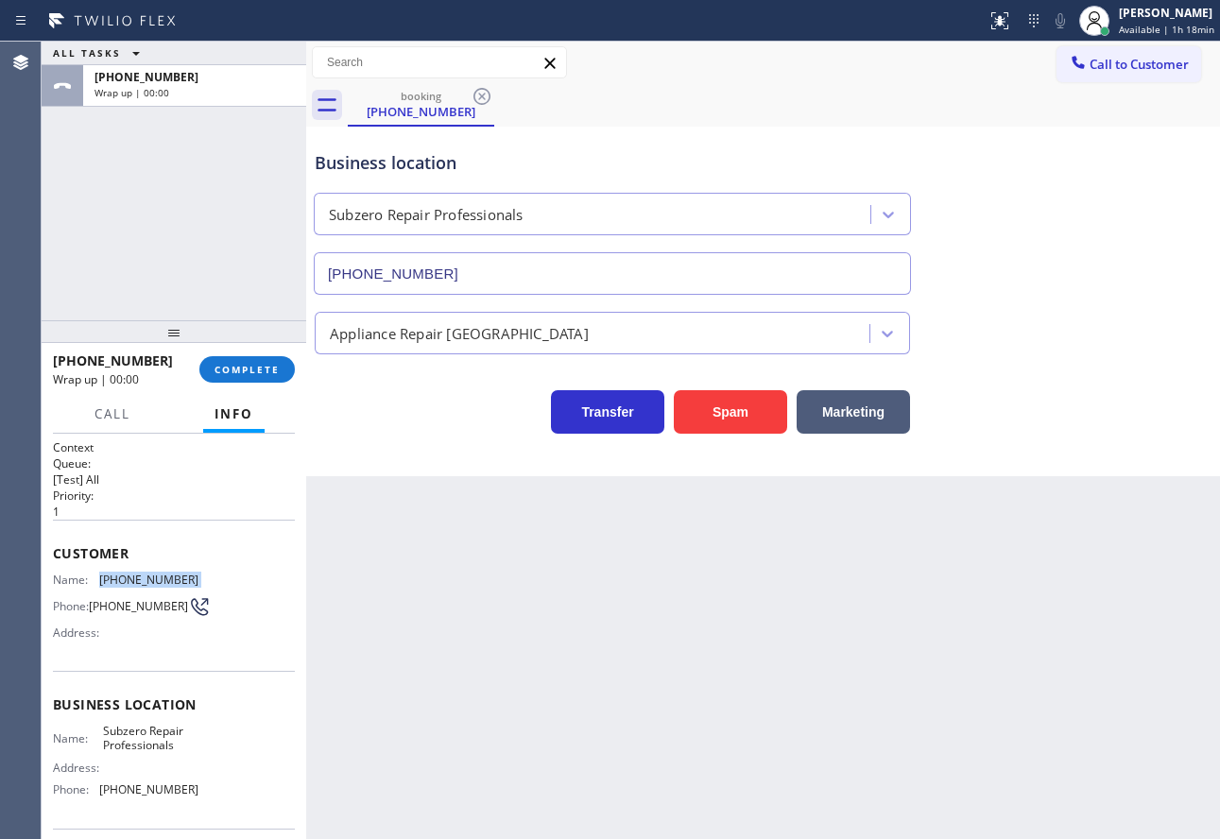
copy span "[PHONE_NUMBER]"
click at [133, 797] on span "[PHONE_NUMBER]" at bounding box center [148, 789] width 99 height 14
copy span "[PHONE_NUMBER]"
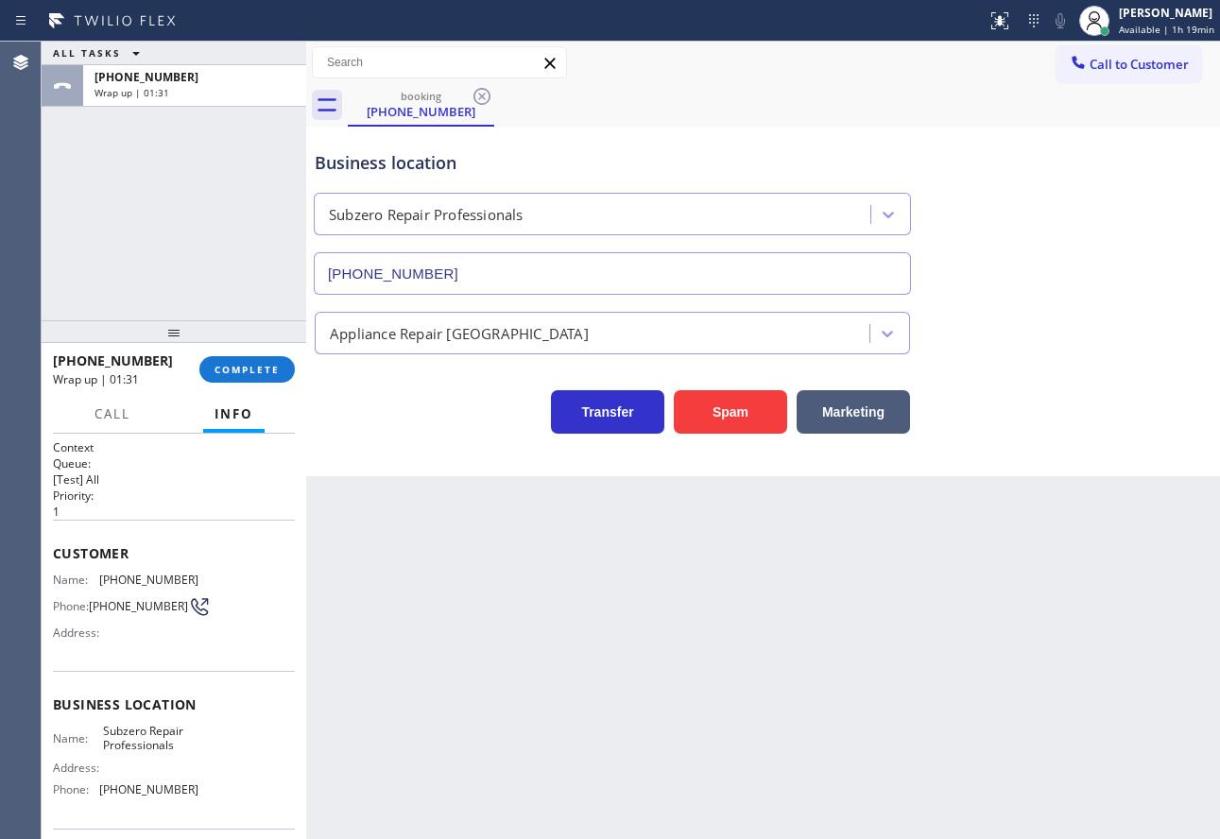
click at [148, 734] on span "Subzero Repair Professionals" at bounding box center [150, 738] width 94 height 29
copy span "Subzero Repair Professionals"
click at [257, 378] on button "COMPLETE" at bounding box center [246, 369] width 95 height 26
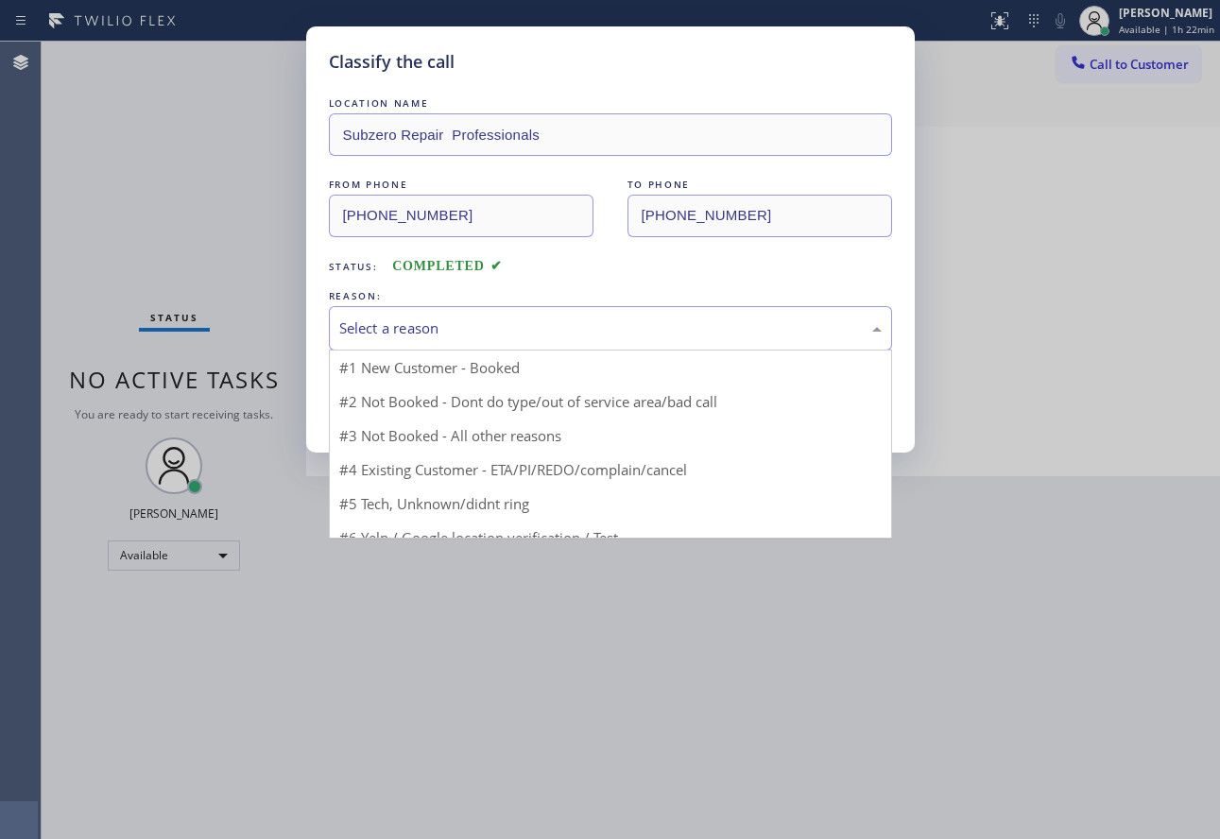
click at [498, 335] on div "Select a reason" at bounding box center [610, 328] width 542 height 22
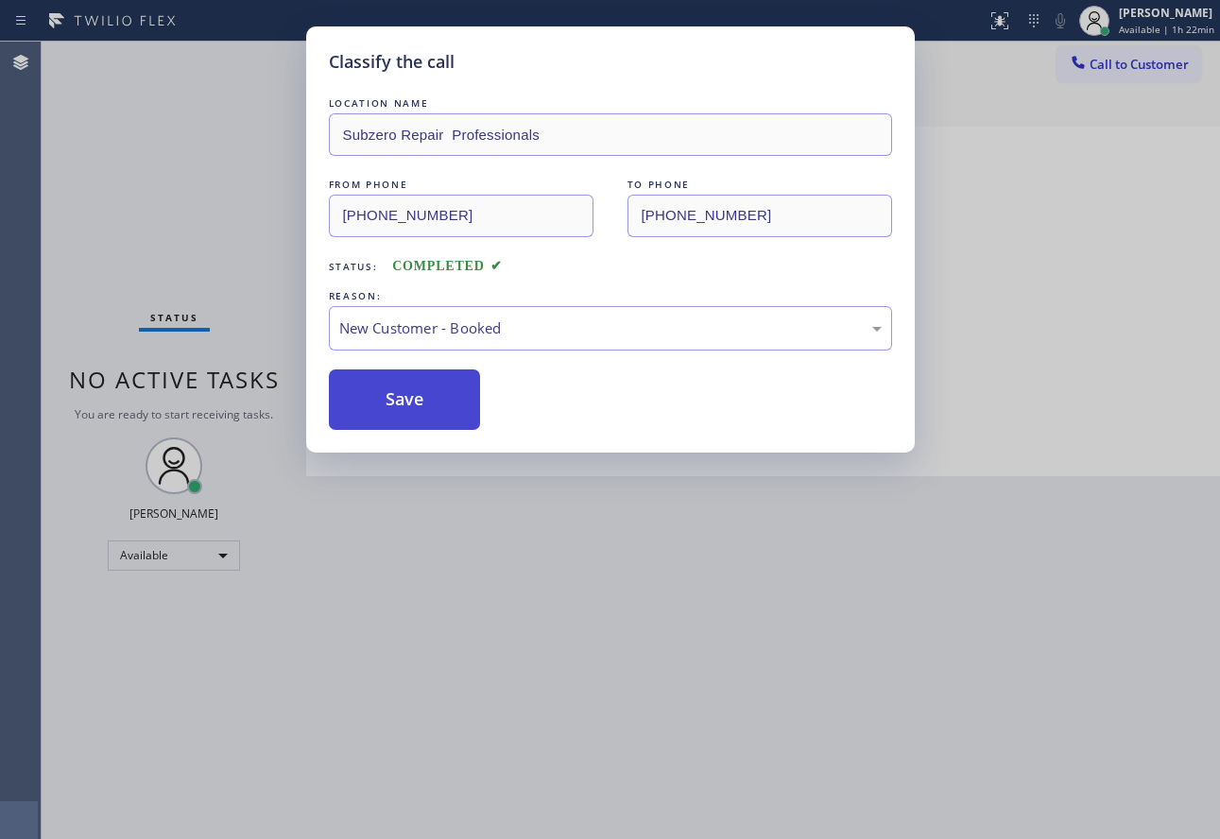
click at [426, 405] on button "Save" at bounding box center [405, 399] width 152 height 60
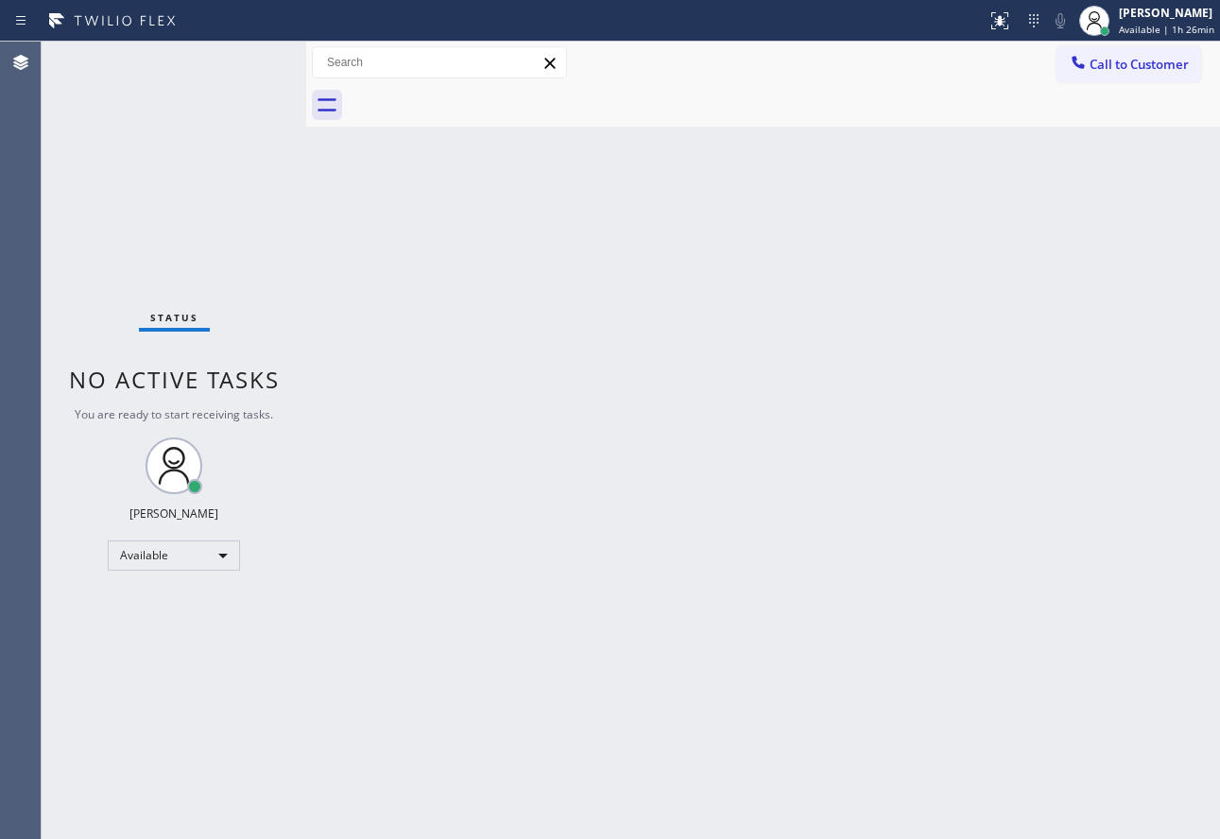
click at [921, 683] on div "Back to Dashboard Change Sender ID Customers Technicians Select a contact Outbo…" at bounding box center [763, 440] width 914 height 797
click at [738, 460] on div "Back to Dashboard Change Sender ID Customers Technicians Select a contact Outbo…" at bounding box center [763, 440] width 914 height 797
click at [246, 67] on div "Status No active tasks You are ready to start receiving tasks. [PERSON_NAME] Av…" at bounding box center [174, 440] width 265 height 797
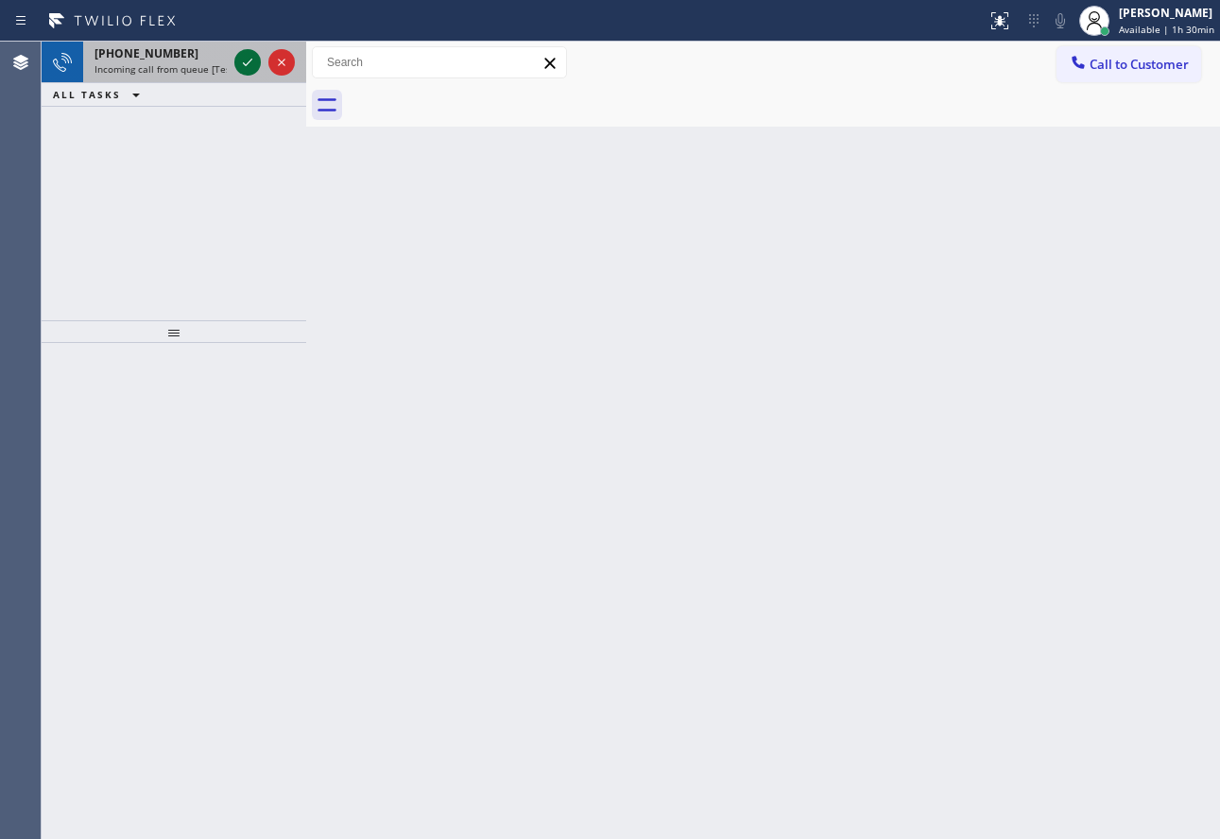
click at [246, 67] on icon at bounding box center [247, 62] width 23 height 23
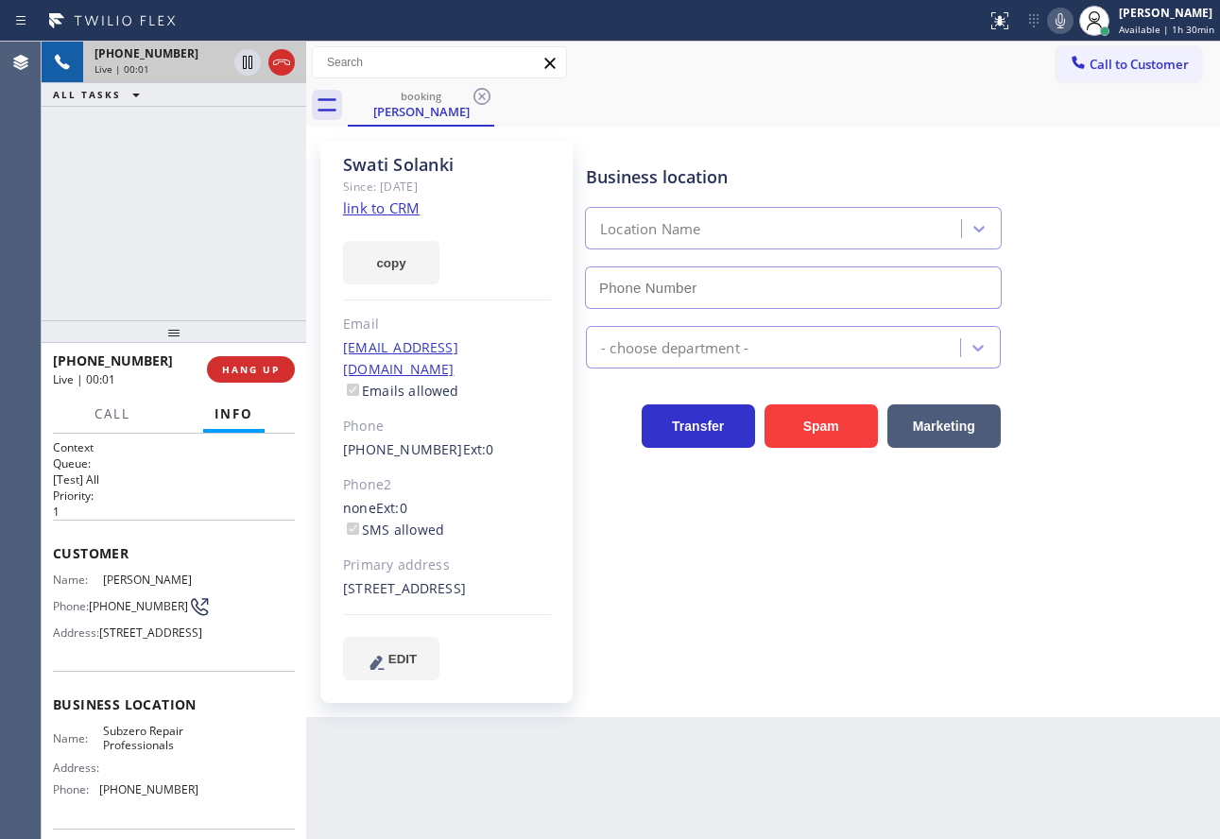
type input "[PHONE_NUMBER]"
click at [403, 210] on link "link to CRM" at bounding box center [381, 207] width 77 height 19
click at [1059, 18] on icon at bounding box center [1060, 20] width 23 height 23
click at [1065, 22] on icon at bounding box center [1059, 20] width 9 height 15
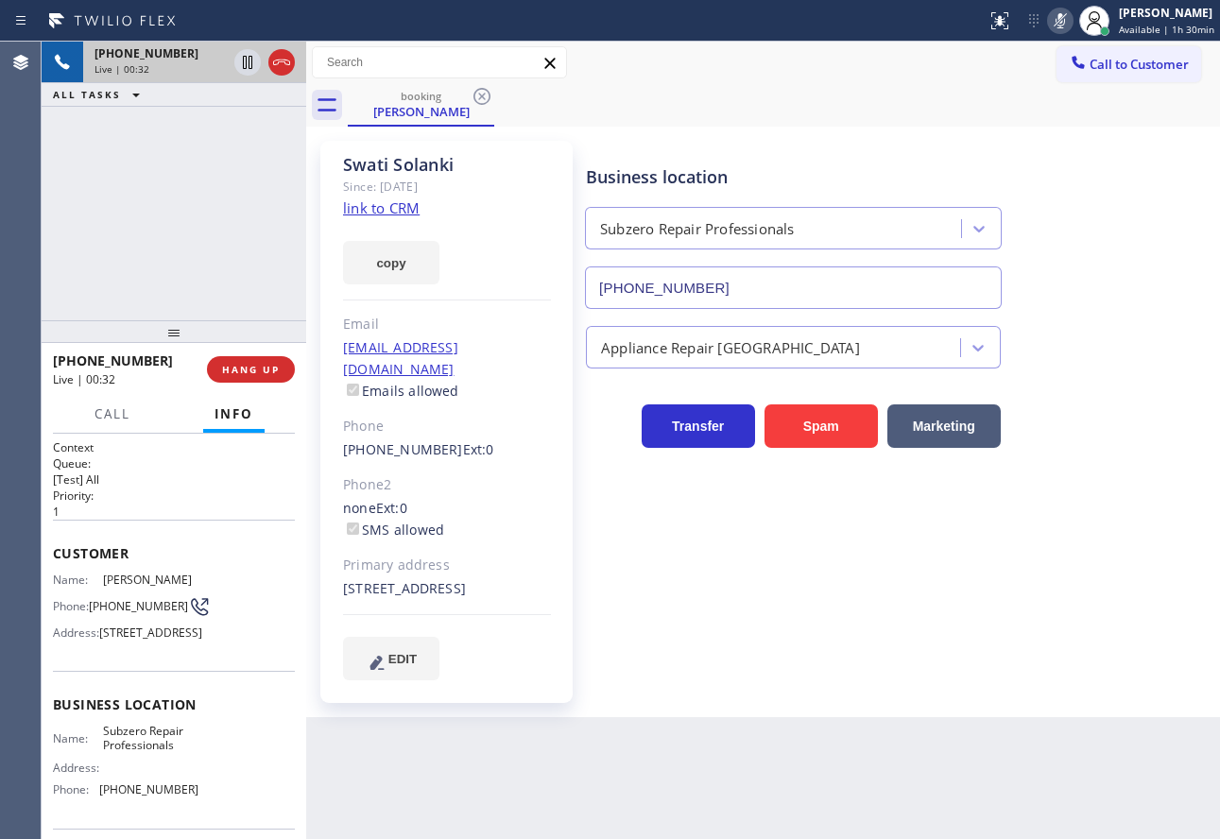
click at [1065, 22] on icon at bounding box center [1059, 20] width 9 height 15
click at [273, 376] on span "HANG UP" at bounding box center [251, 369] width 58 height 13
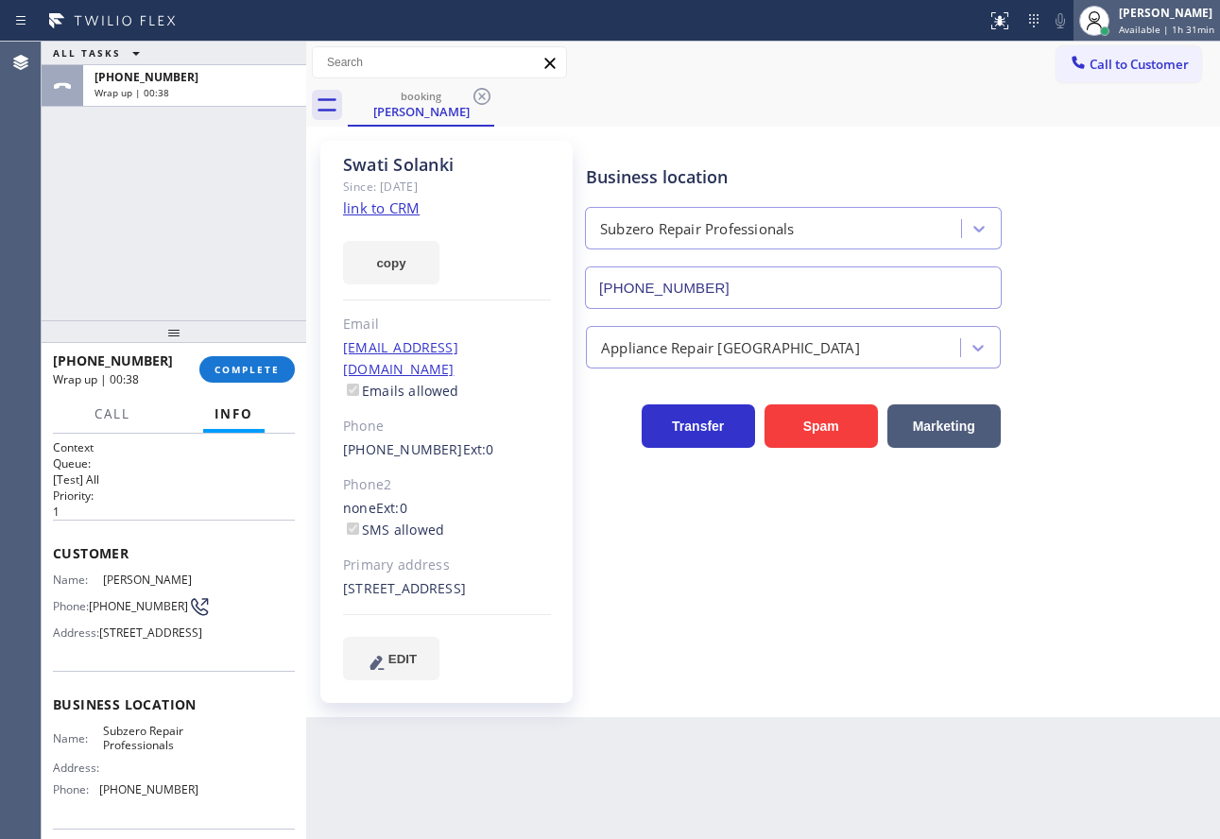
click at [1143, 25] on span "Available | 1h 31min" at bounding box center [1166, 29] width 95 height 13
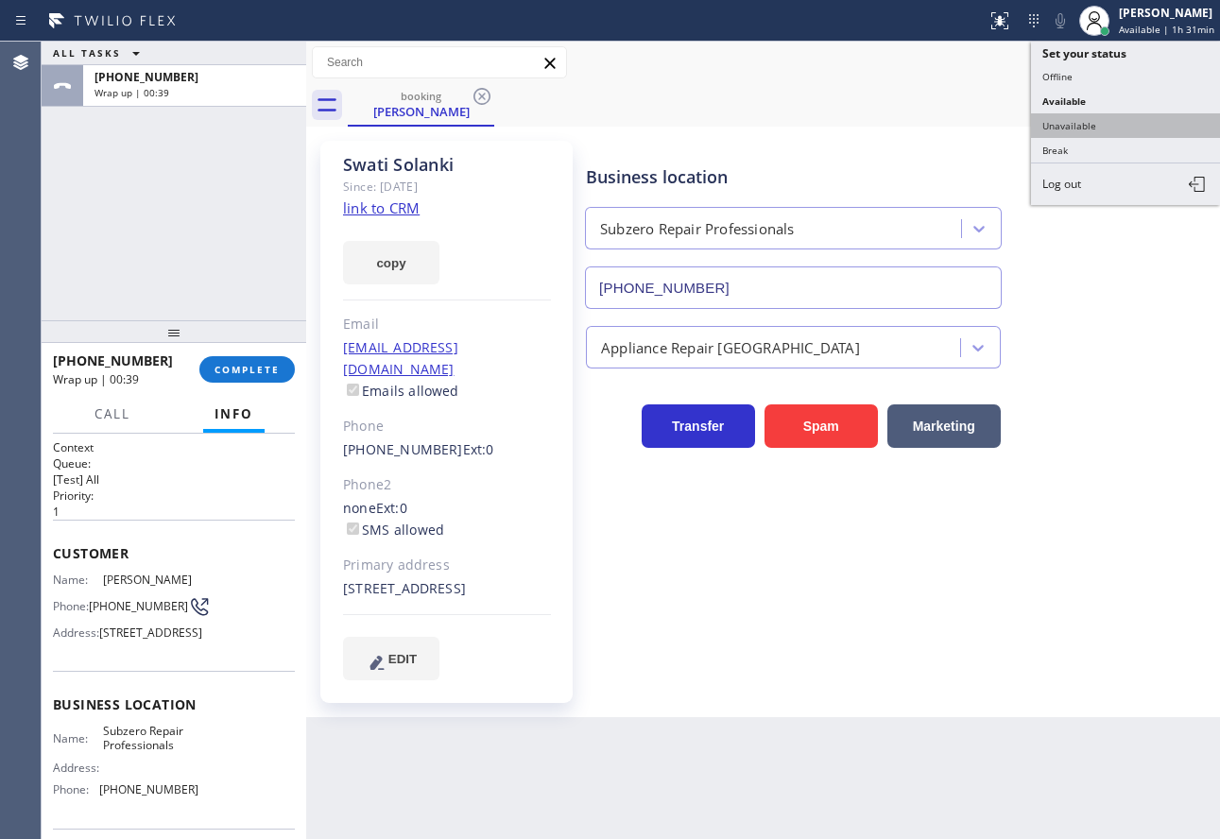
click at [1080, 120] on button "Unavailable" at bounding box center [1125, 125] width 189 height 25
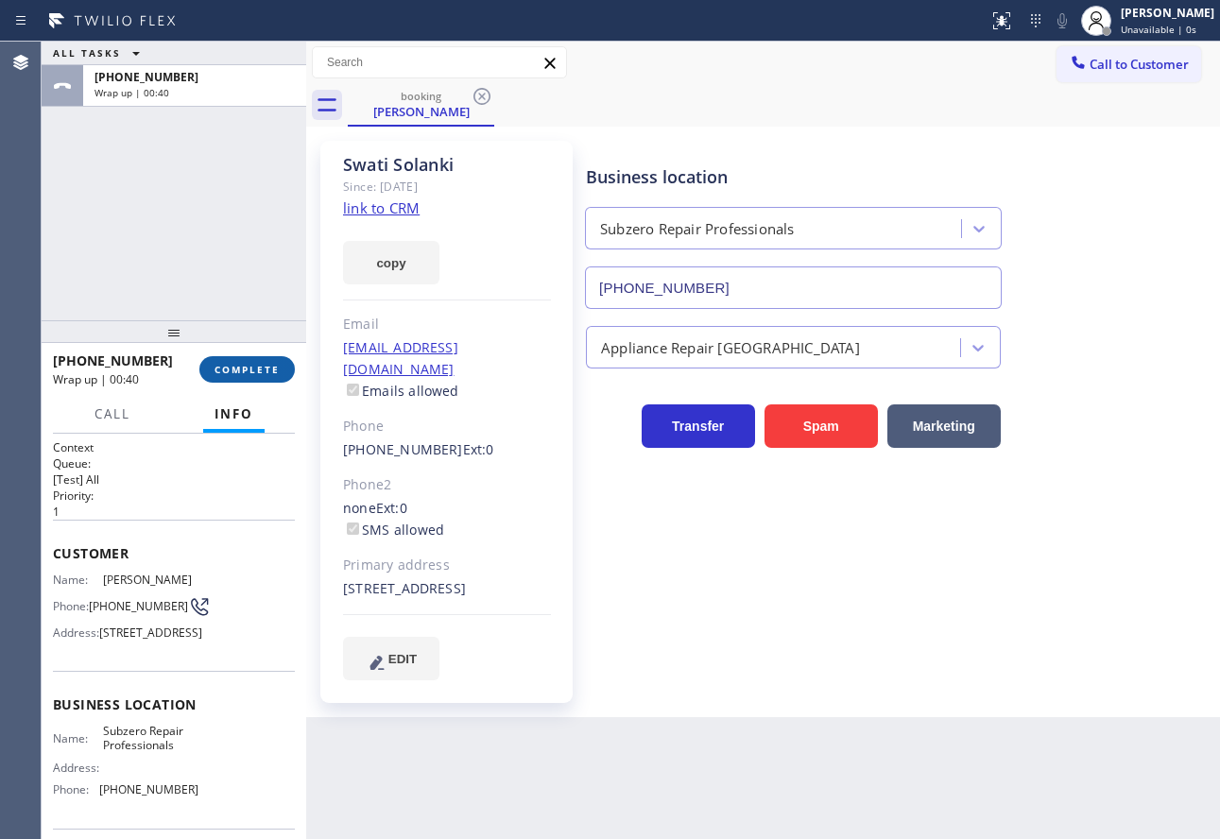
click at [236, 370] on span "COMPLETE" at bounding box center [246, 369] width 65 height 13
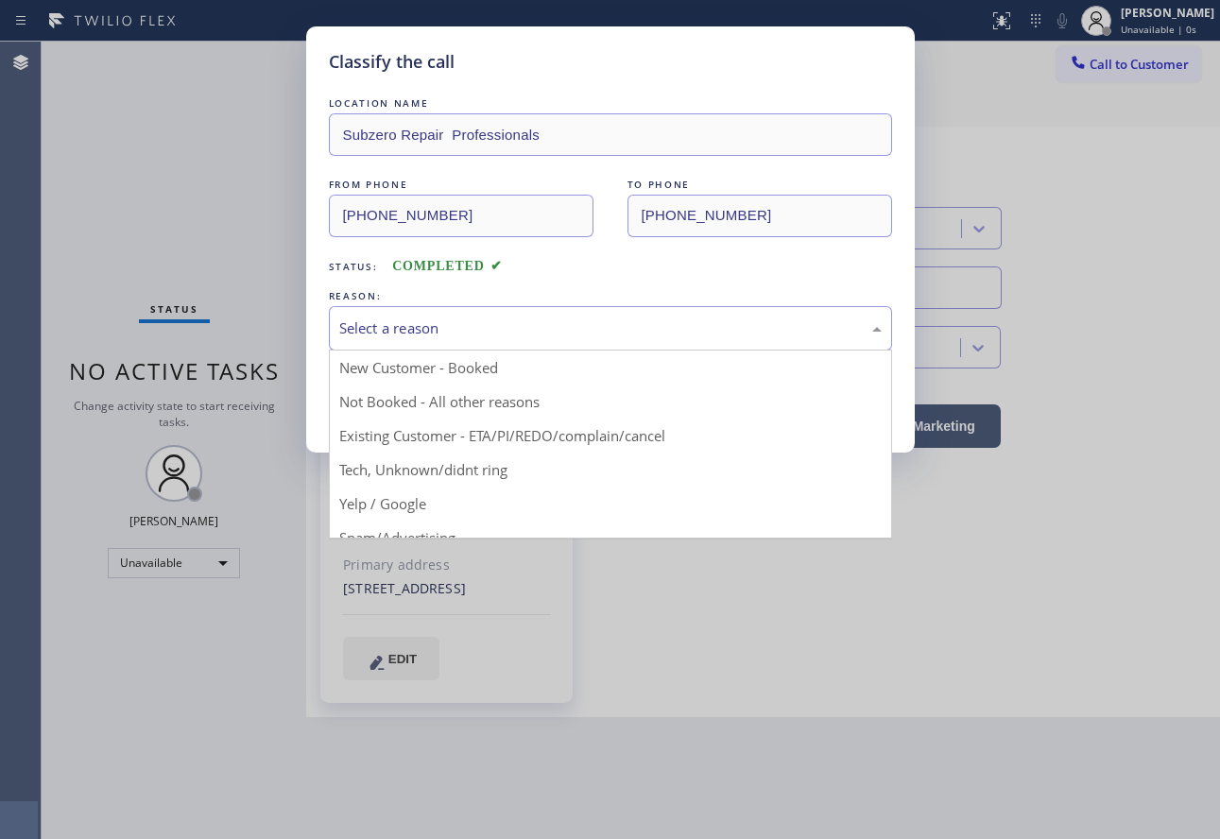
click at [385, 337] on div "Select a reason" at bounding box center [610, 328] width 542 height 22
drag, startPoint x: 428, startPoint y: 440, endPoint x: 422, endPoint y: 423, distance: 17.9
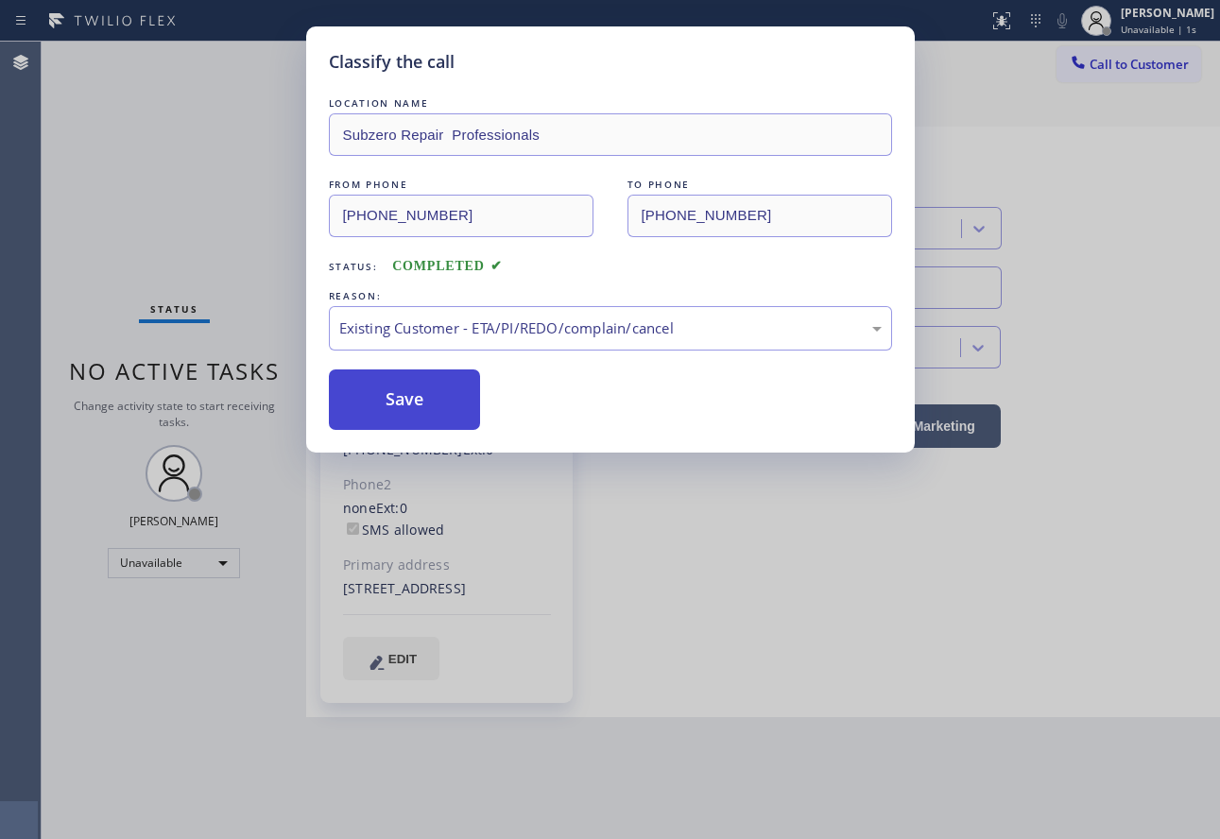
click at [419, 417] on button "Save" at bounding box center [405, 399] width 152 height 60
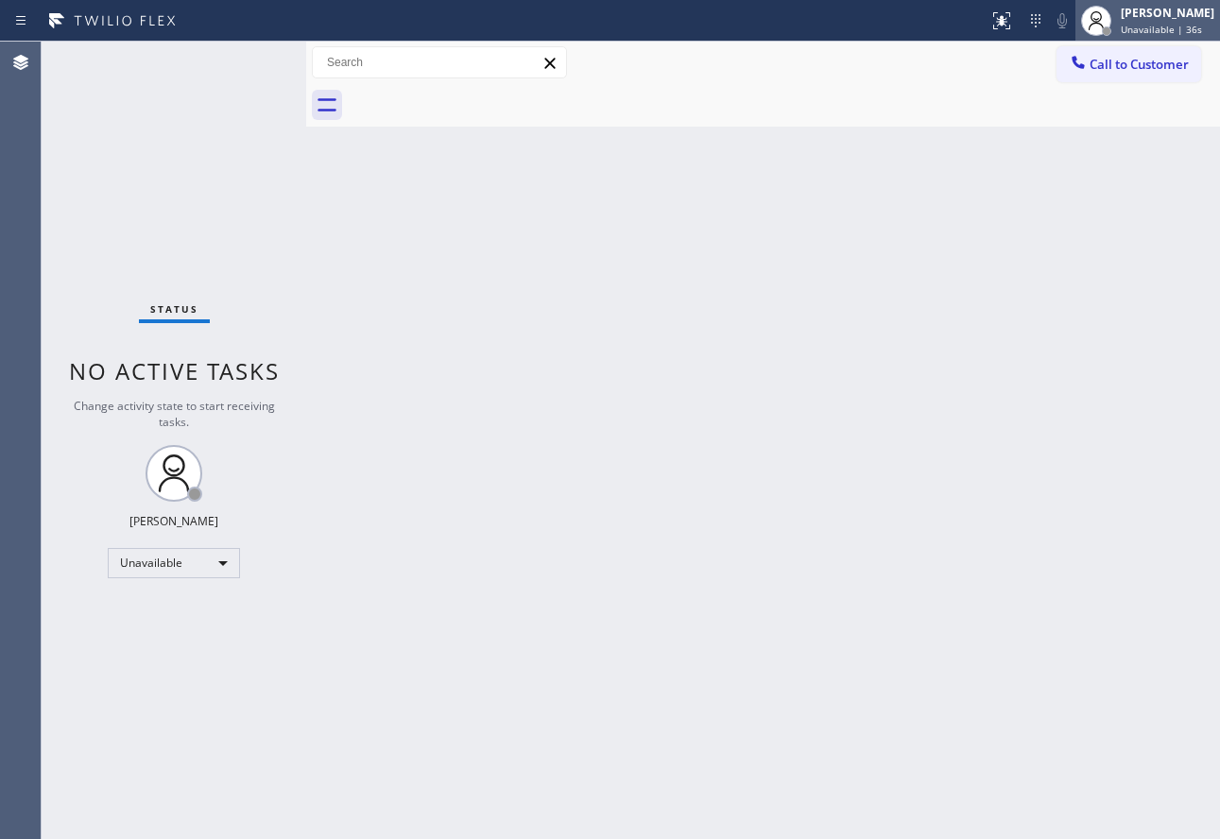
click at [1142, 24] on span "Unavailable | 36s" at bounding box center [1161, 29] width 81 height 13
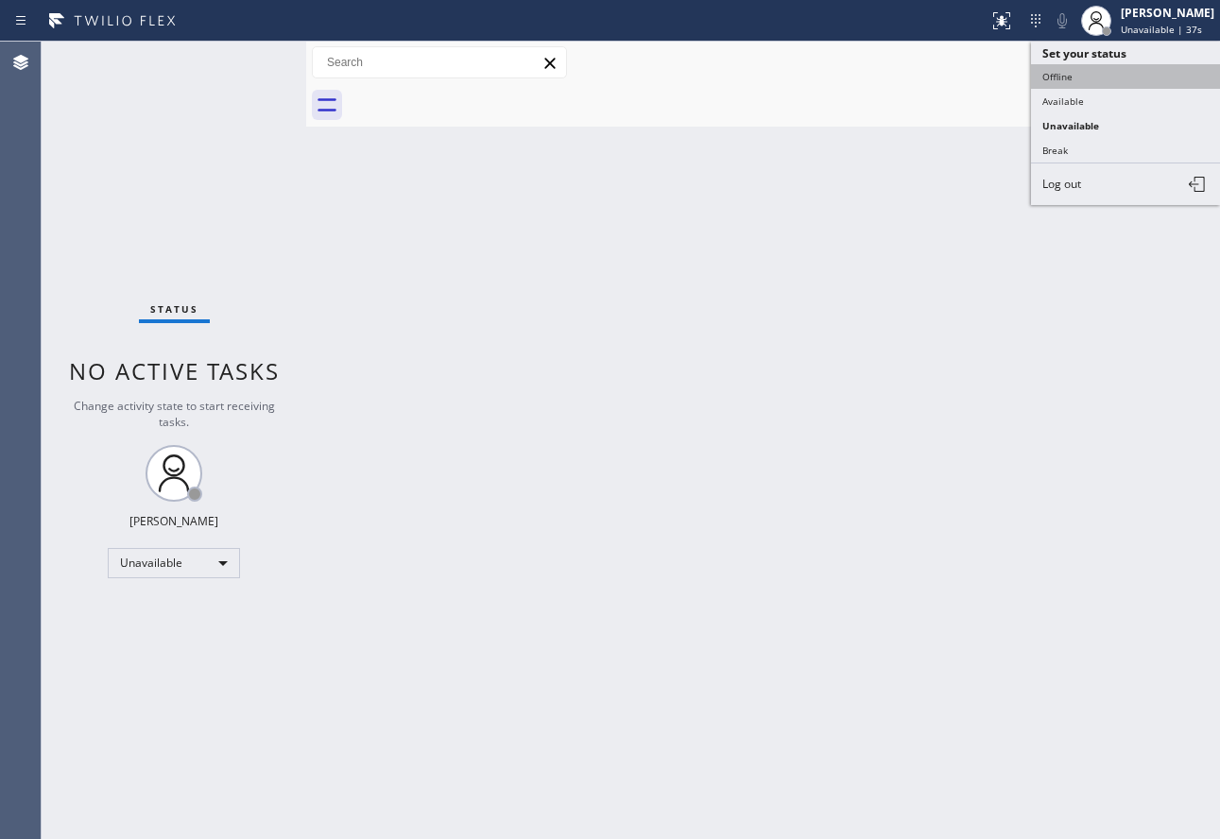
click at [1061, 74] on button "Offline" at bounding box center [1125, 76] width 189 height 25
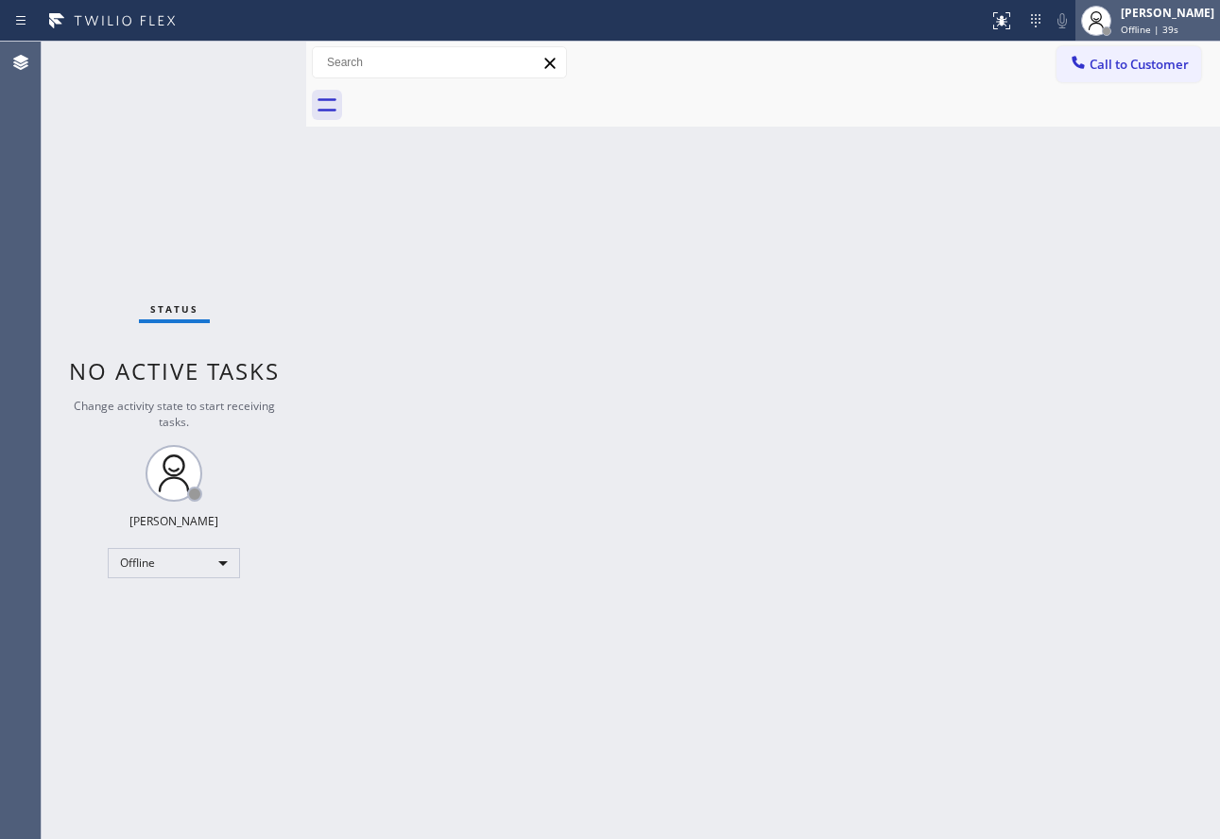
click at [1117, 26] on div at bounding box center [1096, 21] width 42 height 42
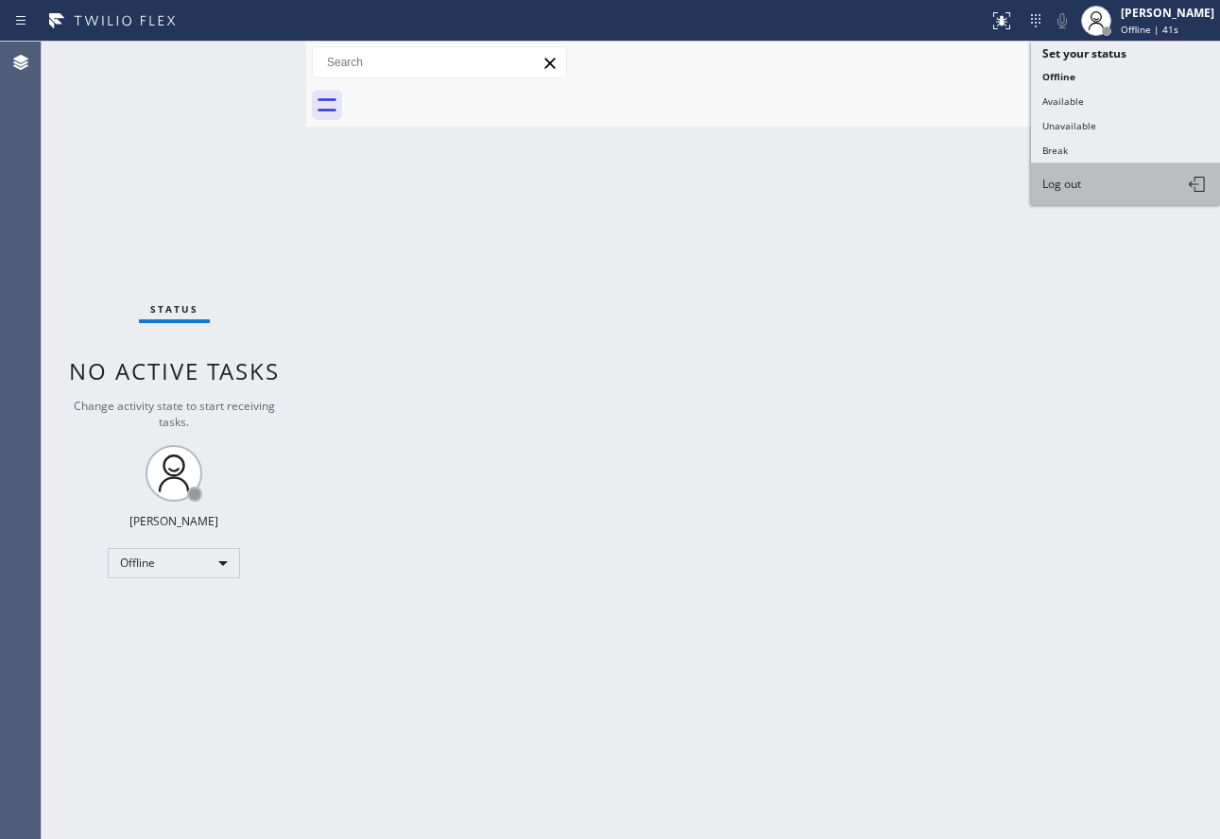
click at [1056, 189] on span "Log out" at bounding box center [1061, 184] width 39 height 16
